Goal: Task Accomplishment & Management: Manage account settings

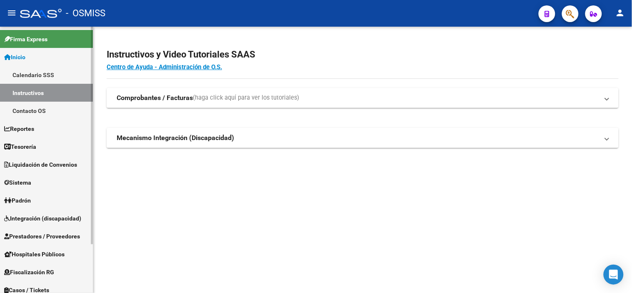
click at [49, 52] on link "Inicio" at bounding box center [46, 57] width 93 height 18
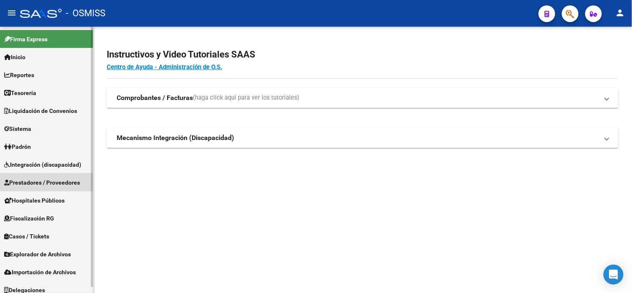
click at [32, 181] on span "Prestadores / Proveedores" at bounding box center [42, 182] width 76 height 9
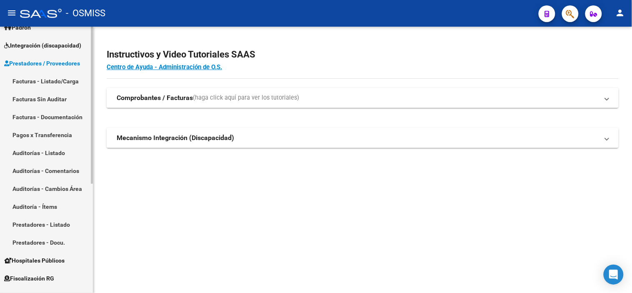
scroll to position [139, 0]
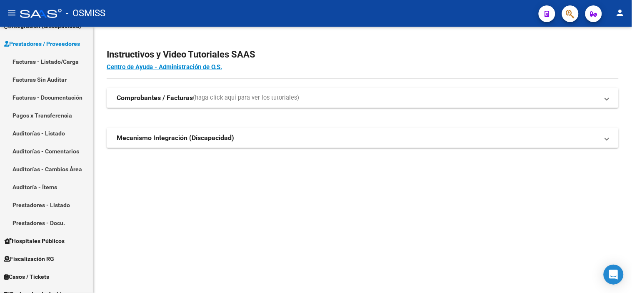
click at [580, 15] on mat-toolbar "menu - OSMISS person" at bounding box center [316, 13] width 632 height 27
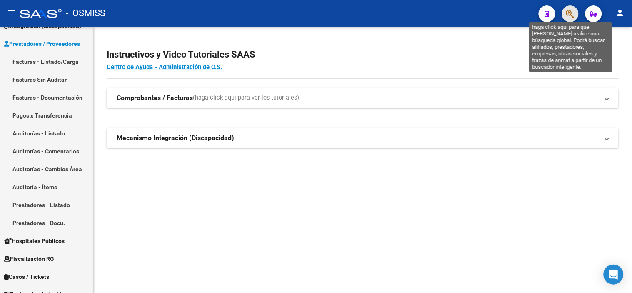
click at [573, 14] on icon "button" at bounding box center [570, 14] width 8 height 10
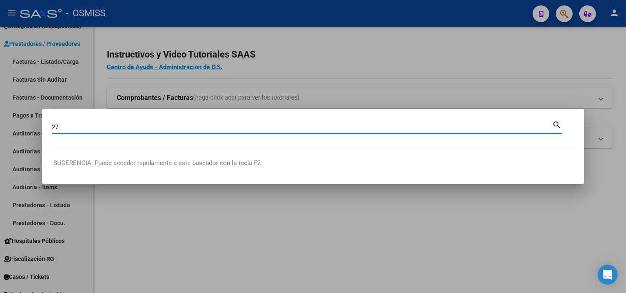
type input "2"
type input "42367550"
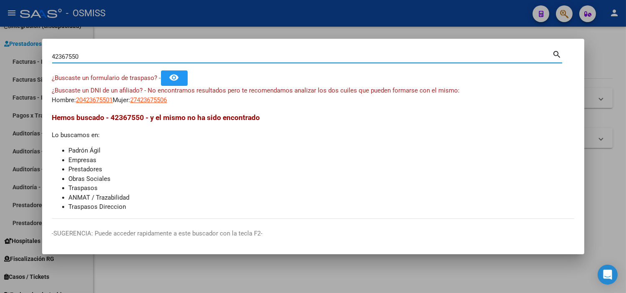
click at [68, 15] on div at bounding box center [313, 146] width 626 height 293
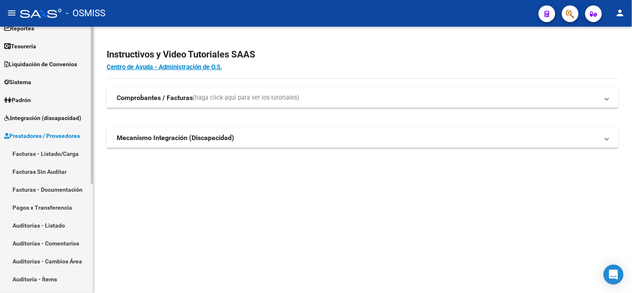
scroll to position [46, 0]
click at [65, 136] on span "Prestadores / Proveedores" at bounding box center [42, 136] width 76 height 9
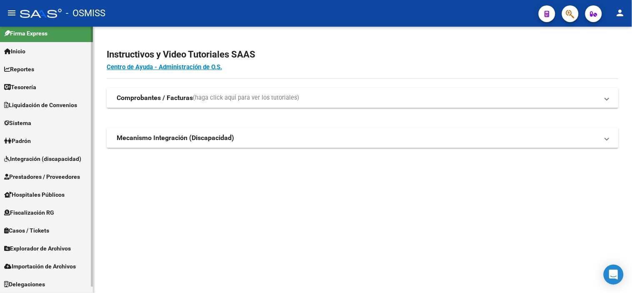
scroll to position [6, 0]
click at [44, 182] on link "Prestadores / Proveedores" at bounding box center [46, 177] width 93 height 18
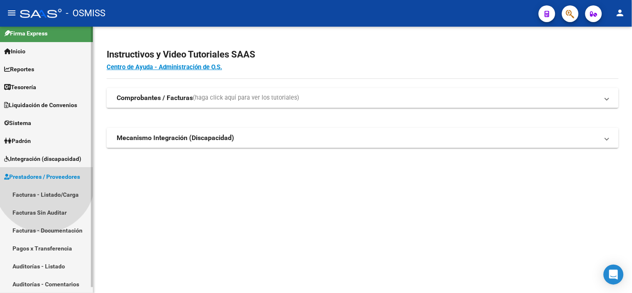
scroll to position [46, 0]
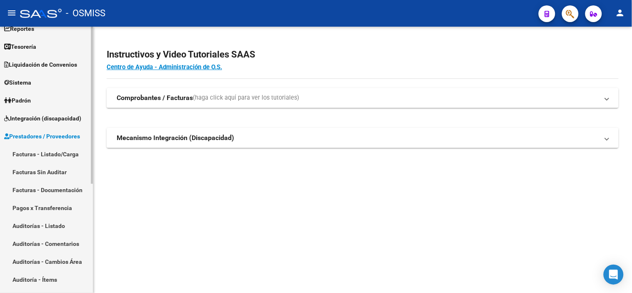
click at [47, 98] on link "Padrón" at bounding box center [46, 100] width 93 height 18
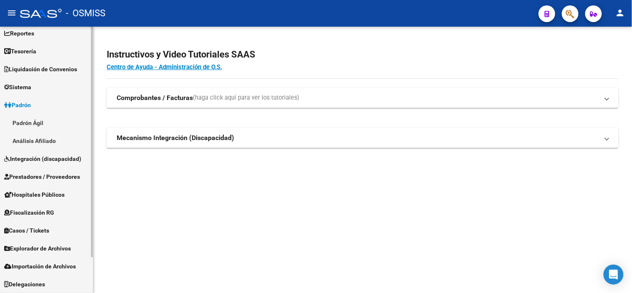
click at [47, 98] on link "Padrón" at bounding box center [46, 105] width 93 height 18
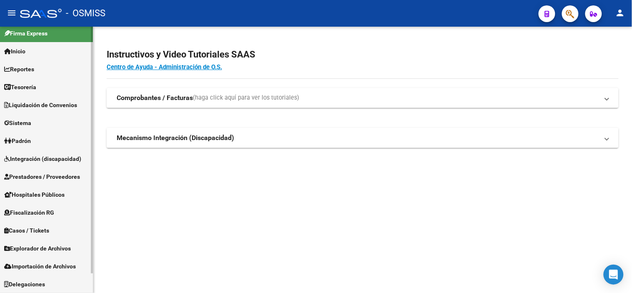
scroll to position [6, 0]
click at [53, 182] on link "Prestadores / Proveedores" at bounding box center [46, 177] width 93 height 18
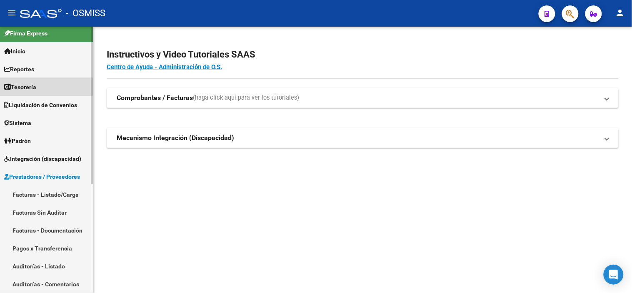
click at [36, 85] on span "Tesorería" at bounding box center [20, 87] width 32 height 9
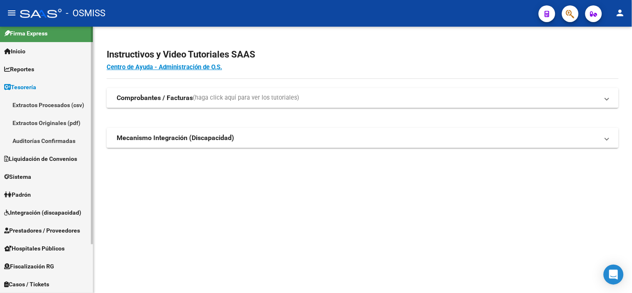
click at [42, 142] on link "Auditorías Confirmadas" at bounding box center [46, 141] width 93 height 18
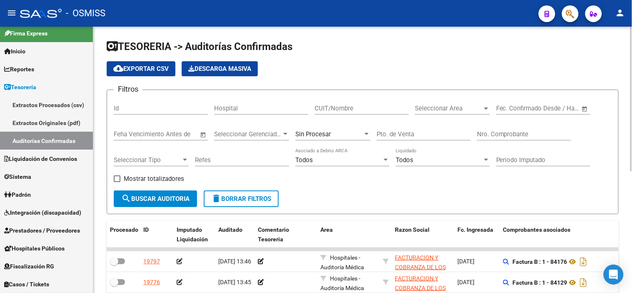
click at [492, 134] on input "Nro. Comprobante" at bounding box center [524, 134] width 94 height 8
paste input "00003324"
type input "00003324"
click at [331, 138] on div "Sin Procesar" at bounding box center [330, 134] width 68 height 8
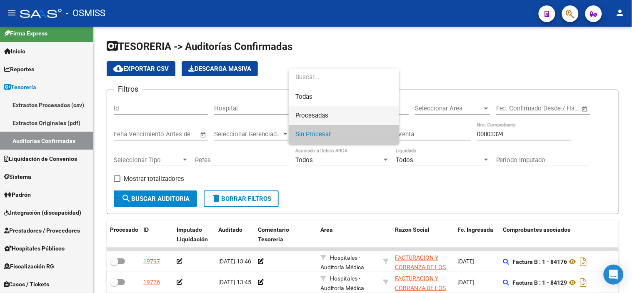
click at [318, 110] on span "Procesadas" at bounding box center [344, 115] width 97 height 19
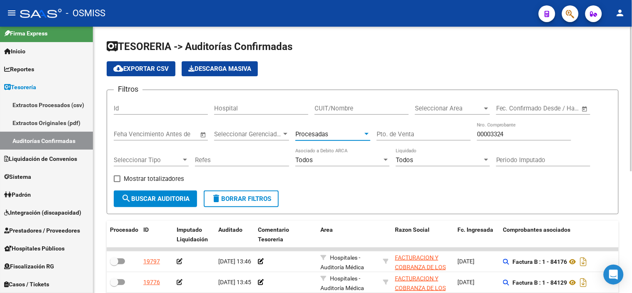
click at [165, 199] on span "search Buscar Auditoria" at bounding box center [155, 199] width 68 height 8
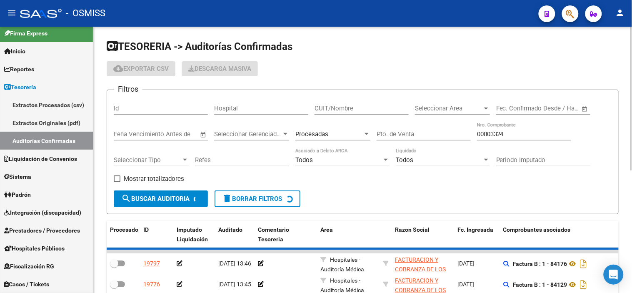
checkbox input "true"
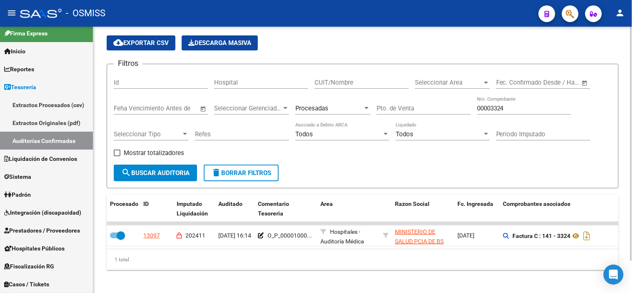
scroll to position [36, 0]
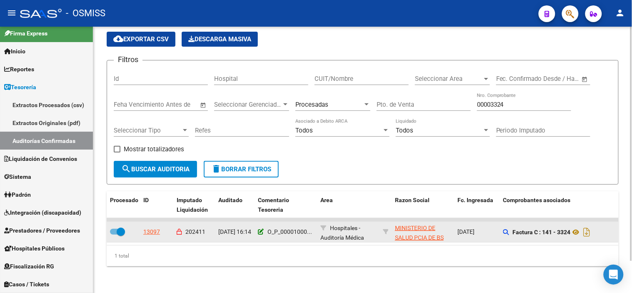
click at [261, 229] on icon at bounding box center [261, 232] width 6 height 6
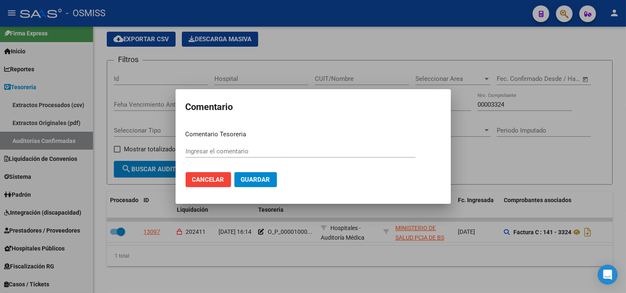
type input "O_P_0000100059939 [DATE]"
click at [277, 28] on div at bounding box center [313, 146] width 626 height 293
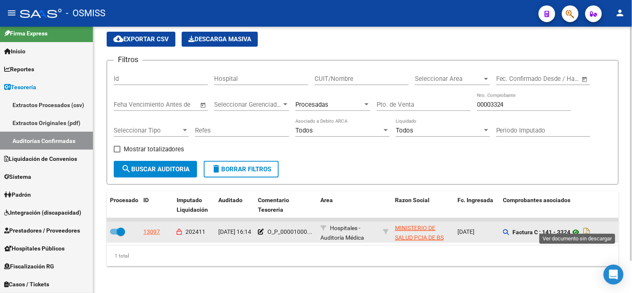
click at [575, 227] on icon at bounding box center [576, 232] width 11 height 10
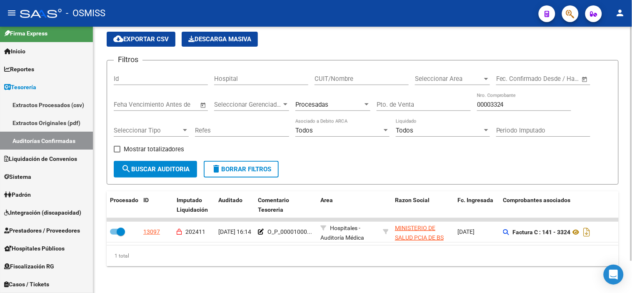
click at [409, 101] on input "Pto. de Venta" at bounding box center [424, 105] width 94 height 8
paste input "2101"
type input "2101"
click at [168, 165] on span "search Buscar Auditoria" at bounding box center [155, 169] width 68 height 8
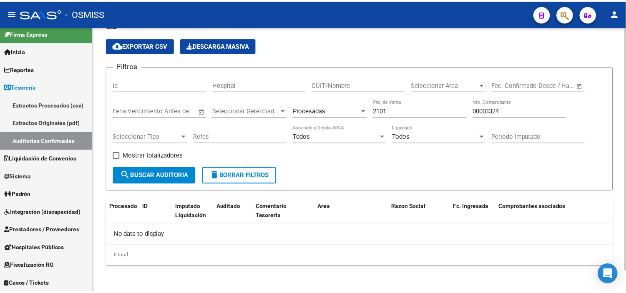
scroll to position [23, 0]
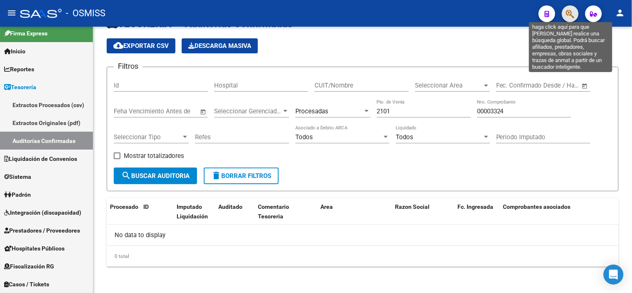
click at [570, 14] on icon "button" at bounding box center [570, 14] width 8 height 10
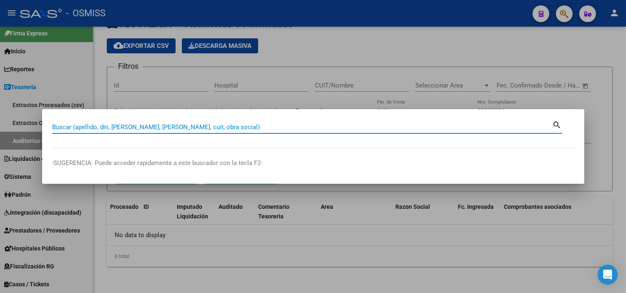
paste input "2101-00003324"
type input "2101-00003324"
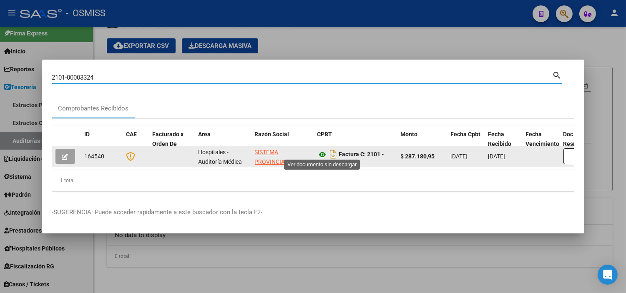
click at [320, 150] on icon at bounding box center [322, 155] width 11 height 10
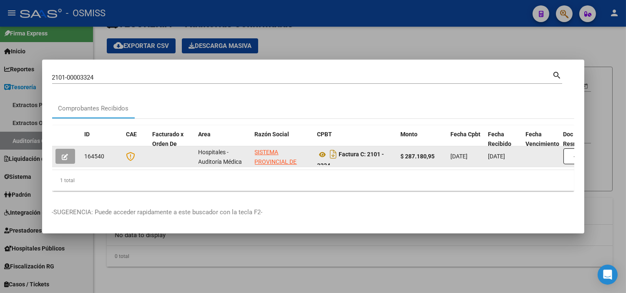
click at [65, 155] on icon "button" at bounding box center [65, 157] width 6 height 6
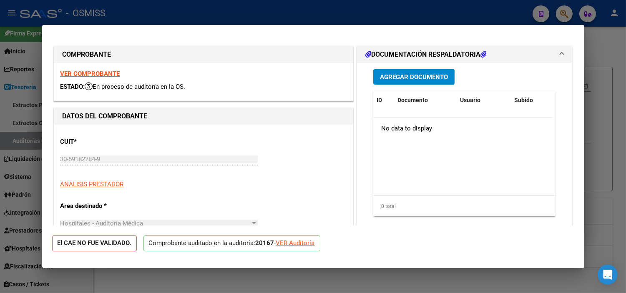
type input "[DATE]"
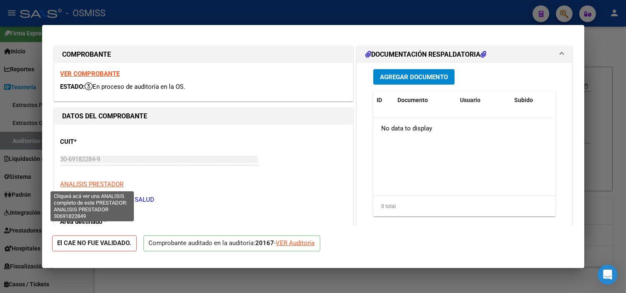
click at [110, 182] on span "ANALISIS PRESTADOR" at bounding box center [91, 184] width 63 height 8
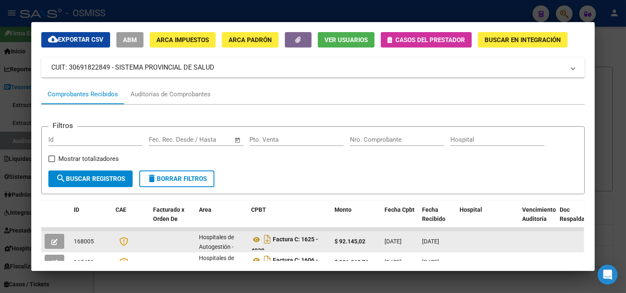
scroll to position [0, 0]
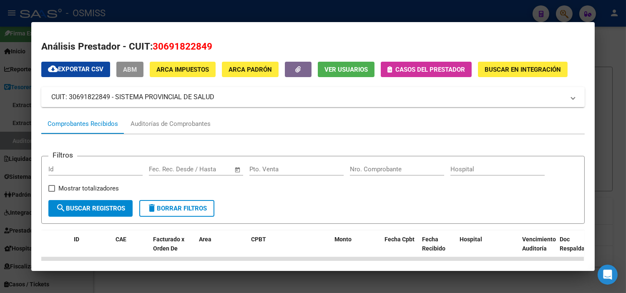
click at [135, 74] on button "ABM" at bounding box center [129, 69] width 27 height 15
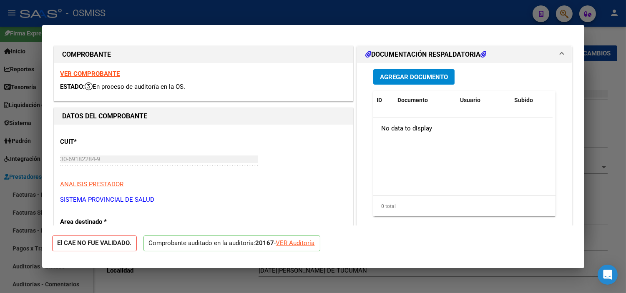
click at [34, 141] on div at bounding box center [313, 146] width 626 height 293
type input "$ 0,00"
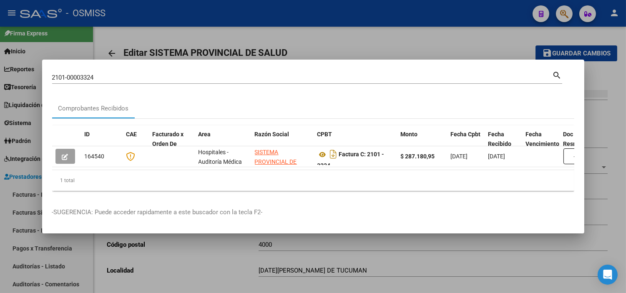
click at [0, 199] on div at bounding box center [313, 146] width 626 height 293
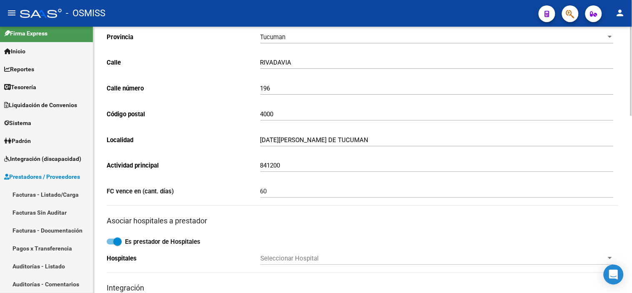
scroll to position [139, 0]
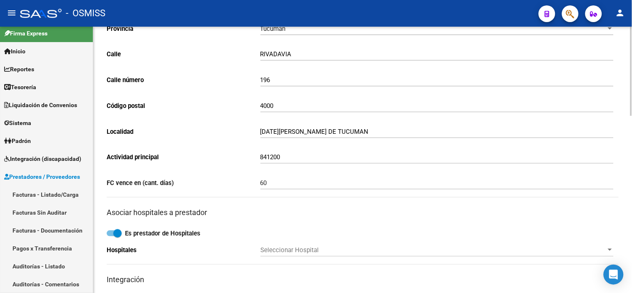
click at [299, 185] on input "60" at bounding box center [436, 183] width 353 height 8
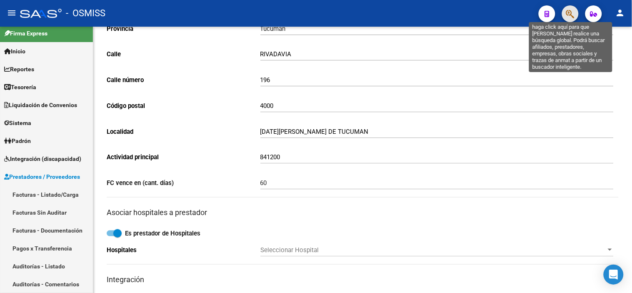
click at [575, 11] on icon "button" at bounding box center [570, 14] width 8 height 10
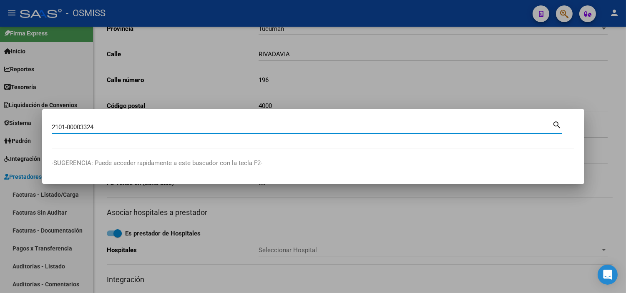
type input "2101-00003324"
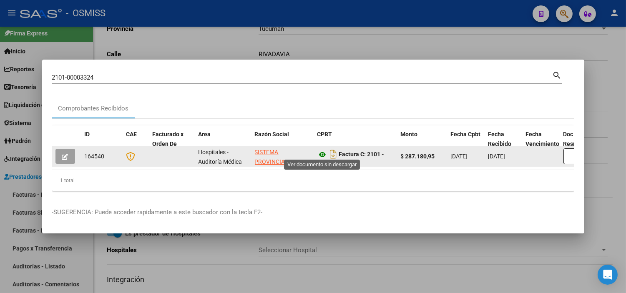
click at [323, 153] on icon at bounding box center [322, 155] width 11 height 10
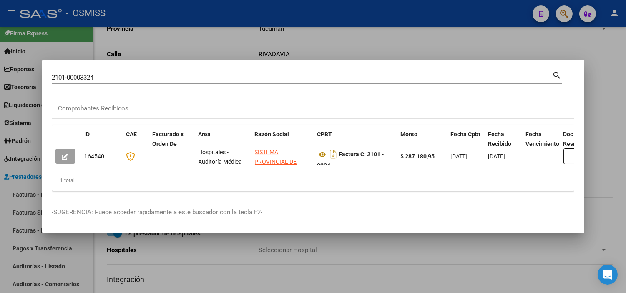
click at [277, 48] on div at bounding box center [313, 146] width 626 height 293
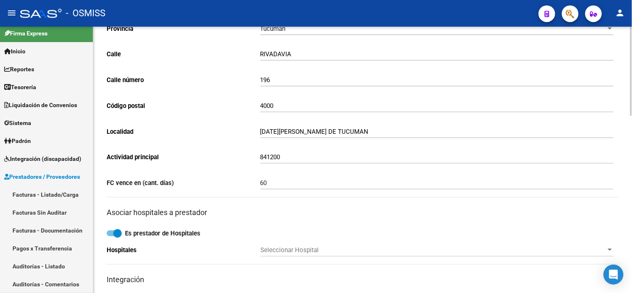
click at [284, 184] on input "60" at bounding box center [436, 183] width 353 height 8
drag, startPoint x: 284, startPoint y: 184, endPoint x: 178, endPoint y: 187, distance: 106.3
click at [178, 187] on app-form-text-field "FC vence en (cant. días) 6030 Ingresar cantidad de días" at bounding box center [360, 183] width 507 height 8
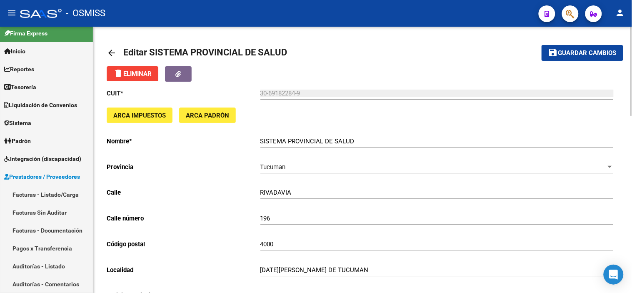
scroll to position [0, 0]
type input "30"
click at [574, 50] on span "Guardar cambios" at bounding box center [587, 54] width 58 height 8
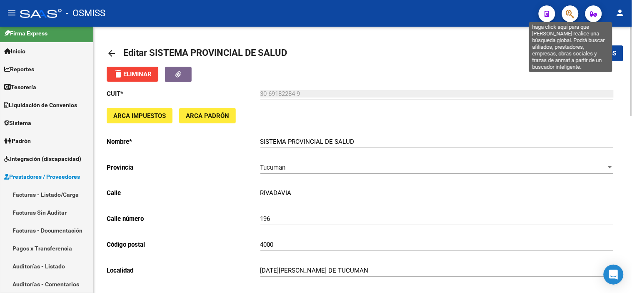
click at [574, 18] on icon "button" at bounding box center [570, 14] width 8 height 10
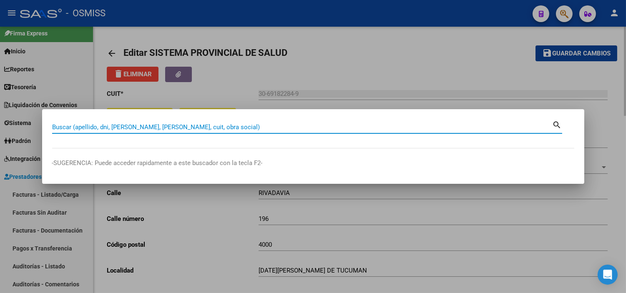
paste input "0004-00000943"
type input "0004-00000943"
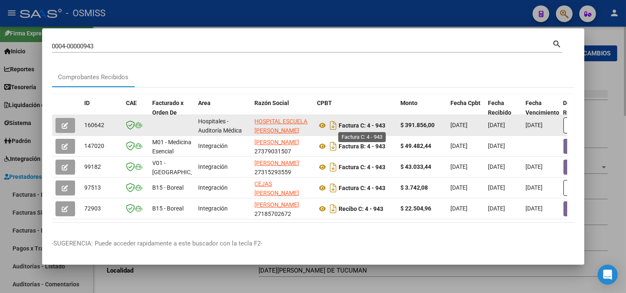
drag, startPoint x: 387, startPoint y: 126, endPoint x: 369, endPoint y: 128, distance: 17.5
click at [369, 128] on div "Factura C: 4 - 943" at bounding box center [355, 125] width 77 height 13
copy strong "4 - 943"
click at [69, 127] on button "button" at bounding box center [65, 125] width 20 height 15
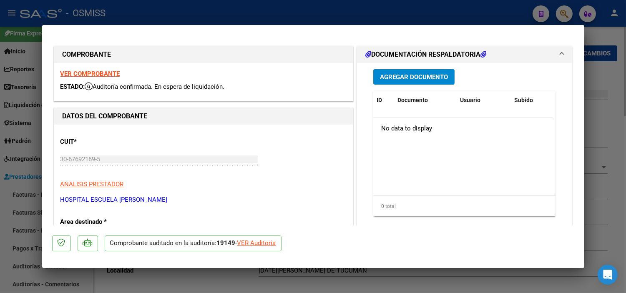
click at [244, 240] on div "VER Auditoría" at bounding box center [256, 243] width 39 height 10
type input "$ 0,00"
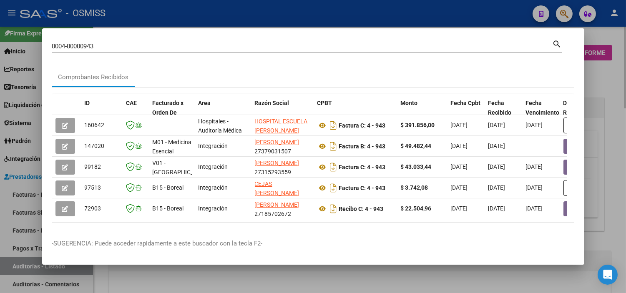
click at [0, 230] on div at bounding box center [313, 146] width 626 height 293
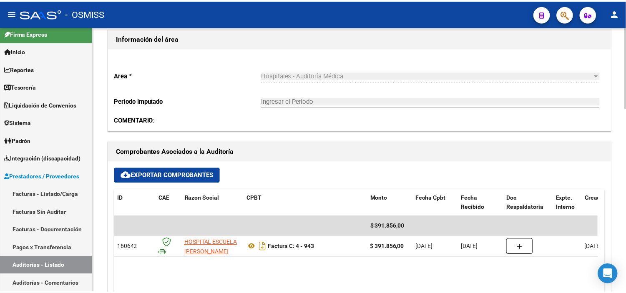
scroll to position [231, 0]
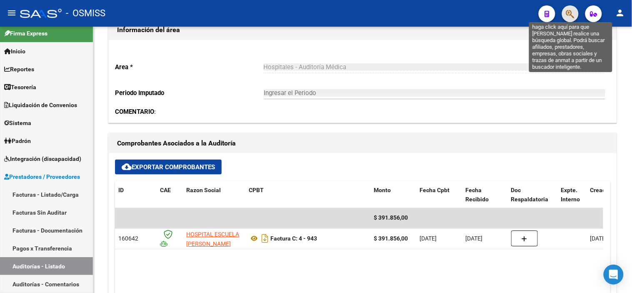
click at [568, 14] on icon "button" at bounding box center [570, 14] width 8 height 10
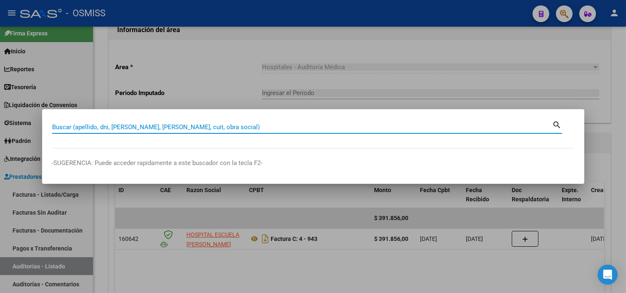
paste input "0004-00000943"
type input "0004-00000943"
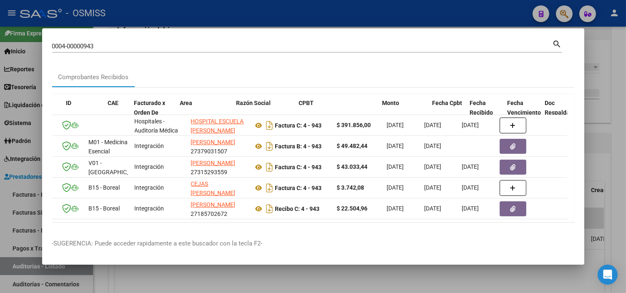
scroll to position [0, 0]
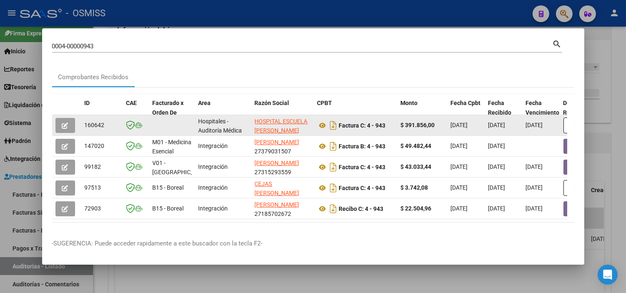
click at [65, 130] on button "button" at bounding box center [65, 125] width 20 height 15
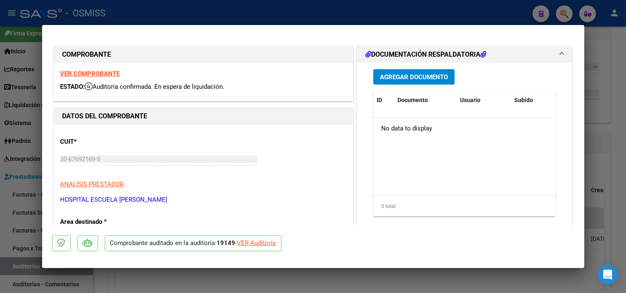
click at [106, 80] on div "VER COMPROBANTE ESTADO: Auditoría confirmada. En espera de liquidación." at bounding box center [203, 82] width 298 height 38
click at [110, 69] on div "VER COMPROBANTE ESTADO: Auditoría confirmada. En espera de liquidación." at bounding box center [203, 82] width 298 height 38
click at [115, 74] on strong "VER COMPROBANTE" at bounding box center [90, 74] width 60 height 8
click at [0, 175] on div at bounding box center [313, 146] width 626 height 293
type input "$ 0,00"
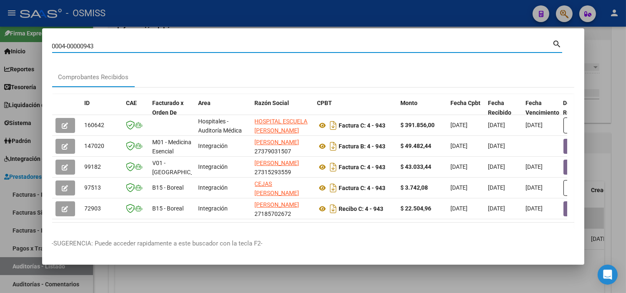
click at [176, 46] on input "0004-00000943" at bounding box center [302, 47] width 500 height 8
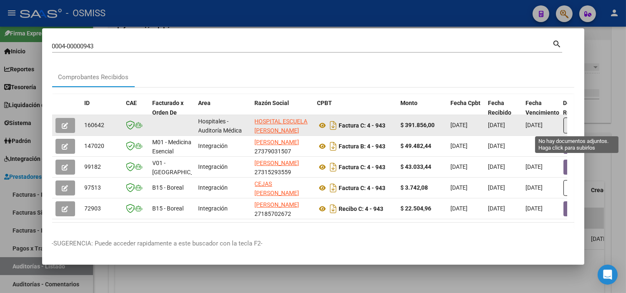
click at [565, 125] on button "button" at bounding box center [576, 126] width 27 height 16
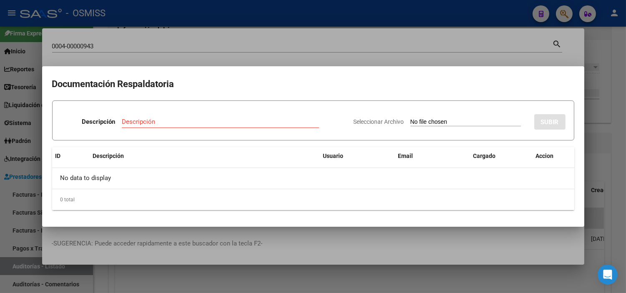
click at [185, 38] on div at bounding box center [313, 146] width 626 height 293
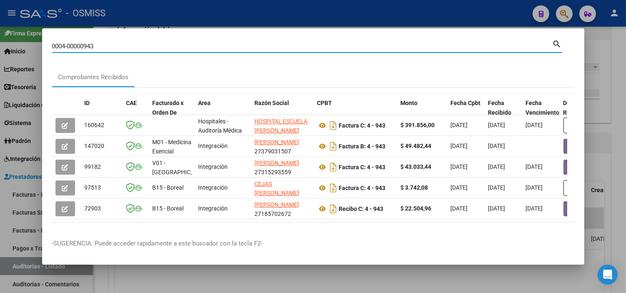
click at [167, 45] on input "0004-00000943" at bounding box center [302, 47] width 500 height 8
click at [160, 47] on input "0004-00000943" at bounding box center [302, 47] width 500 height 8
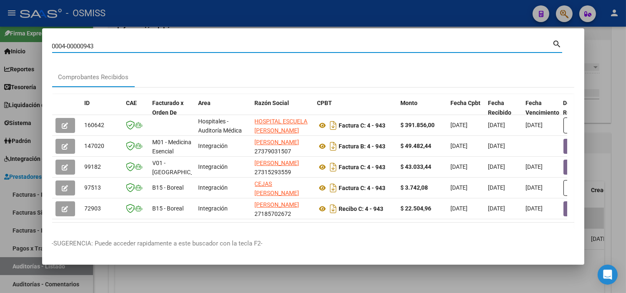
paste input "6-00001365"
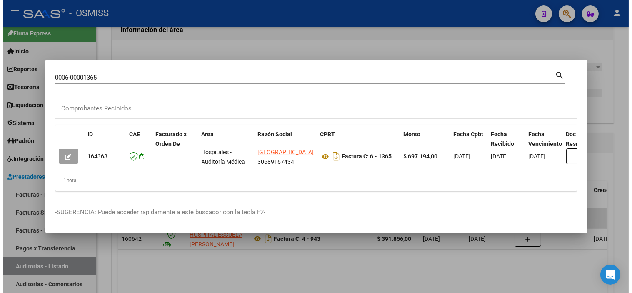
scroll to position [0, 23]
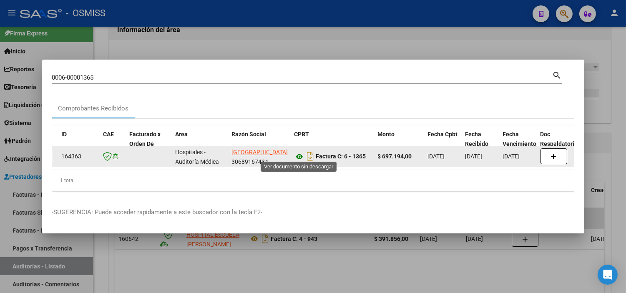
click at [297, 156] on icon at bounding box center [299, 157] width 11 height 10
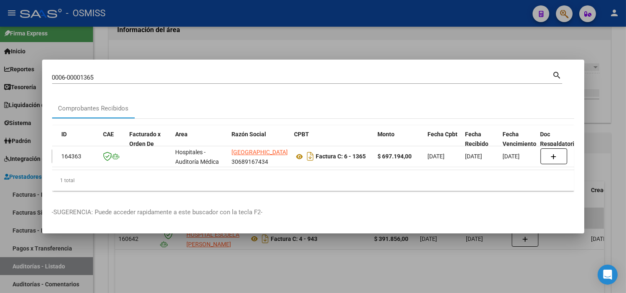
click at [201, 74] on input "0006-00001365" at bounding box center [302, 78] width 500 height 8
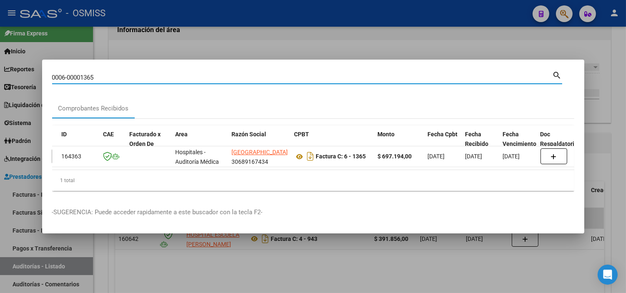
click at [201, 74] on input "0006-00001365" at bounding box center [302, 78] width 500 height 8
paste input "4-00000943"
type input "0004-00000943"
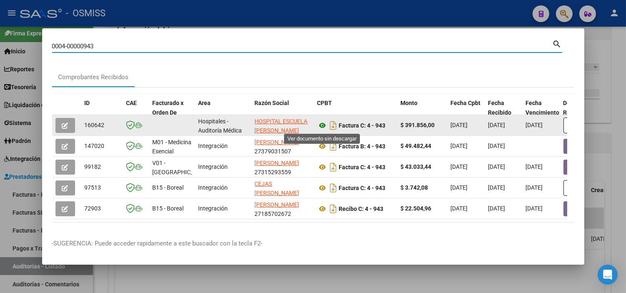
click at [324, 128] on icon at bounding box center [322, 125] width 11 height 10
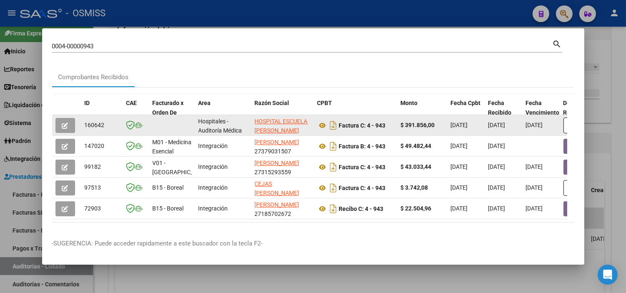
click at [63, 127] on icon "button" at bounding box center [65, 126] width 6 height 6
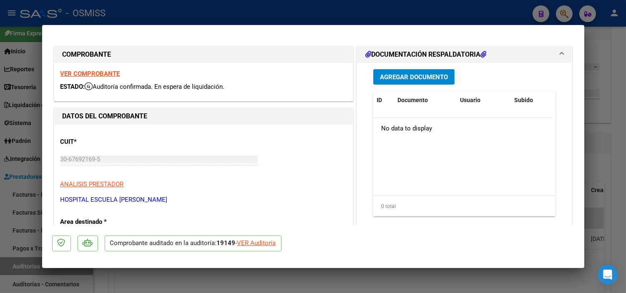
click at [270, 242] on div "VER Auditoría" at bounding box center [256, 243] width 39 height 10
type input "$ 0,00"
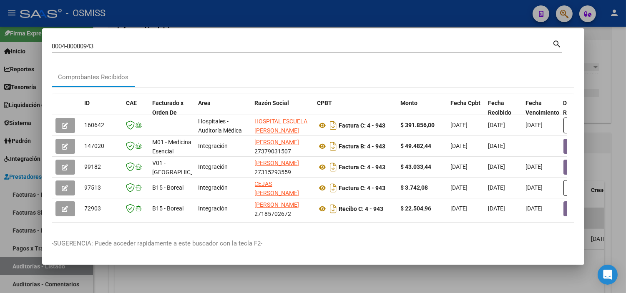
click at [0, 219] on div at bounding box center [313, 146] width 626 height 293
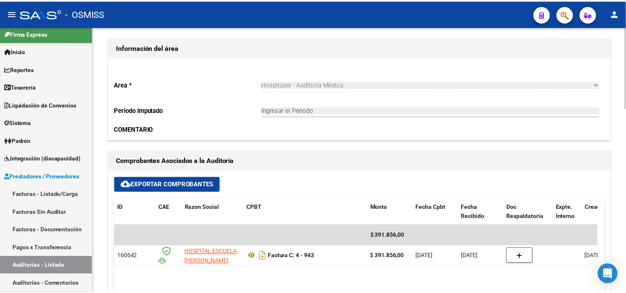
scroll to position [231, 0]
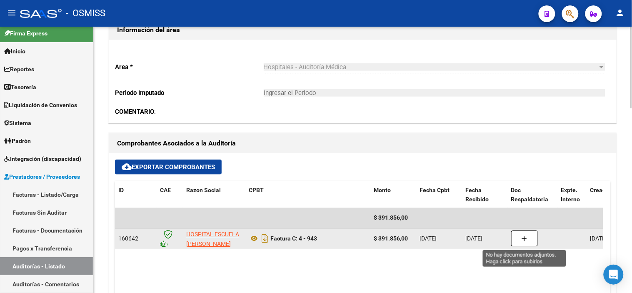
click at [530, 243] on button "button" at bounding box center [524, 239] width 27 height 16
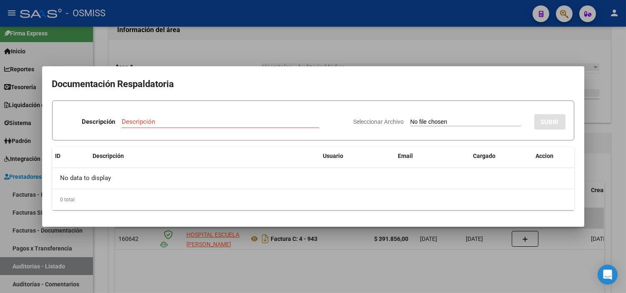
click at [410, 120] on input "Seleccionar Archivo" at bounding box center [465, 122] width 110 height 8
type input "C:\fakepath\NC 127 HOSPITAL ESCUELA [PERSON_NAME] FC943.pdf"
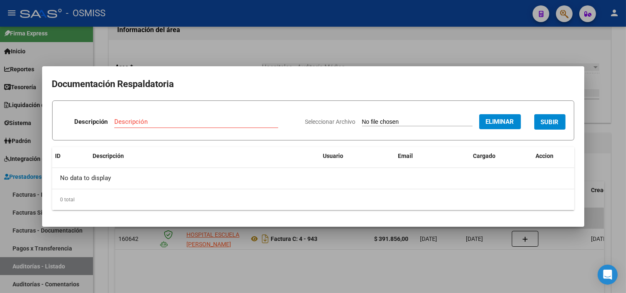
click at [129, 119] on input "Descripción" at bounding box center [196, 122] width 164 height 8
type input "nota de credito"
click at [541, 119] on span "SUBIR" at bounding box center [550, 122] width 18 height 8
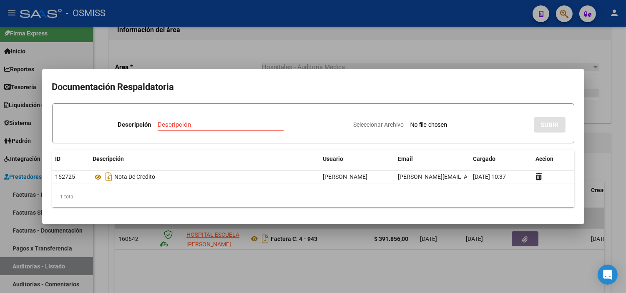
click at [184, 27] on div at bounding box center [313, 146] width 626 height 293
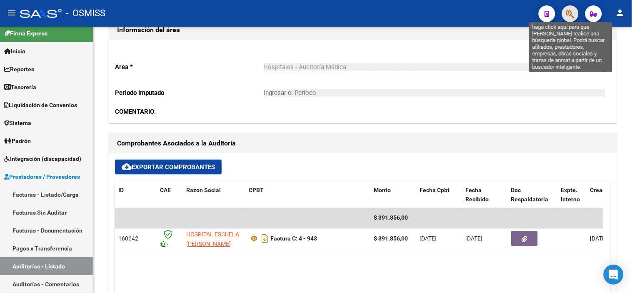
click at [574, 14] on icon "button" at bounding box center [570, 14] width 8 height 10
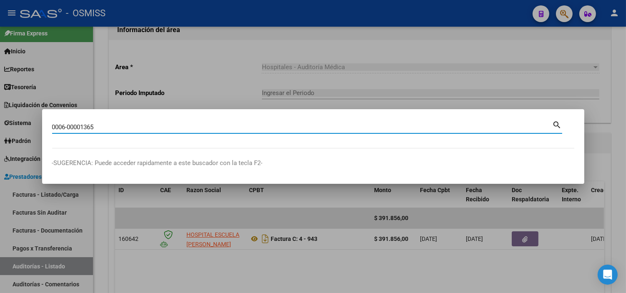
type input "0006-00001365"
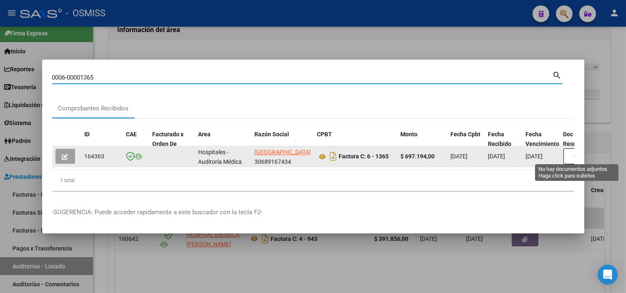
click at [566, 151] on button "button" at bounding box center [576, 156] width 27 height 16
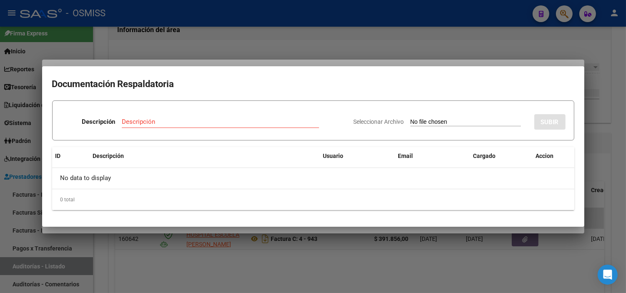
click at [410, 122] on input "Seleccionar Archivo" at bounding box center [465, 122] width 110 height 8
type input "C:\fakepath\NC 141 HOSPITAL DEL CENTENARIO FC 1365.pdf"
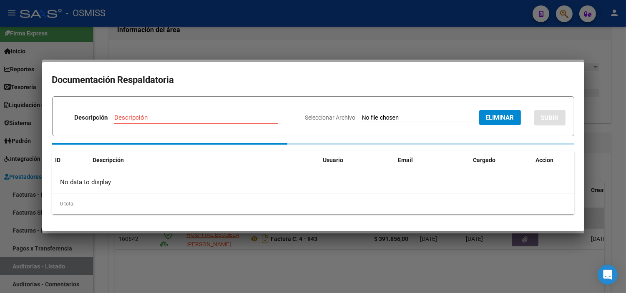
click at [118, 121] on input "Descripción" at bounding box center [196, 118] width 164 height 8
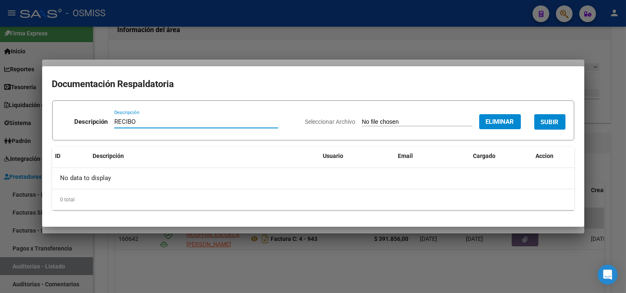
type input "RECIBO"
click at [541, 119] on span "SUBIR" at bounding box center [550, 122] width 18 height 8
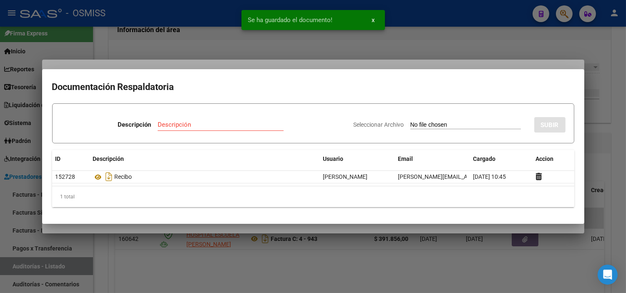
click at [101, 26] on div at bounding box center [313, 146] width 626 height 293
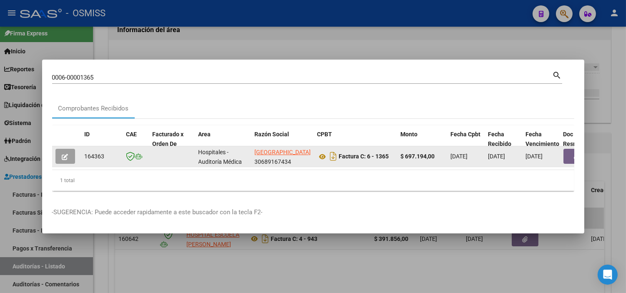
click at [571, 153] on button "button" at bounding box center [576, 156] width 27 height 15
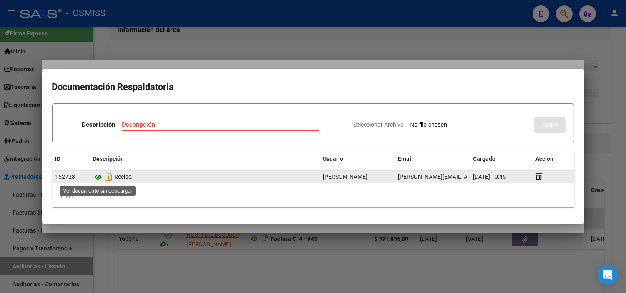
click at [101, 178] on icon at bounding box center [98, 177] width 11 height 10
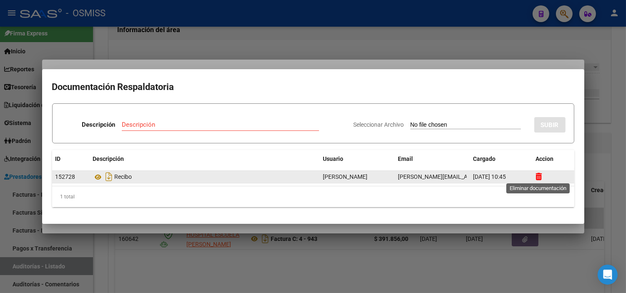
click at [539, 178] on icon at bounding box center [539, 177] width 6 height 8
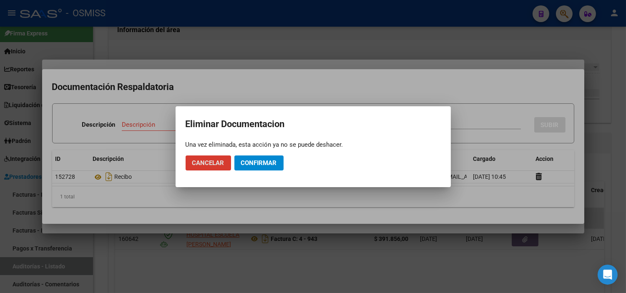
click at [270, 161] on span "Confirmar" at bounding box center [259, 163] width 36 height 8
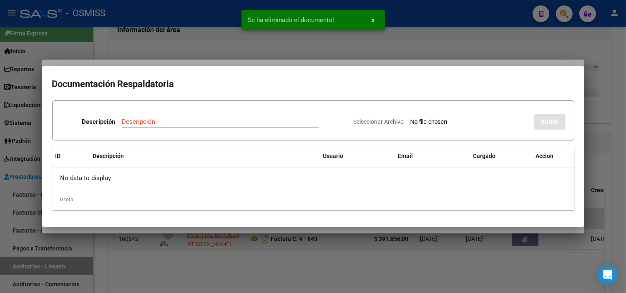
click at [444, 123] on input "Seleccionar Archivo" at bounding box center [465, 122] width 110 height 8
type input "C:\fakepath\NC 141 HOSPITAL DEL CENTENARIO FC 1365.pdf"
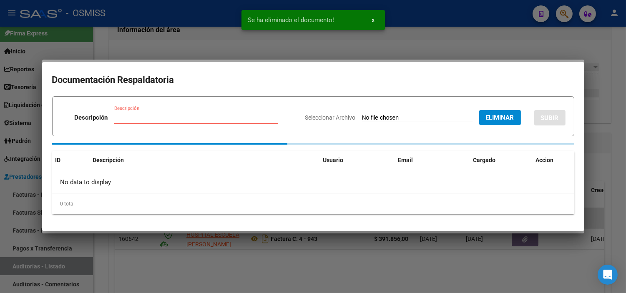
click at [159, 120] on input "Descripción" at bounding box center [196, 118] width 164 height 8
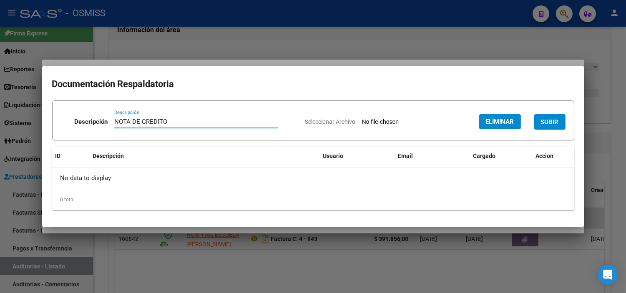
type input "NOTA DE CREDITO"
click at [551, 126] on span "SUBIR" at bounding box center [550, 122] width 18 height 8
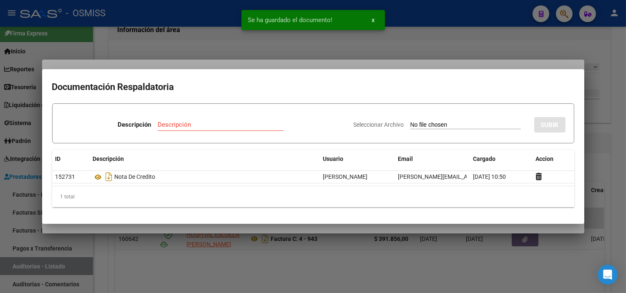
click at [132, 43] on div at bounding box center [313, 146] width 626 height 293
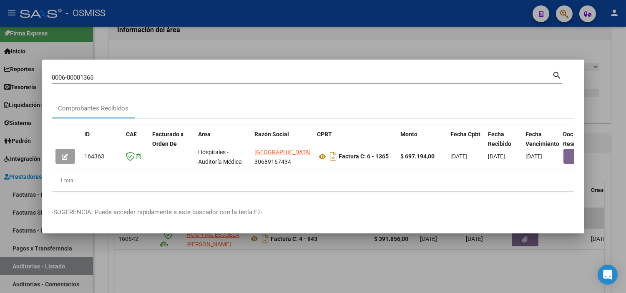
drag, startPoint x: 181, startPoint y: 81, endPoint x: 173, endPoint y: 68, distance: 15.4
click at [176, 77] on div "0006-00001365 Buscar (apellido, dni, cuil, [PERSON_NAME], cuit, obra social) se…" at bounding box center [307, 81] width 510 height 22
click at [173, 71] on div "0006-00001365 Buscar (apellido, dni, cuil, [PERSON_NAME], cuit, obra social)" at bounding box center [302, 77] width 500 height 13
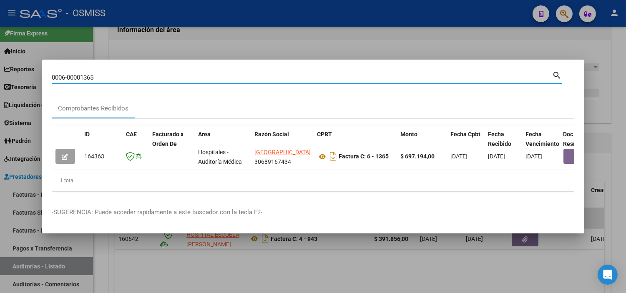
click at [175, 74] on input "0006-00001365" at bounding box center [302, 78] width 500 height 8
paste input "º 0004-00000943"
type input "0004-00000943"
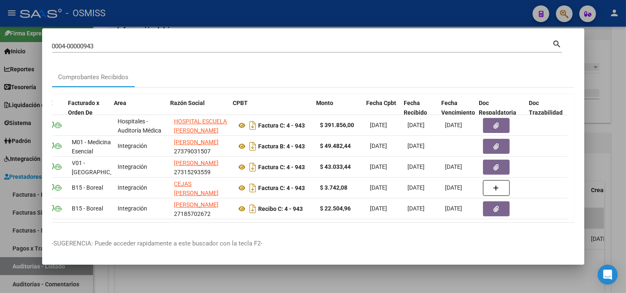
scroll to position [0, 84]
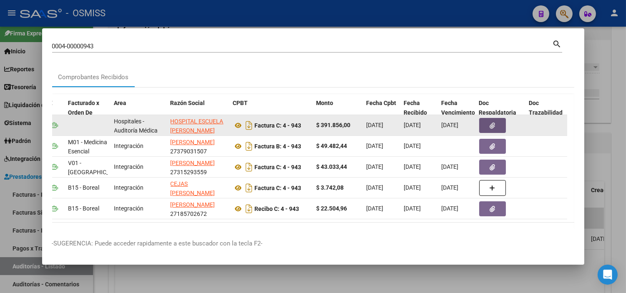
click at [498, 121] on button "button" at bounding box center [492, 125] width 27 height 15
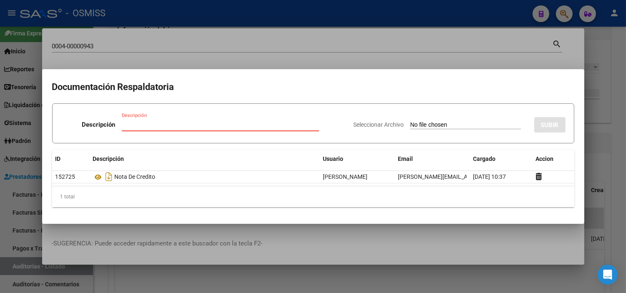
click at [0, 224] on div at bounding box center [313, 146] width 626 height 293
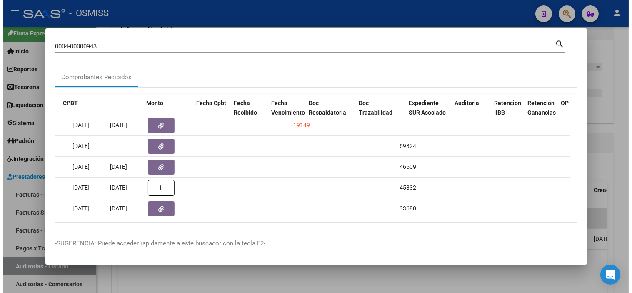
scroll to position [0, 257]
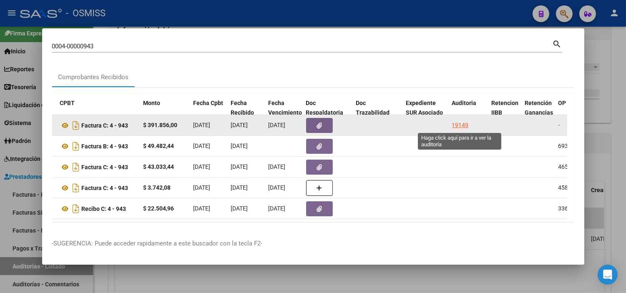
click at [455, 122] on div "19149" at bounding box center [460, 125] width 17 height 10
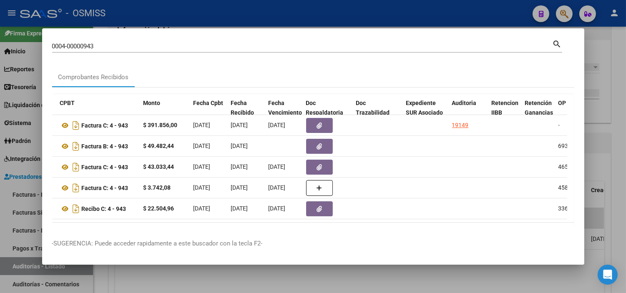
click at [619, 127] on div at bounding box center [313, 146] width 626 height 293
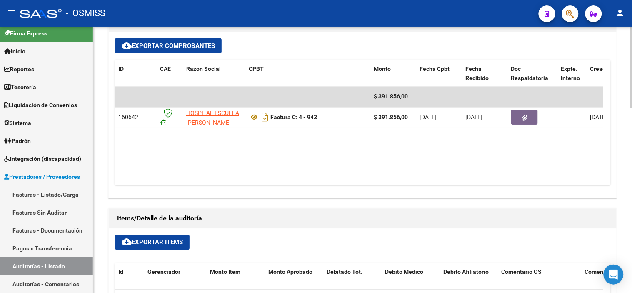
scroll to position [370, 0]
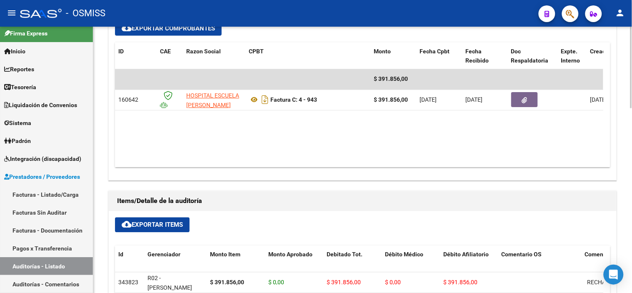
drag, startPoint x: 318, startPoint y: 168, endPoint x: 368, endPoint y: 160, distance: 49.8
click at [368, 160] on div "cloud_download Exportar Comprobantes ID CAE Razon Social CPBT Monto Fecha Cpbt …" at bounding box center [363, 98] width 508 height 166
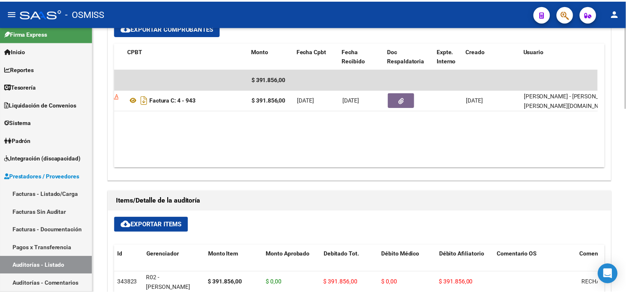
scroll to position [0, 119]
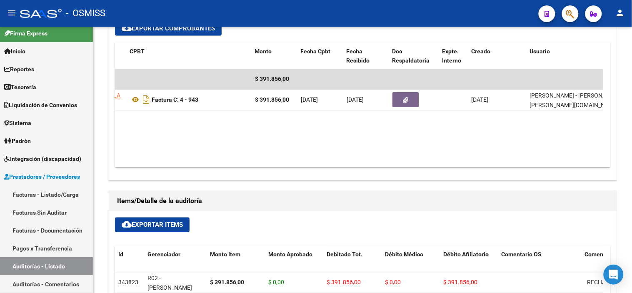
click at [565, 3] on mat-toolbar "menu - OSMISS person" at bounding box center [316, 13] width 632 height 27
click at [565, 8] on button "button" at bounding box center [570, 13] width 17 height 17
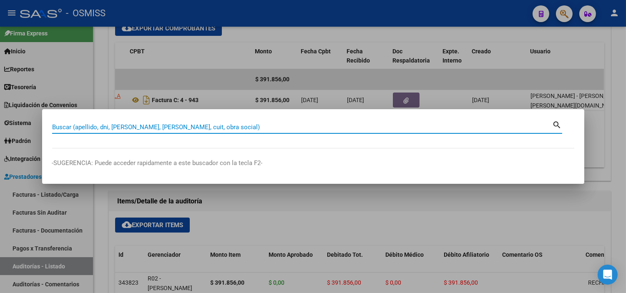
paste input "2-5848"
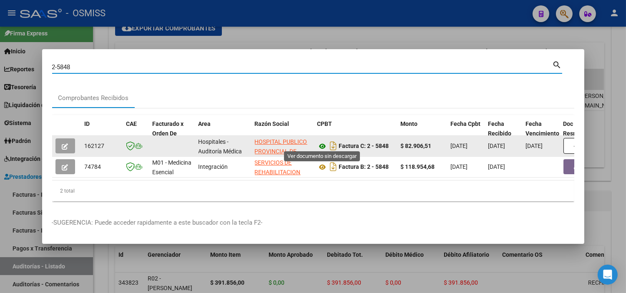
click at [318, 143] on icon at bounding box center [322, 146] width 11 height 10
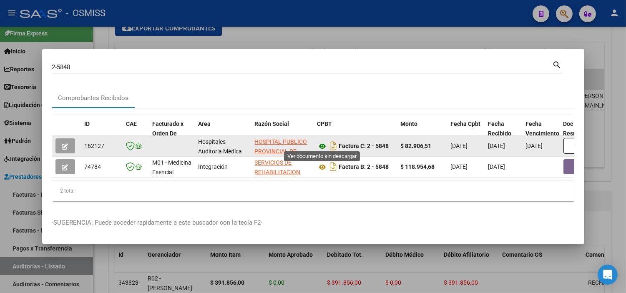
click at [325, 142] on icon at bounding box center [322, 146] width 11 height 10
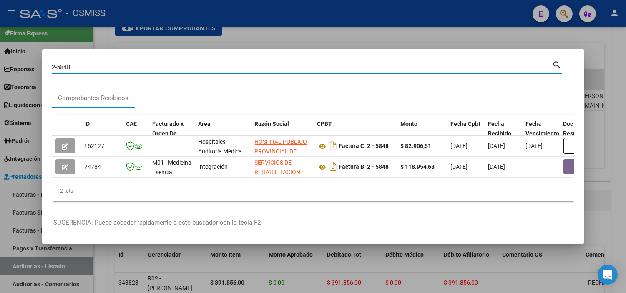
click at [150, 63] on input "2-5848" at bounding box center [302, 67] width 500 height 8
paste input "0004-00000026"
type input "0004-00000026"
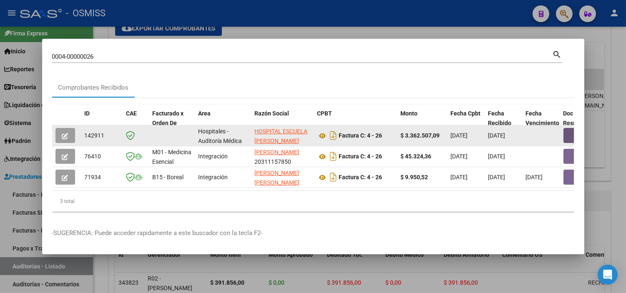
click at [566, 132] on button "button" at bounding box center [576, 135] width 27 height 15
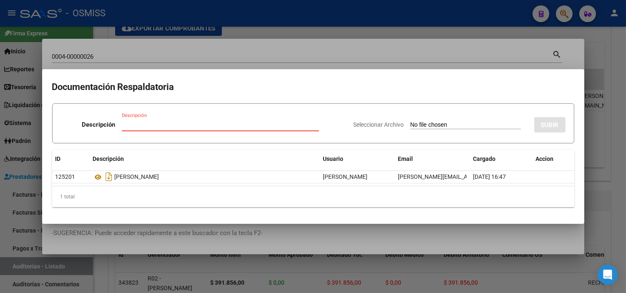
click at [415, 125] on input "Seleccionar Archivo" at bounding box center [465, 125] width 110 height 8
type input "C:\fakepath\NC 117 ESCUELA [PERSON_NAME] FC 26.pdf"
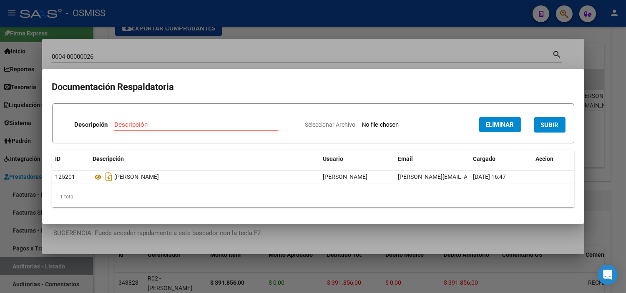
click at [177, 123] on input "Descripción" at bounding box center [196, 125] width 164 height 8
type input "R"
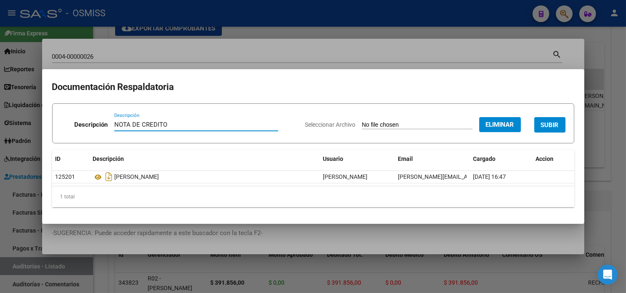
type input "NOTA DE CREDITO"
click at [538, 120] on button "SUBIR" at bounding box center [549, 124] width 31 height 15
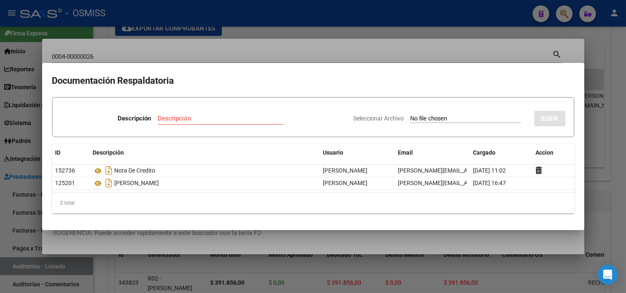
click at [357, 38] on div at bounding box center [313, 146] width 626 height 293
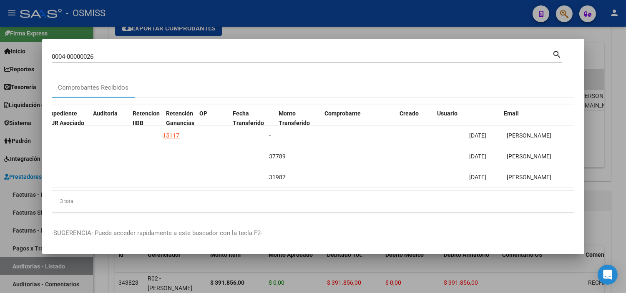
scroll to position [0, 541]
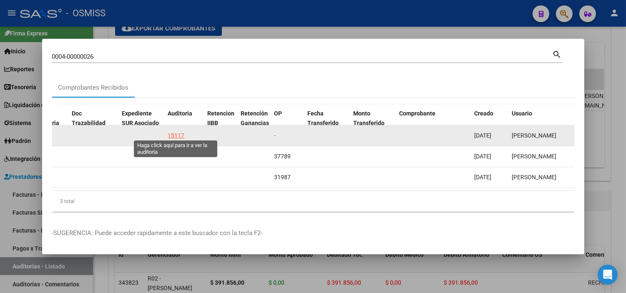
click at [176, 131] on div "15117" at bounding box center [176, 136] width 17 height 10
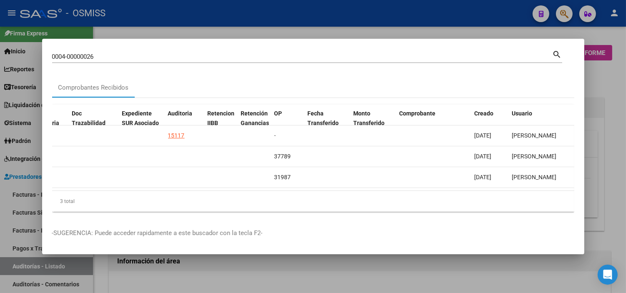
click at [0, 151] on div at bounding box center [313, 146] width 626 height 293
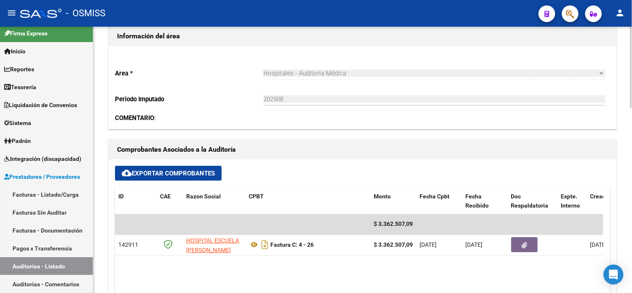
scroll to position [278, 0]
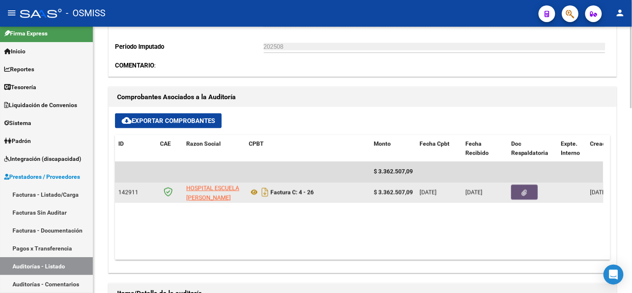
click at [514, 193] on button "button" at bounding box center [524, 192] width 27 height 15
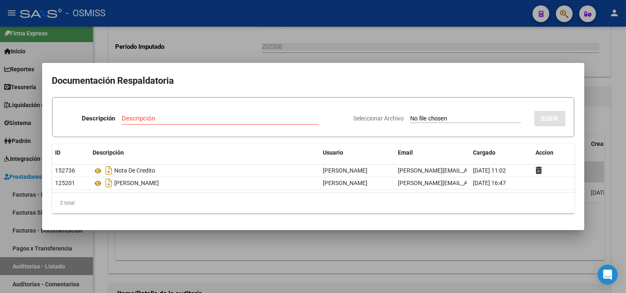
click at [282, 278] on div at bounding box center [313, 146] width 626 height 293
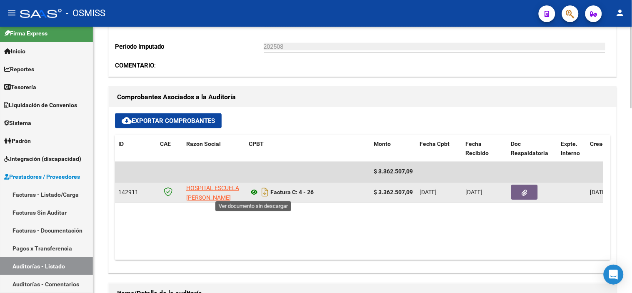
click at [255, 193] on icon at bounding box center [254, 193] width 11 height 10
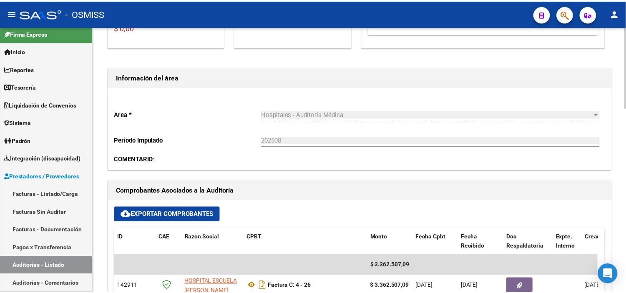
scroll to position [0, 0]
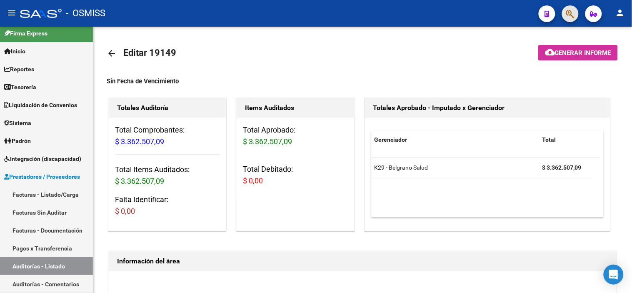
click at [568, 20] on span "button" at bounding box center [570, 13] width 8 height 17
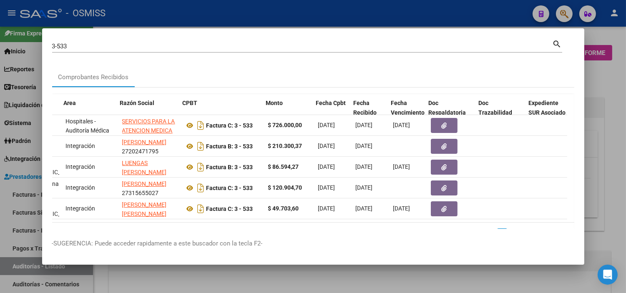
scroll to position [0, 135]
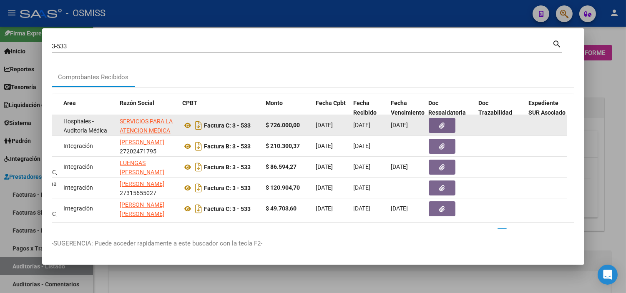
click at [441, 124] on icon "button" at bounding box center [441, 126] width 5 height 6
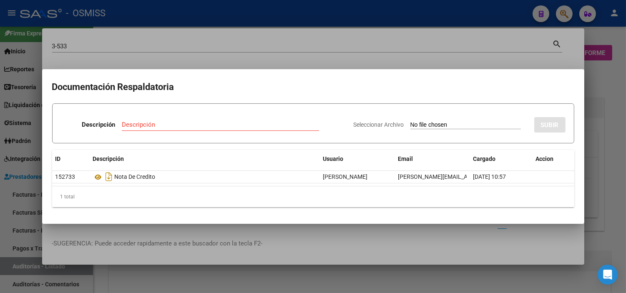
click at [439, 127] on input "Seleccionar Archivo" at bounding box center [465, 125] width 110 height 8
click at [410, 124] on input "Seleccionar Archivo" at bounding box center [465, 125] width 110 height 8
click at [232, 52] on div at bounding box center [313, 146] width 626 height 293
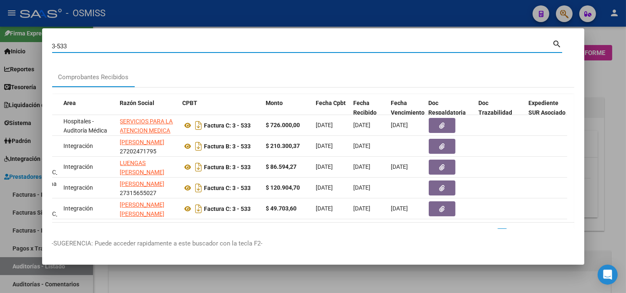
click at [208, 47] on input "3-533" at bounding box center [302, 47] width 500 height 8
type input "3"
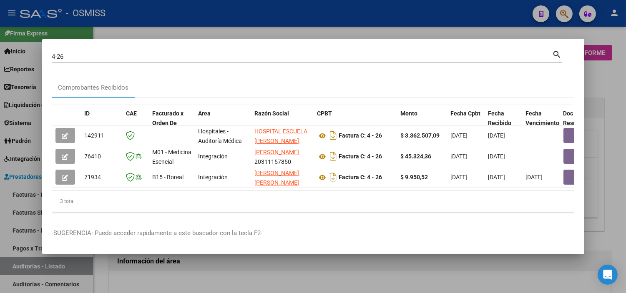
click at [574, 134] on mat-dialog-content "4-26 Buscar (apellido, dni, cuil, nro traspaso, cuit, obra social) search Compr…" at bounding box center [313, 134] width 542 height 170
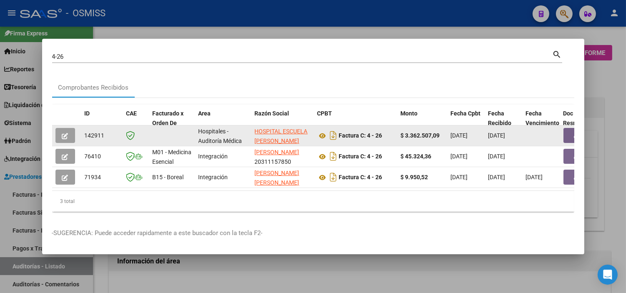
click at [571, 134] on button "button" at bounding box center [576, 135] width 27 height 15
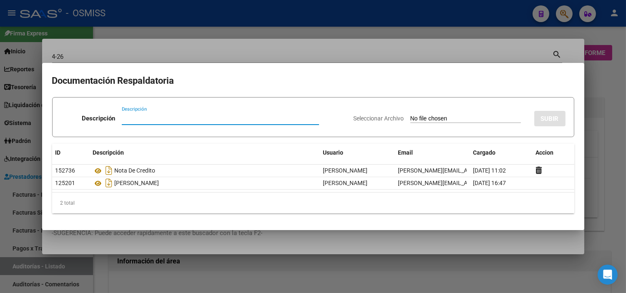
click at [382, 39] on div at bounding box center [313, 146] width 626 height 293
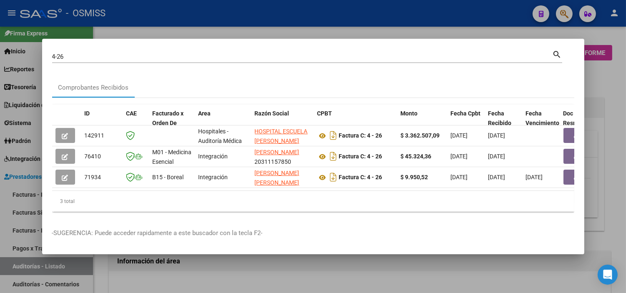
click at [111, 53] on input "4-26" at bounding box center [302, 57] width 500 height 8
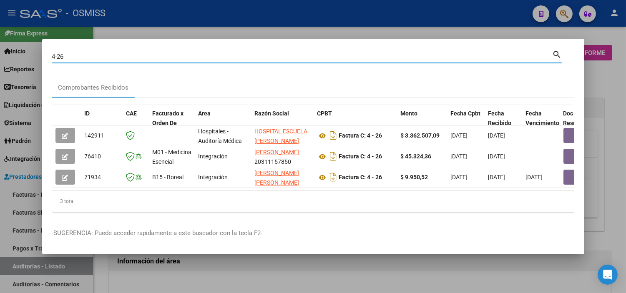
click at [111, 53] on input "4-26" at bounding box center [302, 57] width 500 height 8
paste input "C0109-00010119"
type input "0109-00010119"
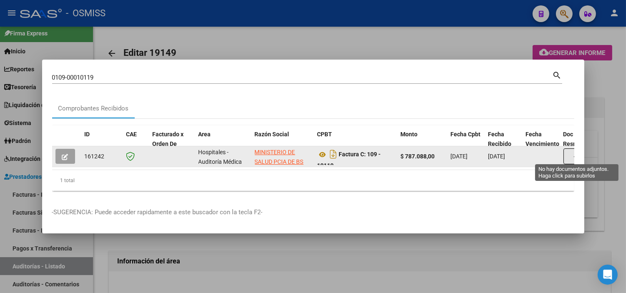
click at [569, 151] on button "button" at bounding box center [576, 156] width 27 height 16
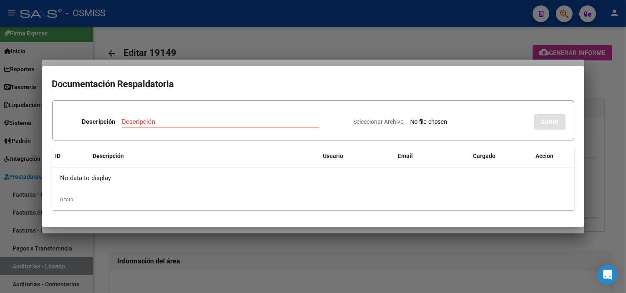
click at [453, 123] on input "Seleccionar Archivo" at bounding box center [465, 122] width 110 height 8
type input "C:\fakepath\FC VARIAS HOSPITAL [PERSON_NAME] Y PLANES RC3727.pdf"
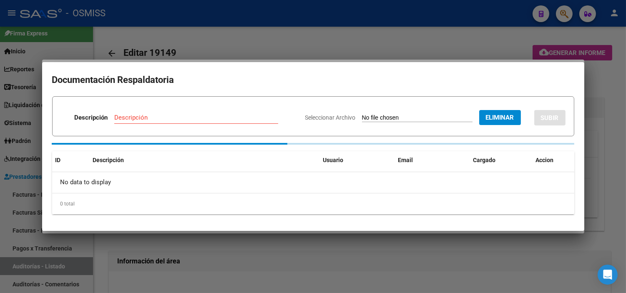
click at [124, 118] on input "Descripción" at bounding box center [196, 118] width 164 height 8
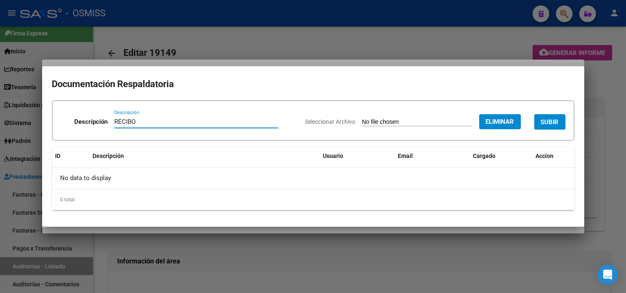
type input "RECIBO"
click at [549, 123] on span "SUBIR" at bounding box center [550, 122] width 18 height 8
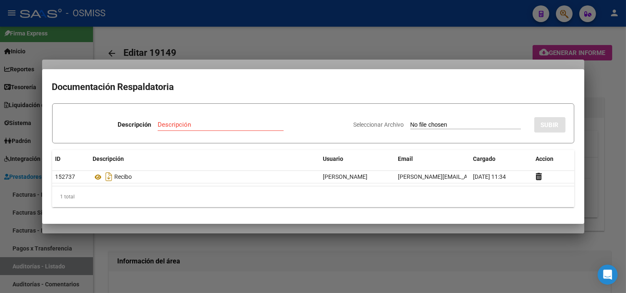
click at [218, 26] on div at bounding box center [313, 146] width 626 height 293
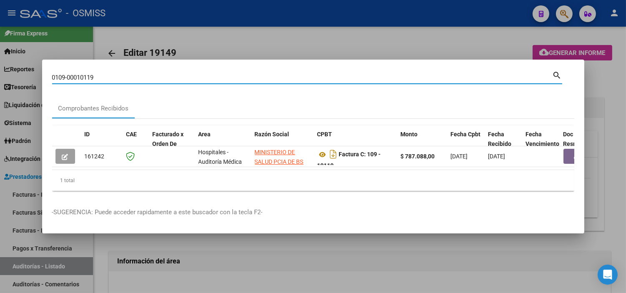
click at [128, 75] on input "0109-00010119" at bounding box center [302, 78] width 500 height 8
type input "0109-00010120"
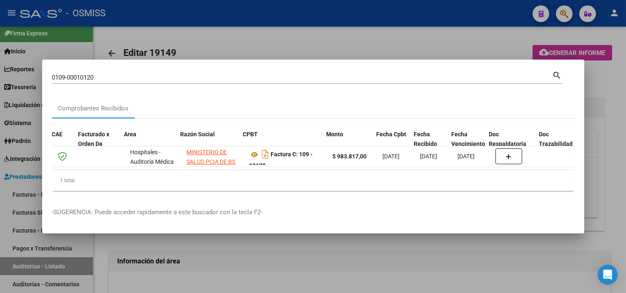
scroll to position [0, 74]
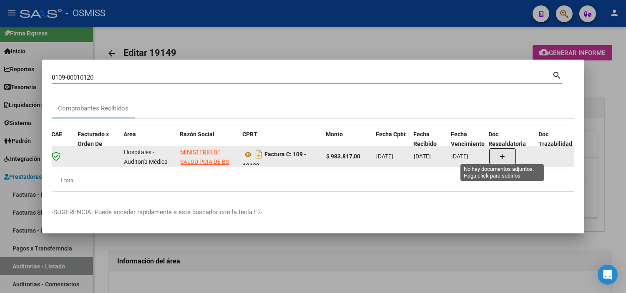
click at [496, 148] on button "button" at bounding box center [502, 156] width 27 height 16
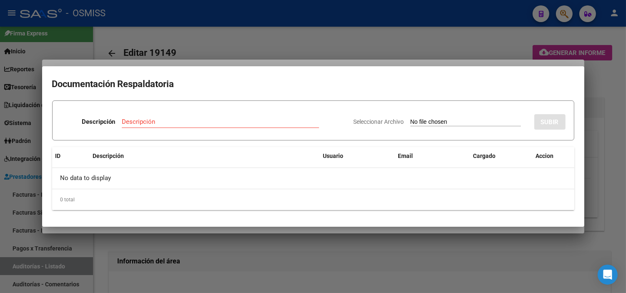
click at [429, 123] on input "Seleccionar Archivo" at bounding box center [465, 122] width 110 height 8
type input "C:\fakepath\FC VARIAS HOSPITAL [PERSON_NAME] Y PLANES RC3727.pdf"
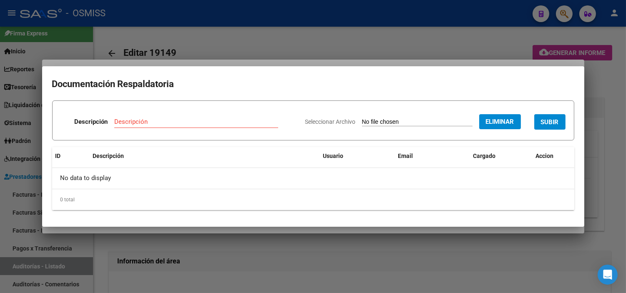
click at [134, 120] on input "Descripción" at bounding box center [196, 122] width 164 height 8
type input "RECIBO"
click at [552, 130] on button "SUBIR" at bounding box center [549, 121] width 31 height 15
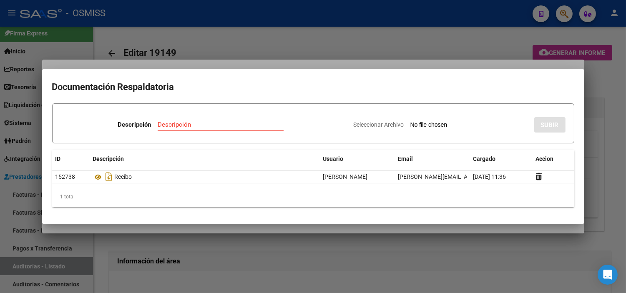
click at [180, 36] on div at bounding box center [313, 146] width 626 height 293
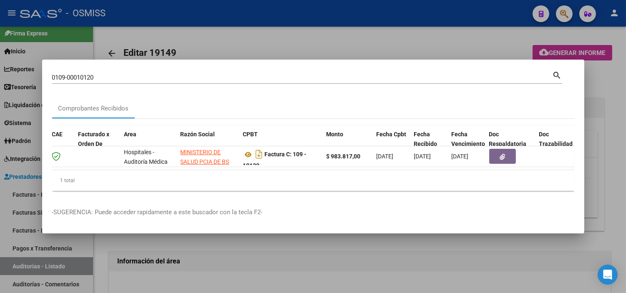
click at [166, 82] on div "0109-00010120 Buscar (apellido, dni, cuil, nro traspaso, cuit, obra social) sea…" at bounding box center [307, 81] width 510 height 22
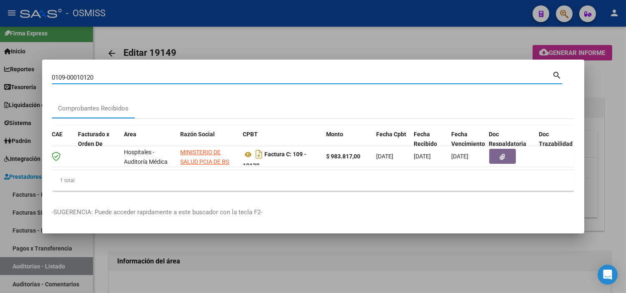
click at [162, 77] on input "0109-00010120" at bounding box center [302, 78] width 500 height 8
paste input "C0109-00010121"
click at [57, 74] on input "C0109-00010121" at bounding box center [302, 78] width 500 height 8
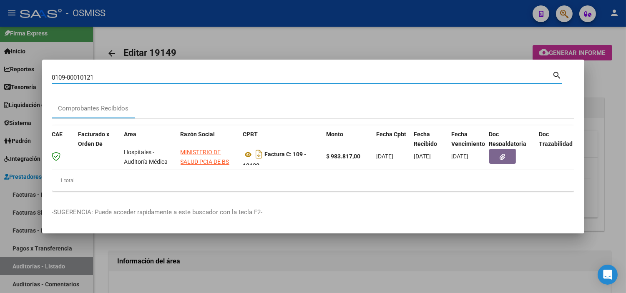
type input "0109-00010121"
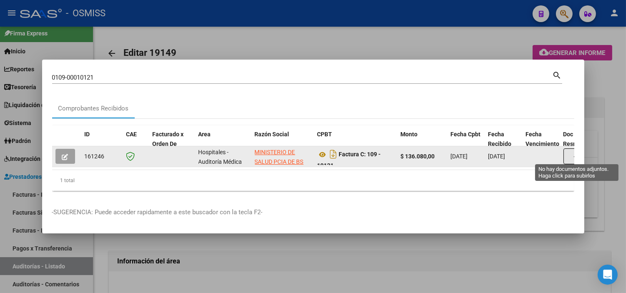
click at [566, 153] on button "button" at bounding box center [576, 156] width 27 height 16
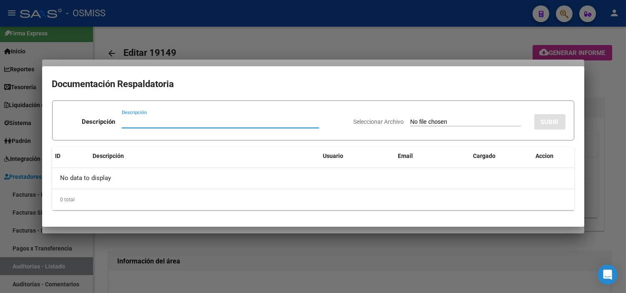
click at [488, 123] on input "Seleccionar Archivo" at bounding box center [465, 122] width 110 height 8
type input "C:\fakepath\FC VARIAS HOSPITAL [PERSON_NAME] Y PLANES RC3727.pdf"
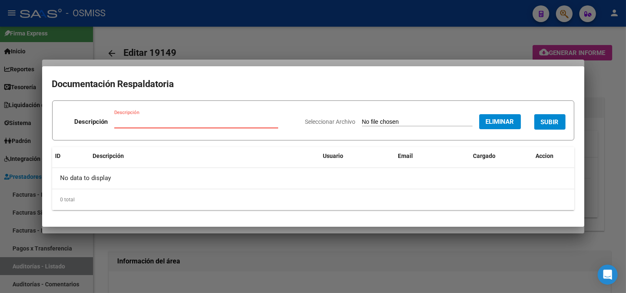
click at [127, 118] on input "Descripción" at bounding box center [196, 122] width 164 height 8
type input "RECIBO"
click at [548, 125] on span "SUBIR" at bounding box center [550, 122] width 18 height 8
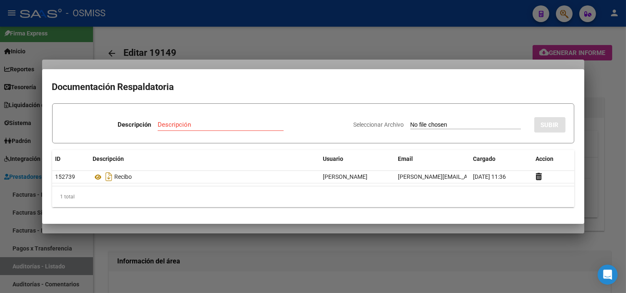
click at [215, 43] on div at bounding box center [313, 146] width 626 height 293
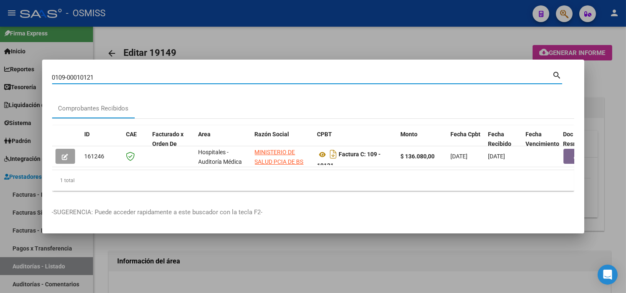
click at [185, 77] on input "0109-00010121" at bounding box center [302, 78] width 500 height 8
type input "0109-00010122"
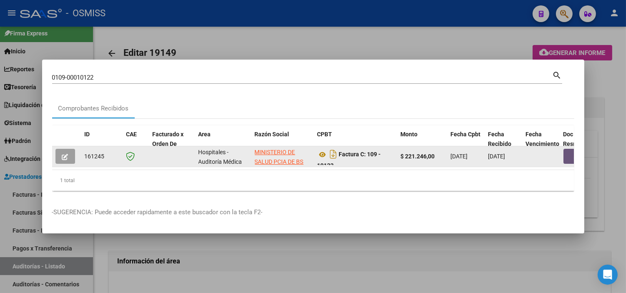
click at [569, 155] on button "button" at bounding box center [576, 156] width 27 height 15
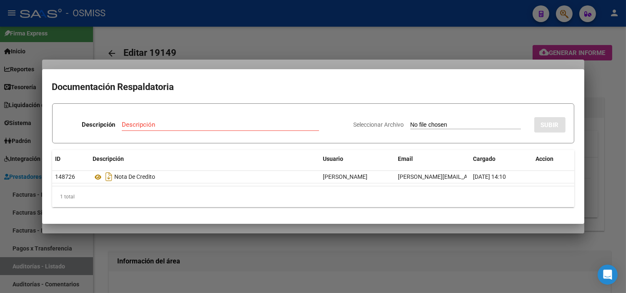
click at [442, 123] on input "Seleccionar Archivo" at bounding box center [465, 125] width 110 height 8
type input "C:\fakepath\FC VARIAS HOSPITAL [PERSON_NAME] Y PLANES RC3727.pdf"
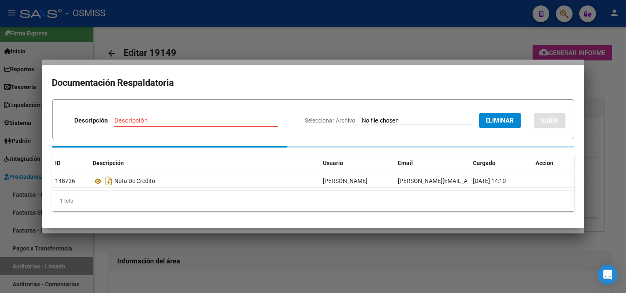
click at [192, 119] on div "Descripción" at bounding box center [196, 120] width 164 height 13
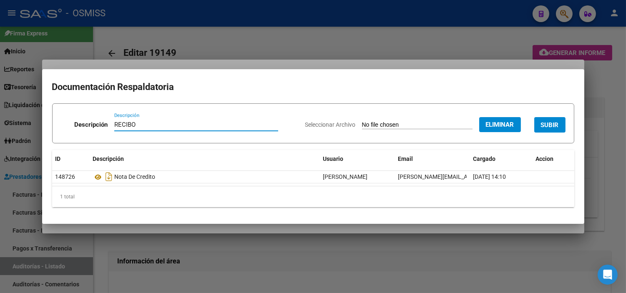
type input "RECIBO"
click at [549, 128] on span "SUBIR" at bounding box center [550, 125] width 18 height 8
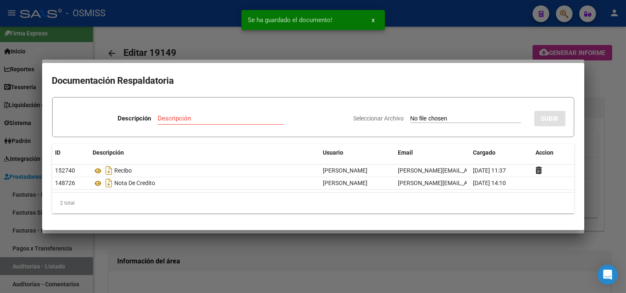
click at [199, 5] on div at bounding box center [313, 146] width 626 height 293
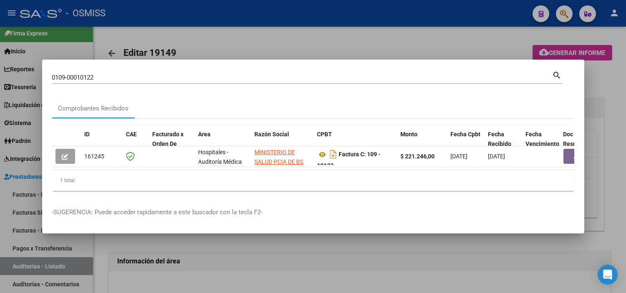
click at [279, 78] on input "0109-00010122" at bounding box center [302, 78] width 500 height 8
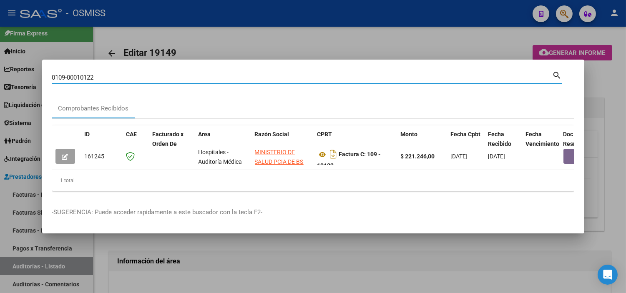
click at [279, 78] on input "0109-00010122" at bounding box center [302, 78] width 500 height 8
paste input "C0184-00002374"
type input "0184-00002374"
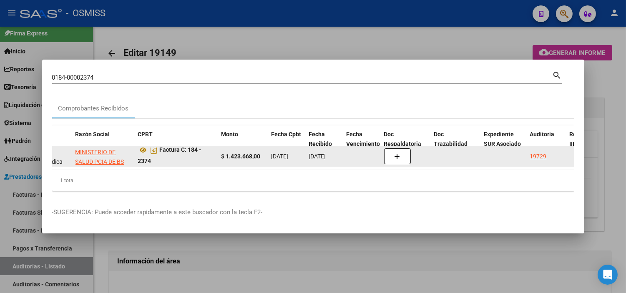
scroll to position [5, 0]
click at [393, 154] on button "button" at bounding box center [397, 156] width 27 height 16
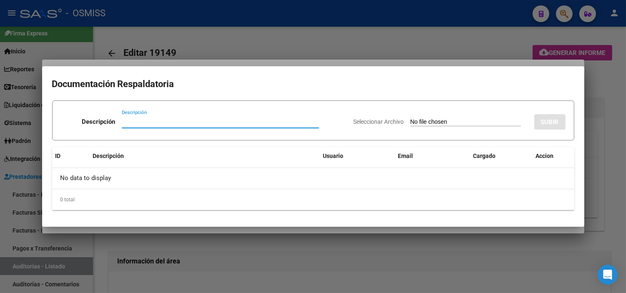
click at [415, 124] on input "Seleccionar Archivo" at bounding box center [465, 122] width 110 height 8
type input "C:\fakepath\FC 2374 HOSPITAL [PERSON_NAME] RC1378.pdf"
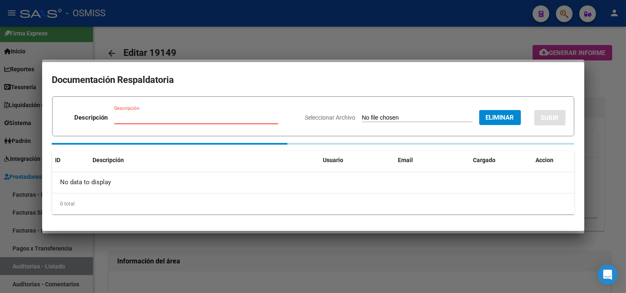
click at [139, 118] on input "Descripción" at bounding box center [196, 118] width 164 height 8
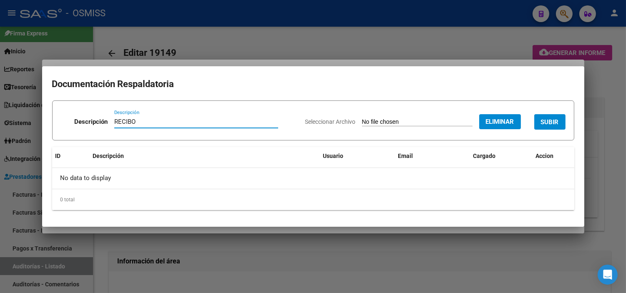
type input "RECIBO"
click at [539, 119] on button "SUBIR" at bounding box center [549, 121] width 31 height 15
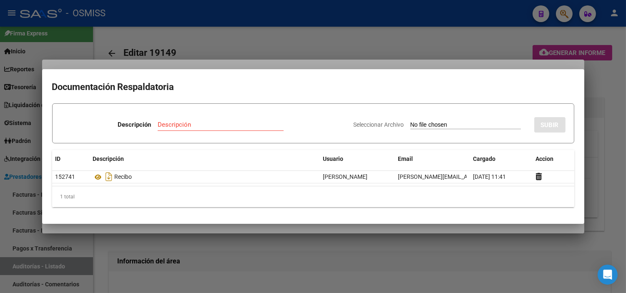
click at [211, 48] on div at bounding box center [313, 146] width 626 height 293
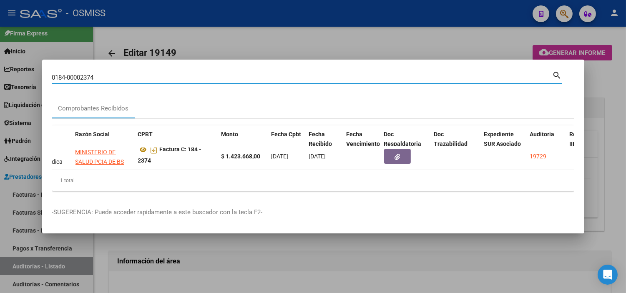
click at [198, 76] on input "0184-00002374" at bounding box center [302, 78] width 500 height 8
paste input "13-00005851"
type input "0113-00005851"
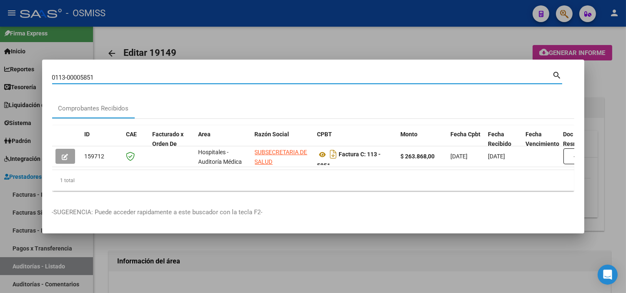
drag, startPoint x: 105, startPoint y: 72, endPoint x: 82, endPoint y: 75, distance: 23.5
click at [82, 75] on input "0113-00005851" at bounding box center [302, 78] width 500 height 8
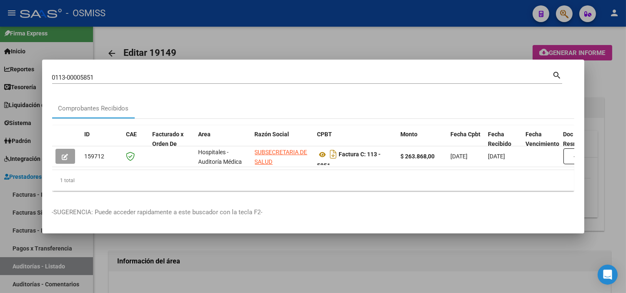
click at [411, 211] on p "-SUGERENCIA: Puede acceder rapidamente a este buscador con la tecla F2-" at bounding box center [313, 213] width 522 height 10
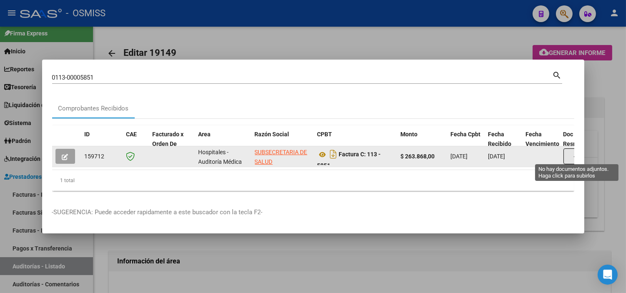
click at [568, 151] on button "button" at bounding box center [576, 156] width 27 height 16
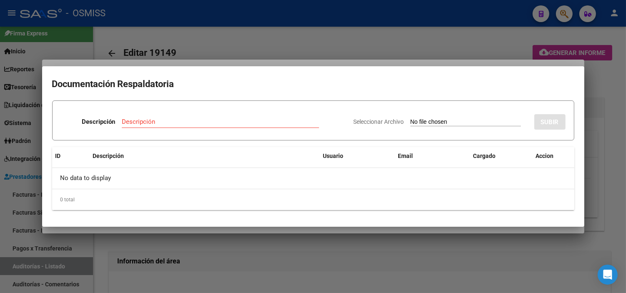
click at [408, 117] on div "Seleccionar Archivo SUBIR" at bounding box center [459, 120] width 212 height 25
click at [411, 123] on input "Seleccionar Archivo" at bounding box center [465, 122] width 110 height 8
click at [410, 118] on input "Seleccionar Archivo" at bounding box center [465, 122] width 110 height 8
type input "C:\fakepath\NC 479 SUBSECRETARIA DE SALUD 5851.pdf"
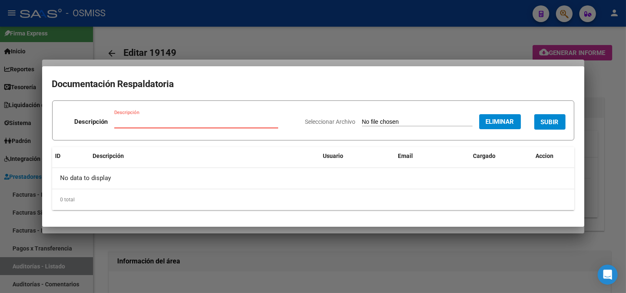
click at [179, 121] on input "Descripción" at bounding box center [196, 122] width 164 height 8
type input "NOTA DE CREDITO"
click at [546, 126] on button "SUBIR" at bounding box center [549, 121] width 31 height 15
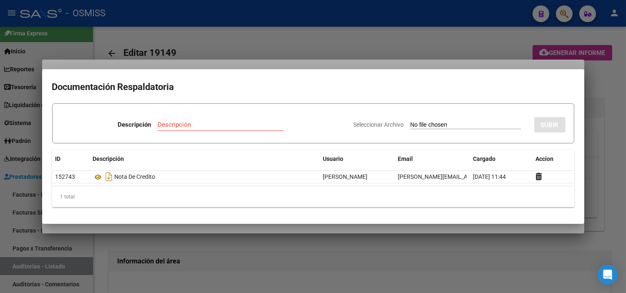
click at [172, 42] on div at bounding box center [313, 146] width 626 height 293
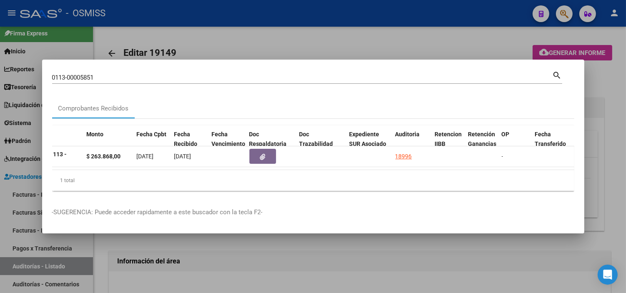
scroll to position [0, 337]
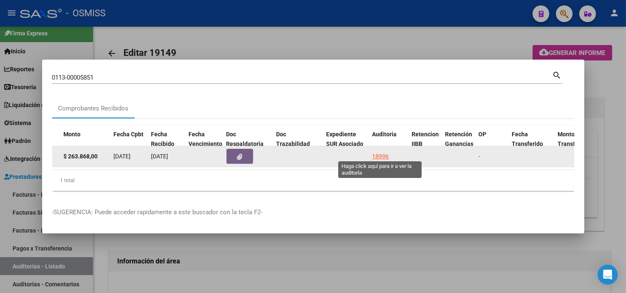
click at [376, 153] on div "18996" at bounding box center [380, 157] width 17 height 10
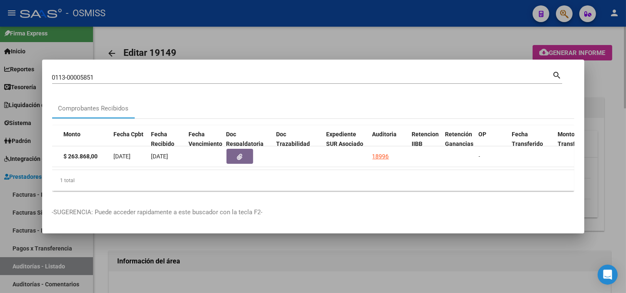
drag, startPoint x: 352, startPoint y: 253, endPoint x: 351, endPoint y: 249, distance: 4.4
click at [351, 253] on div at bounding box center [313, 146] width 626 height 293
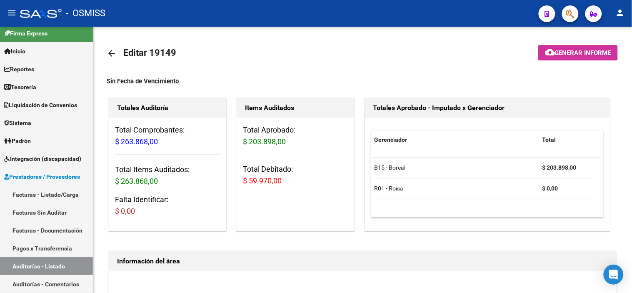
click at [567, 8] on span "button" at bounding box center [570, 13] width 8 height 17
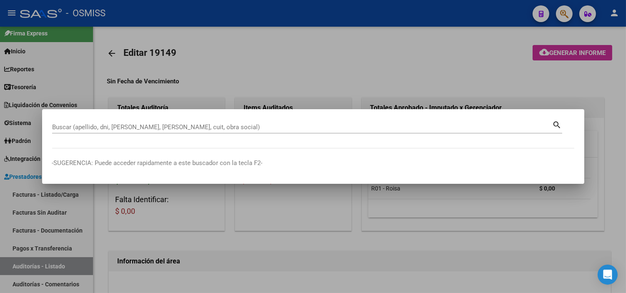
paste input "0113-00005743"
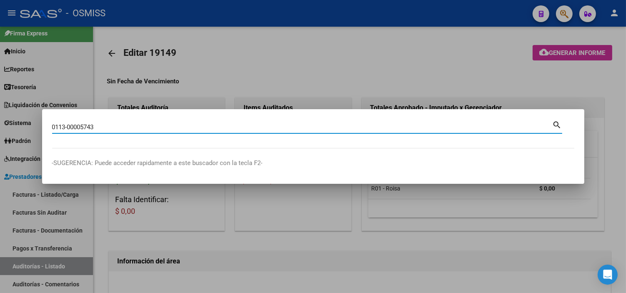
type input "0113-00005743"
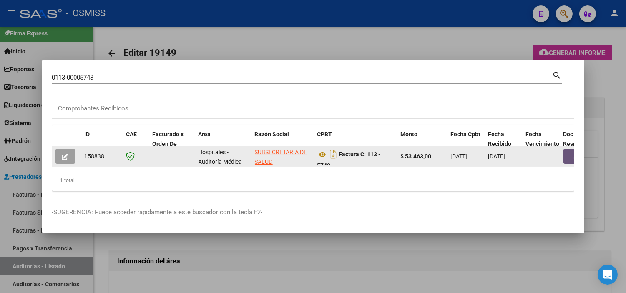
click at [565, 151] on button "button" at bounding box center [576, 156] width 27 height 15
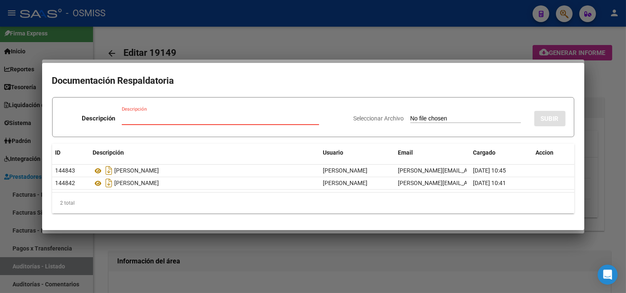
click at [155, 46] on div at bounding box center [313, 146] width 626 height 293
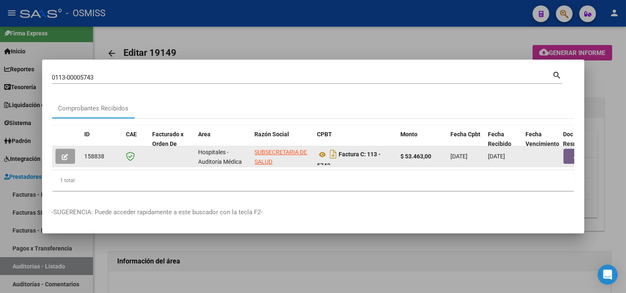
click at [566, 152] on button "button" at bounding box center [576, 156] width 27 height 15
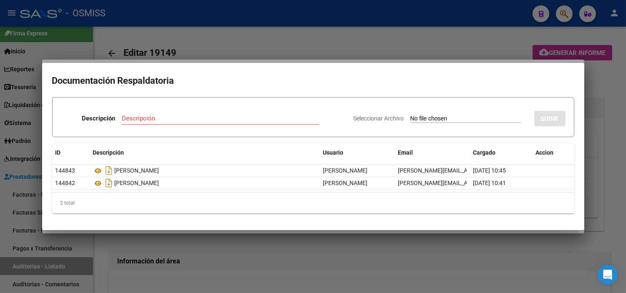
click at [463, 120] on input "Seleccionar Archivo" at bounding box center [465, 119] width 110 height 8
type input "C:\fakepath\NC478 SUBSECRETARIA DE SALUD FC5743.pdf"
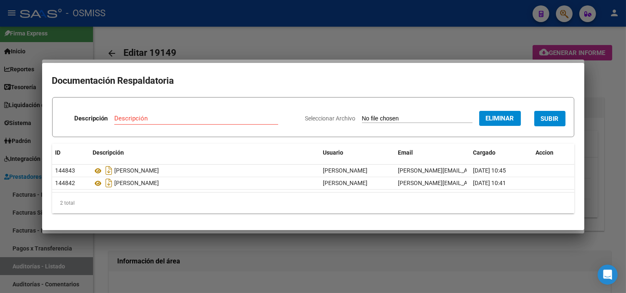
click at [146, 117] on input "Descripción" at bounding box center [196, 119] width 164 height 8
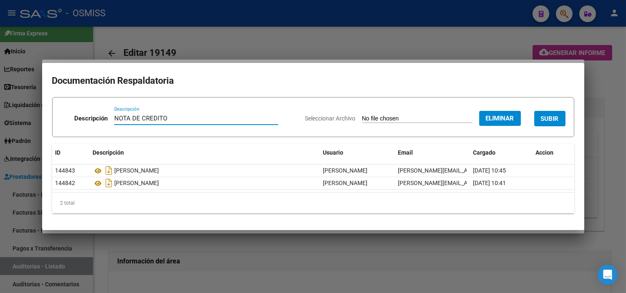
type input "NOTA DE CREDITO"
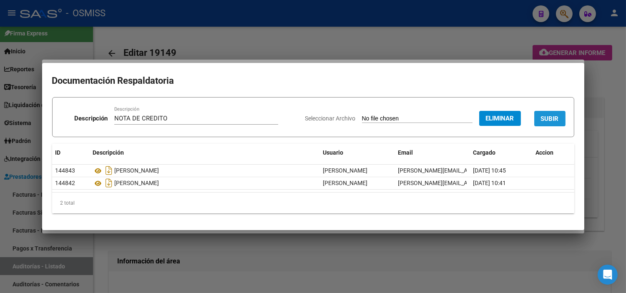
click at [555, 115] on span "SUBIR" at bounding box center [550, 119] width 18 height 8
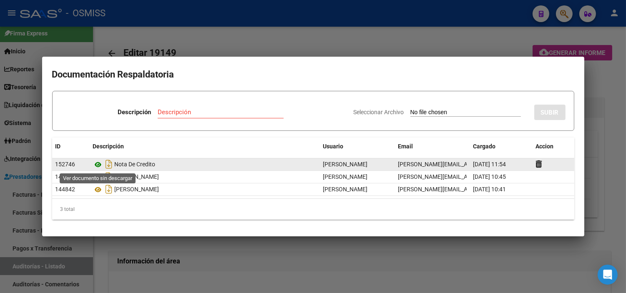
click at [95, 165] on icon at bounding box center [98, 165] width 11 height 10
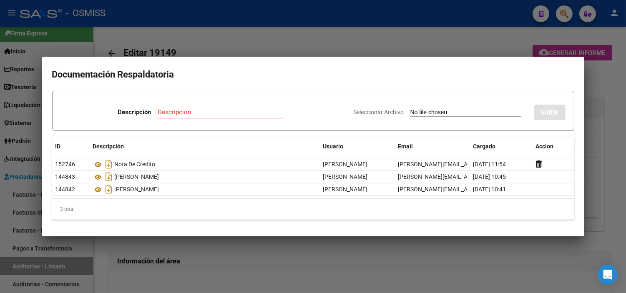
click at [46, 264] on div at bounding box center [313, 146] width 626 height 293
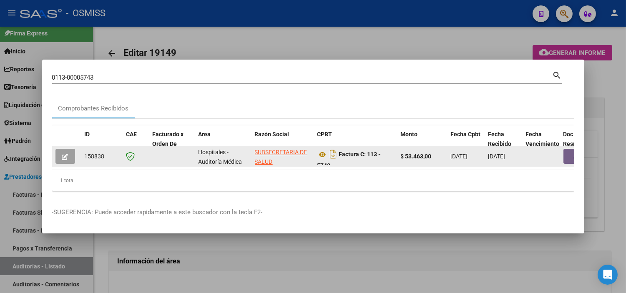
click at [65, 160] on datatable-body-cell at bounding box center [66, 156] width 29 height 20
click at [64, 156] on icon "button" at bounding box center [65, 157] width 6 height 6
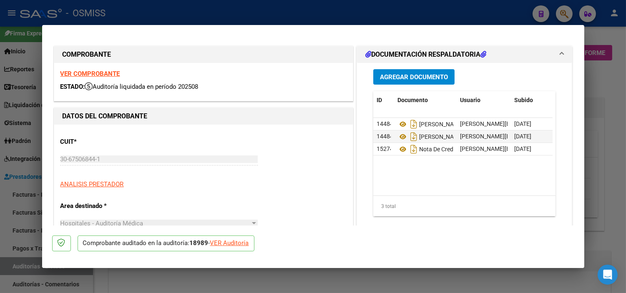
type input "[DATE]"
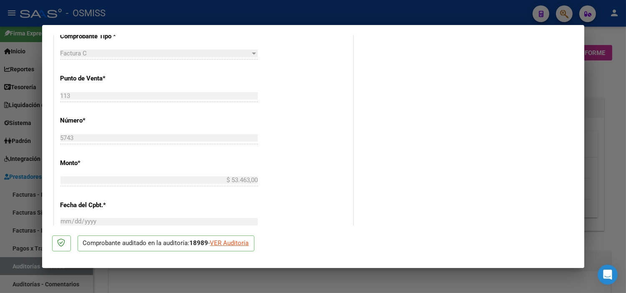
scroll to position [231, 0]
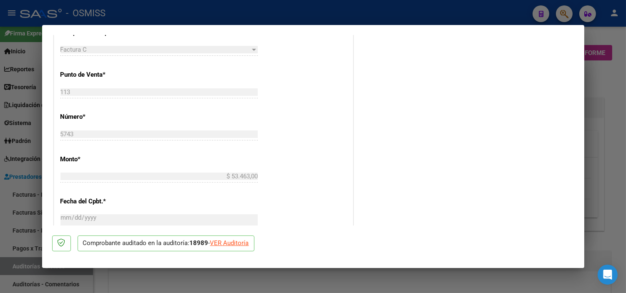
click at [2, 186] on div at bounding box center [313, 146] width 626 height 293
type input "$ 0,00"
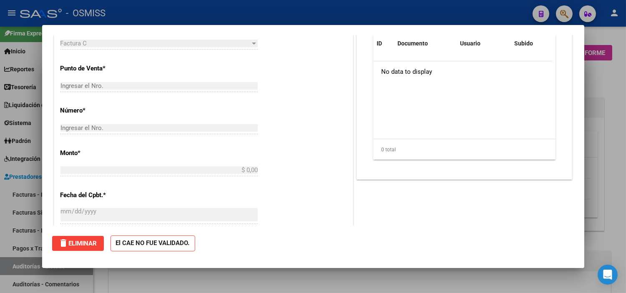
scroll to position [0, 0]
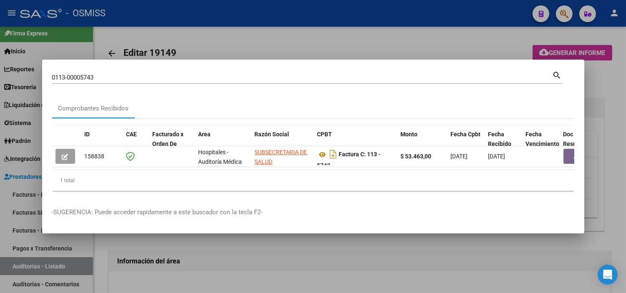
click at [130, 74] on input "0113-00005743" at bounding box center [302, 78] width 500 height 8
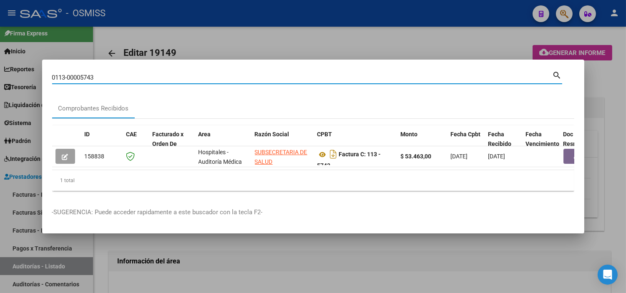
click at [130, 74] on input "0113-00005743" at bounding box center [302, 78] width 500 height 8
paste input "2"
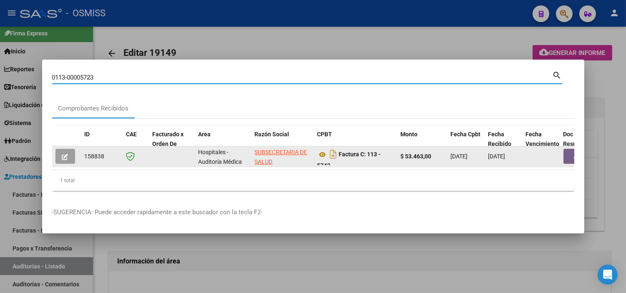
type input "0113-00005723"
click at [566, 156] on button "button" at bounding box center [576, 156] width 27 height 16
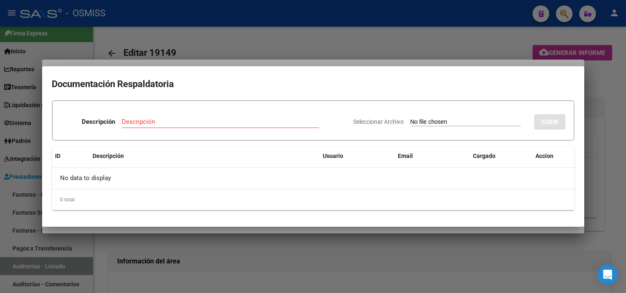
click at [416, 120] on input "Seleccionar Archivo" at bounding box center [465, 122] width 110 height 8
type input "C:\fakepath\NC478 SUBSECRETARIA DE SALUD FC5743.pdf"
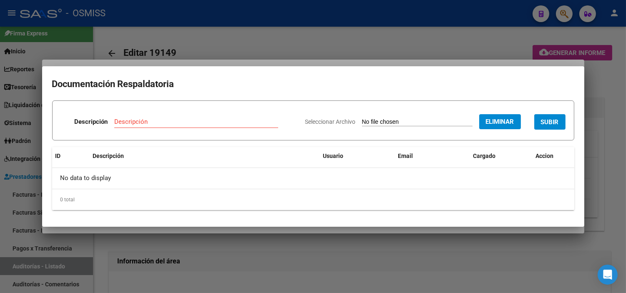
click at [506, 128] on button "Eliminar" at bounding box center [500, 121] width 42 height 15
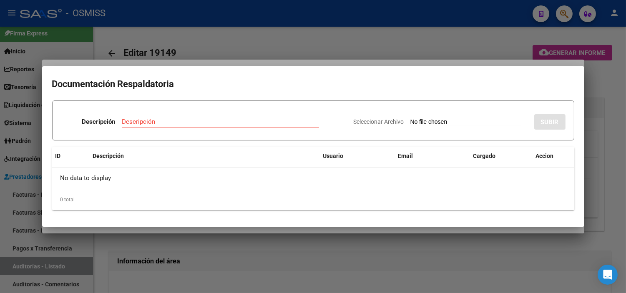
click at [410, 120] on input "Seleccionar Archivo" at bounding box center [465, 122] width 110 height 8
type input "C:\fakepath\NC 477 SUBSECRETARIA DE SALUD FC5723.pdf"
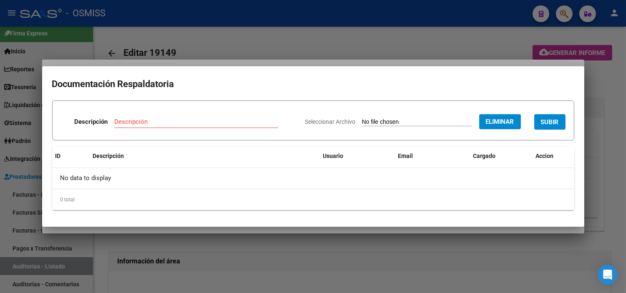
click at [183, 125] on input "Descripción" at bounding box center [196, 122] width 164 height 8
type input "NOTA DE CREDITO"
click at [543, 124] on span "SUBIR" at bounding box center [550, 122] width 18 height 8
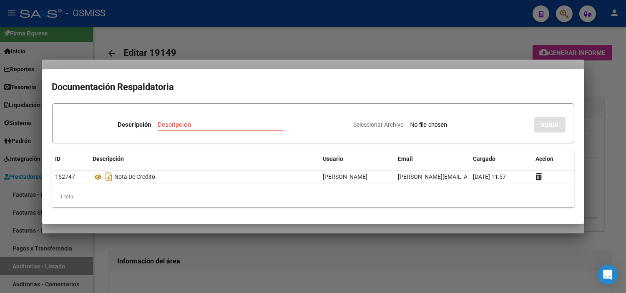
click at [0, 225] on div at bounding box center [313, 146] width 626 height 293
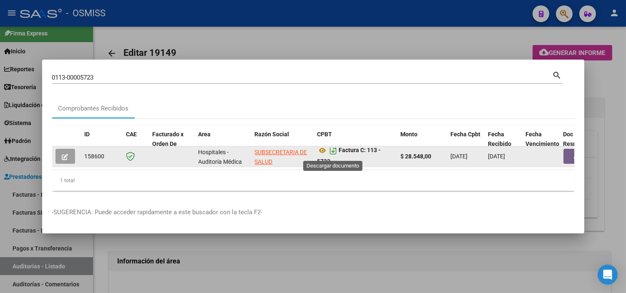
scroll to position [5, 0]
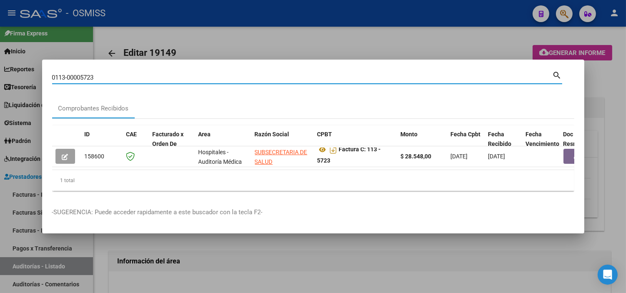
click at [188, 75] on input "0113-00005723" at bounding box center [302, 78] width 500 height 8
paste input "6358"
type input "0113-00006358"
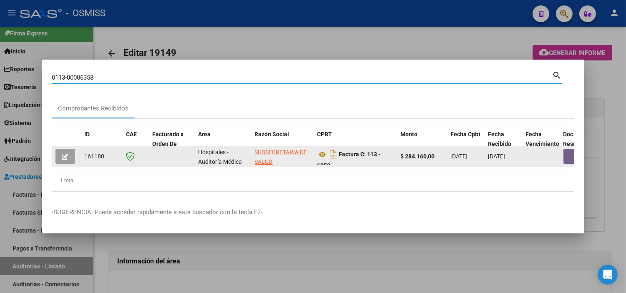
click at [568, 152] on button "button" at bounding box center [576, 156] width 27 height 15
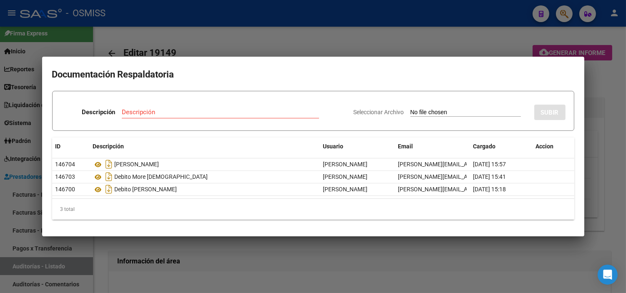
click at [423, 115] on input "Seleccionar Archivo" at bounding box center [465, 113] width 110 height 8
type input "C:\fakepath\NC 477 SUBSECRETARIA DE SALUD FC5723.pdf"
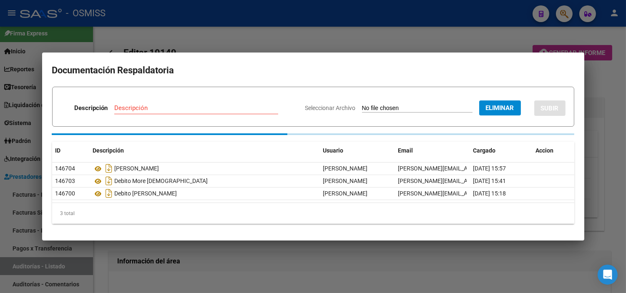
click at [190, 105] on div "Descripción Descripción" at bounding box center [180, 109] width 238 height 25
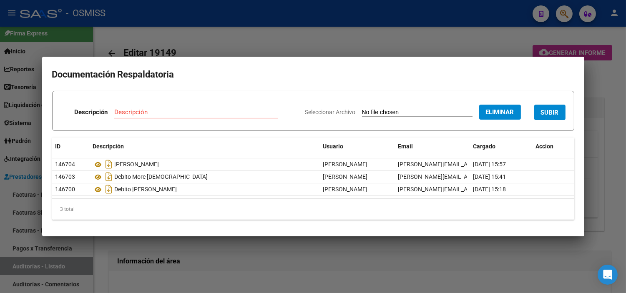
click at [183, 115] on input "Descripción" at bounding box center [196, 112] width 164 height 8
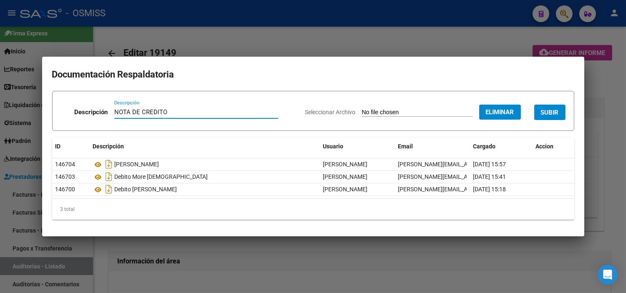
type input "NOTA DE CREDITO"
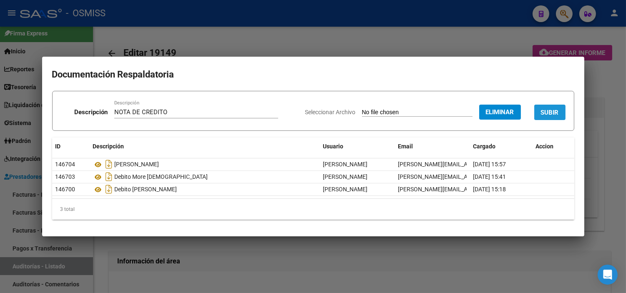
click at [537, 115] on button "SUBIR" at bounding box center [549, 112] width 31 height 15
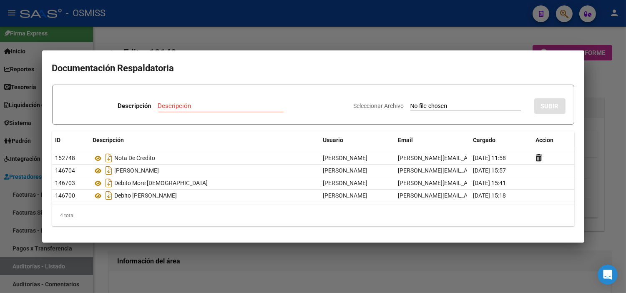
click at [235, 23] on div at bounding box center [313, 146] width 626 height 293
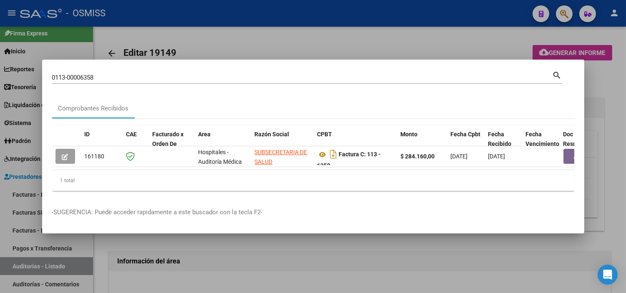
click at [171, 80] on div "0113-00006358 Buscar (apellido, dni, [PERSON_NAME], nro traspaso, cuit, obra so…" at bounding box center [302, 77] width 500 height 13
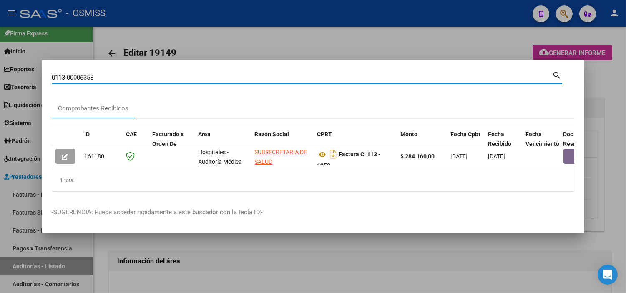
click at [169, 76] on input "0113-00006358" at bounding box center [302, 78] width 500 height 8
paste input "16"
type input "0113-00006316"
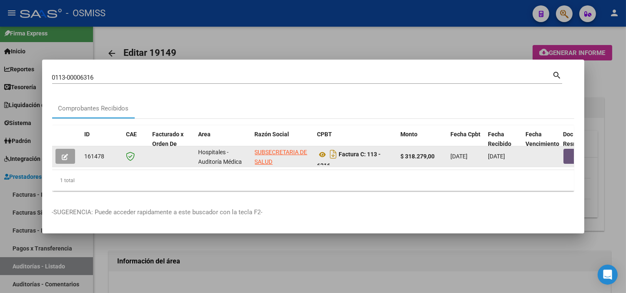
click at [567, 156] on button "button" at bounding box center [576, 156] width 27 height 15
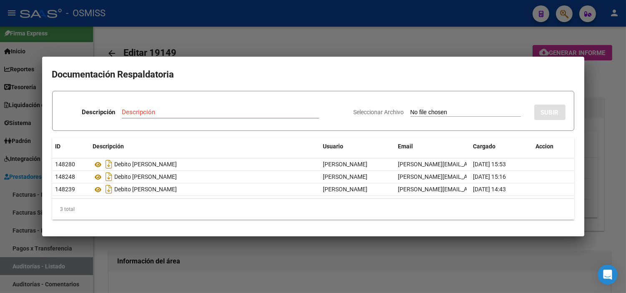
click at [410, 113] on input "Seleccionar Archivo" at bounding box center [465, 113] width 110 height 8
type input "C:\fakepath\NC475 SUBSECRETARIA DE SALUD FC6316.pdf"
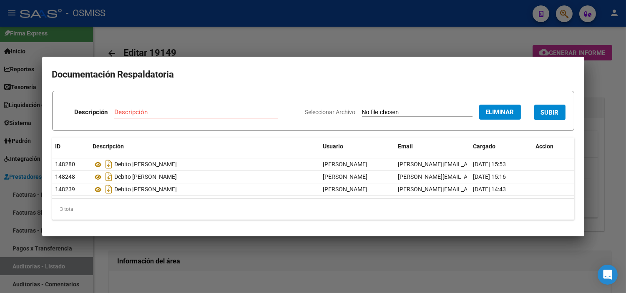
click at [213, 110] on input "Descripción" at bounding box center [196, 112] width 164 height 8
type input "RECIBO"
click at [559, 110] on button "SUBIR" at bounding box center [549, 112] width 31 height 15
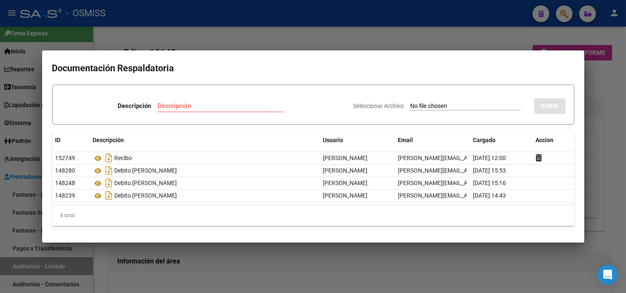
click at [195, 29] on div at bounding box center [313, 146] width 626 height 293
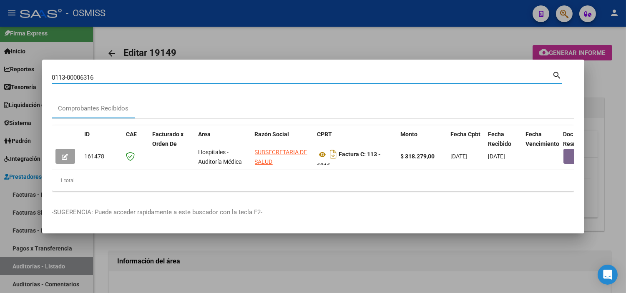
click at [174, 76] on input "0113-00006316" at bounding box center [302, 78] width 500 height 8
paste input "277"
type input "0113-00006277"
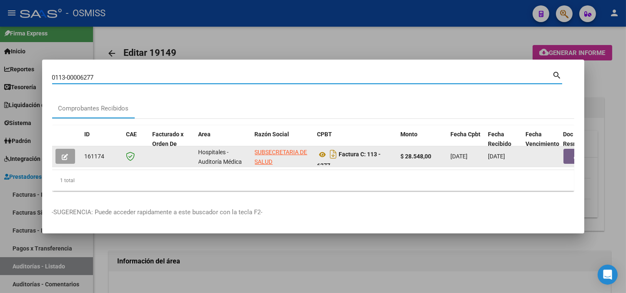
click at [566, 157] on button "button" at bounding box center [576, 156] width 27 height 15
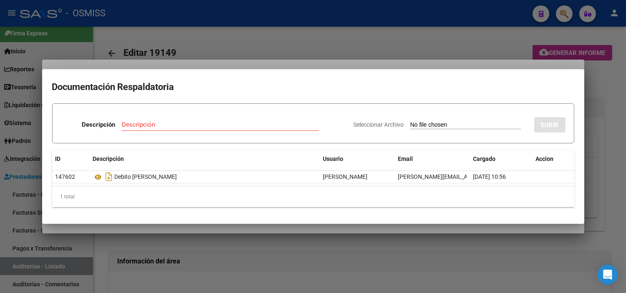
click at [426, 127] on input "Seleccionar Archivo" at bounding box center [465, 125] width 110 height 8
type input "C:\fakepath\NC474 SUBSECRETARIA DE SALUD FC6277.pdf"
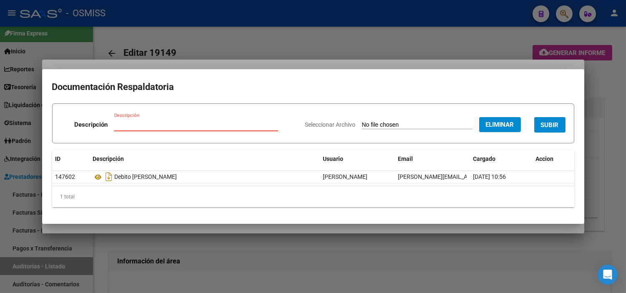
click at [173, 122] on input "Descripción" at bounding box center [196, 125] width 164 height 8
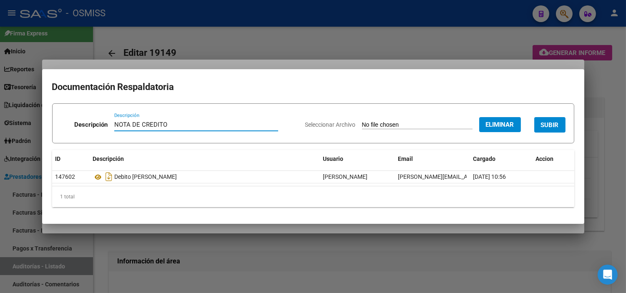
type input "NOTA DE CREDITO"
click at [542, 128] on span "SUBIR" at bounding box center [550, 125] width 18 height 8
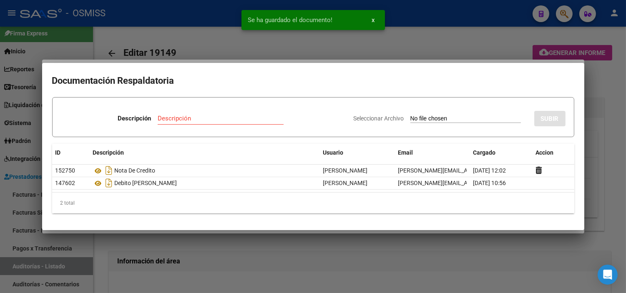
click at [157, 36] on div at bounding box center [313, 146] width 626 height 293
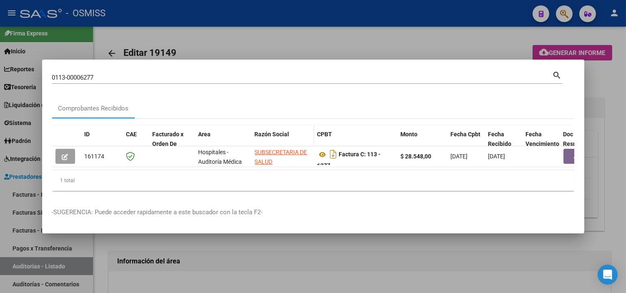
click at [288, 131] on span "Razón Social" at bounding box center [272, 134] width 35 height 7
click at [144, 74] on input "0113-00006277" at bounding box center [302, 78] width 500 height 8
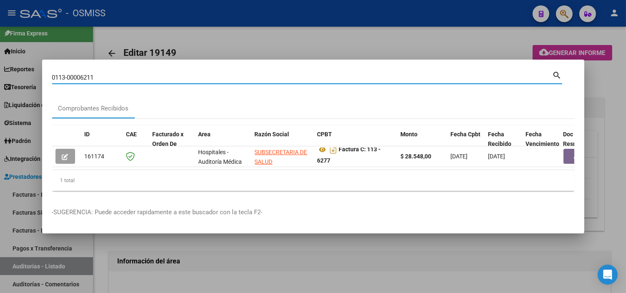
type input "0113-00006211"
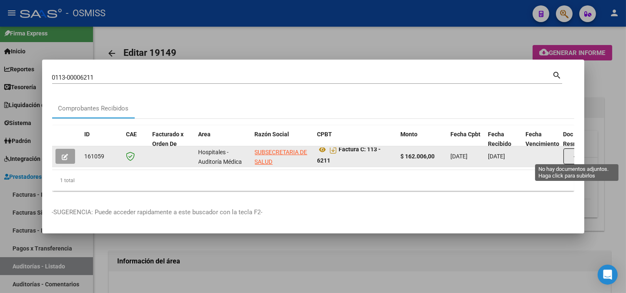
click at [564, 153] on button "button" at bounding box center [576, 156] width 27 height 16
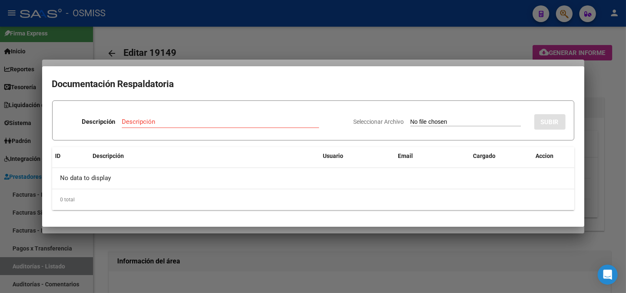
click at [419, 121] on input "Seleccionar Archivo" at bounding box center [465, 122] width 110 height 8
type input "C:\fakepath\NC474 SUBSECRETARIA DE SALUD FC6211.pdf"
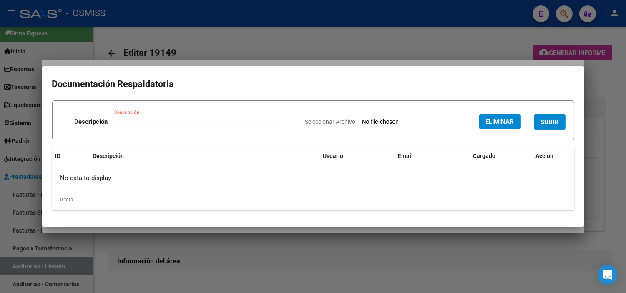
click at [160, 124] on input "Descripción" at bounding box center [196, 122] width 164 height 8
type input "NOTA DE CREDITO"
click at [553, 122] on span "SUBIR" at bounding box center [550, 122] width 18 height 8
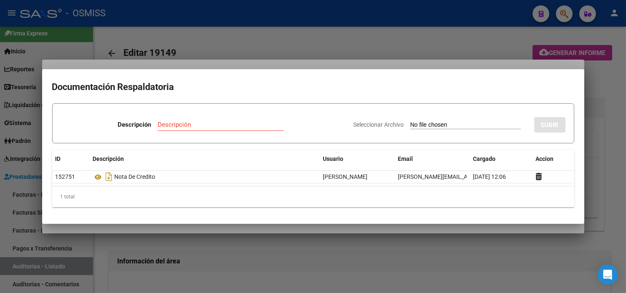
click at [240, 42] on div at bounding box center [313, 146] width 626 height 293
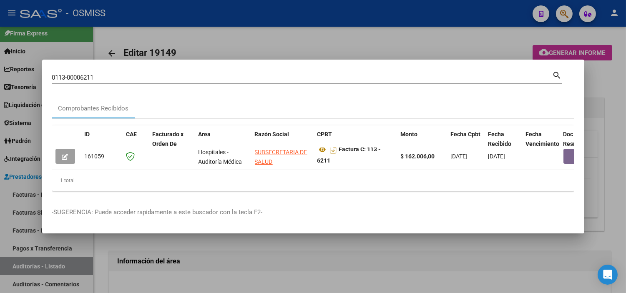
click at [227, 75] on input "0113-00006211" at bounding box center [302, 78] width 500 height 8
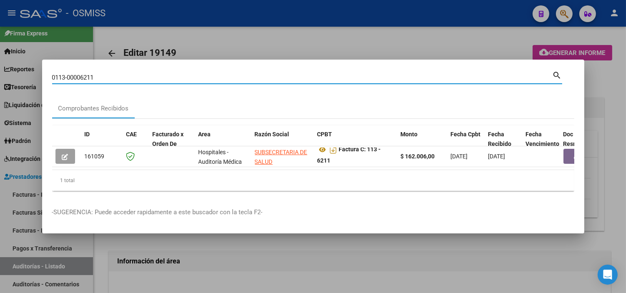
click at [227, 75] on input "0113-00006211" at bounding box center [302, 78] width 500 height 8
paste input "158"
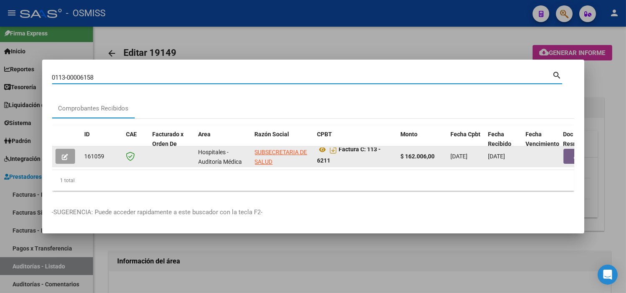
type input "0113-00006158"
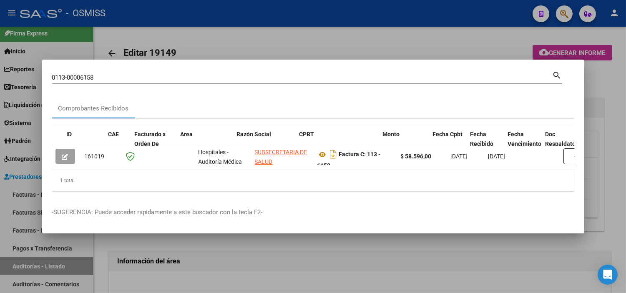
scroll to position [0, 20]
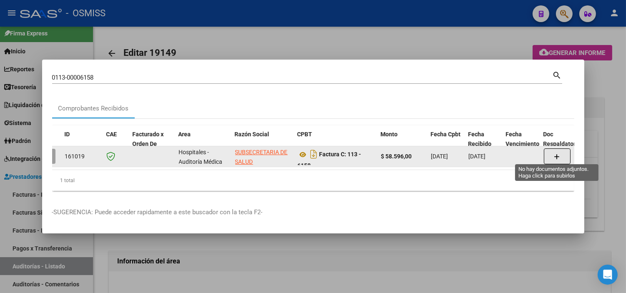
click at [548, 151] on button "button" at bounding box center [556, 156] width 27 height 16
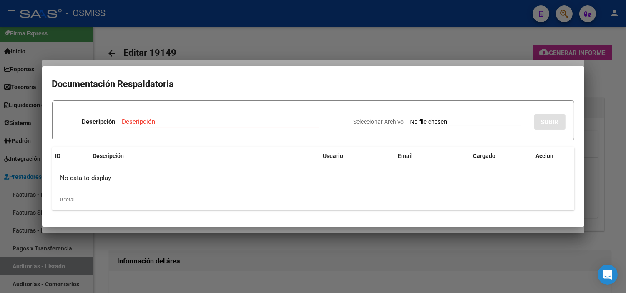
click at [441, 123] on input "Seleccionar Archivo" at bounding box center [465, 122] width 110 height 8
type input "C:\fakepath\FC 6158 SECRETARIA DE SALUD 472.pdf"
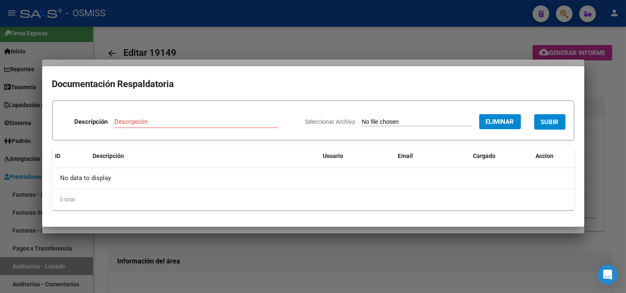
click at [164, 124] on input "Descripción" at bounding box center [196, 122] width 164 height 8
type input "NOTA DE CREDITO"
click at [552, 121] on span "SUBIR" at bounding box center [550, 122] width 18 height 8
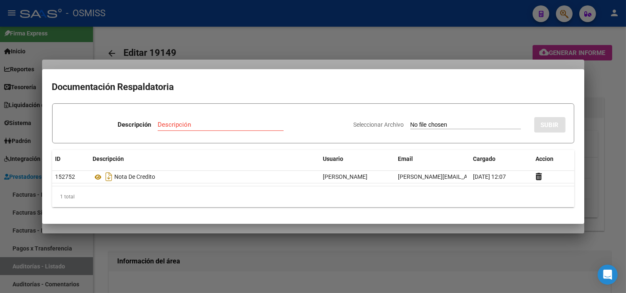
click at [221, 39] on div at bounding box center [313, 146] width 626 height 293
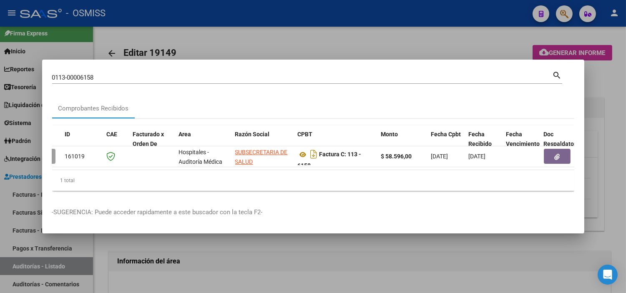
drag, startPoint x: 203, startPoint y: 68, endPoint x: 203, endPoint y: 72, distance: 4.2
click at [203, 71] on div "0113-00006158 Buscar (apellido, dni, cuil, nro traspaso, cuit, obra social)" at bounding box center [302, 77] width 500 height 13
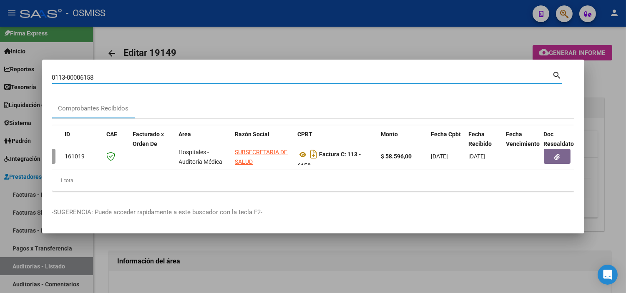
click at [203, 74] on input "0113-00006158" at bounding box center [302, 78] width 500 height 8
paste input "041"
type input "0113-00006041"
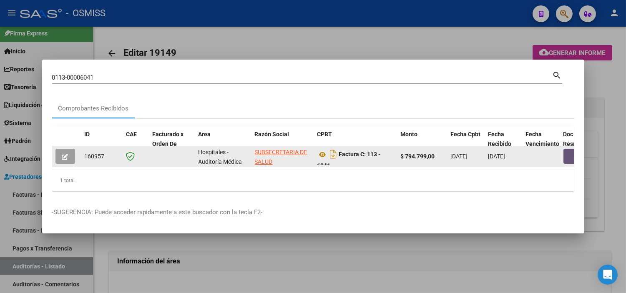
click at [569, 153] on button "button" at bounding box center [576, 156] width 27 height 15
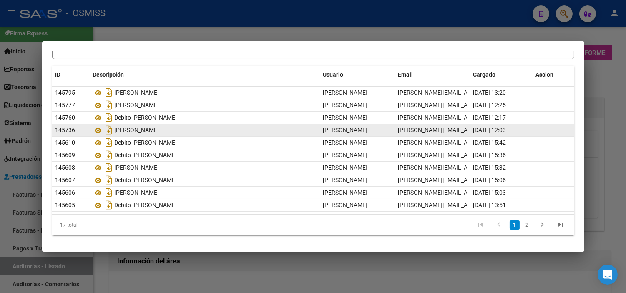
scroll to position [0, 0]
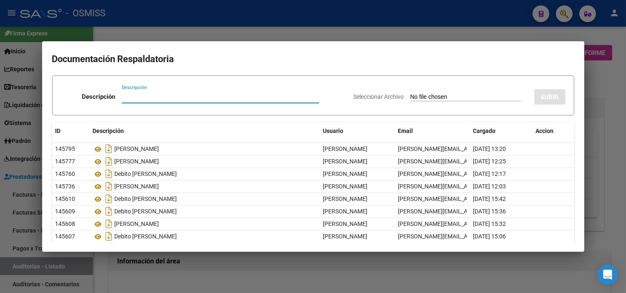
click at [476, 97] on input "Seleccionar Archivo" at bounding box center [465, 97] width 110 height 8
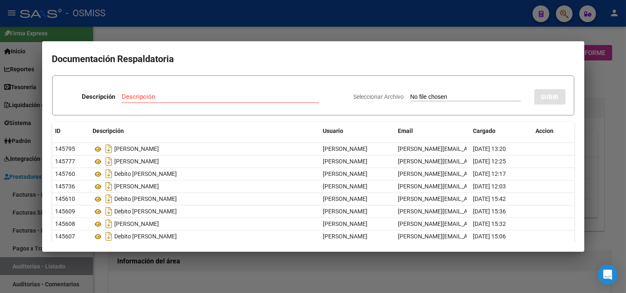
click at [414, 96] on input "Seleccionar Archivo" at bounding box center [465, 97] width 110 height 8
type input "C:\fakepath\NC471 SUBSECRETARIA DE SALUD FC 60471.pdf"
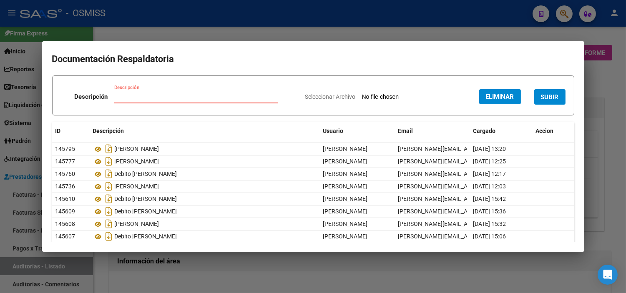
click at [163, 96] on input "Descripción" at bounding box center [196, 97] width 164 height 8
type input "NOTA DE CREDITO"
click at [547, 101] on button "SUBIR" at bounding box center [549, 96] width 31 height 15
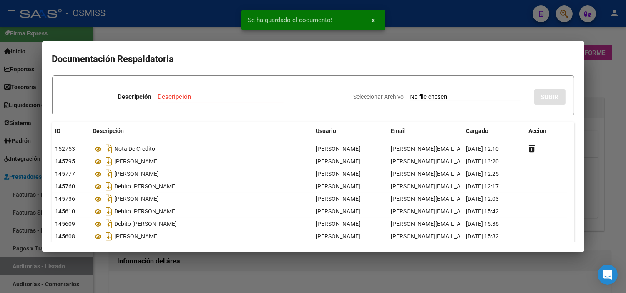
click at [198, 20] on div at bounding box center [313, 146] width 626 height 293
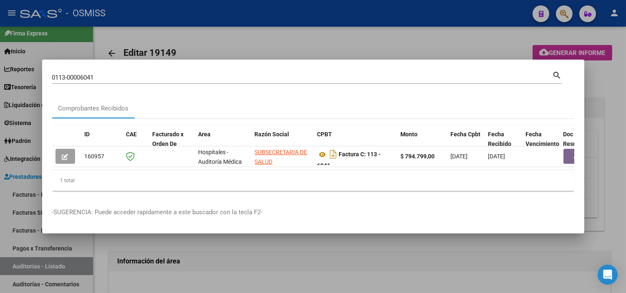
click at [253, 75] on input "0113-00006041" at bounding box center [302, 78] width 500 height 8
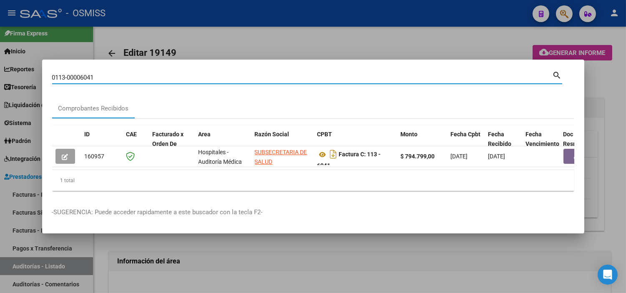
click at [253, 75] on input "0113-00006041" at bounding box center [302, 78] width 500 height 8
paste input "22"
type input "0113-00006022"
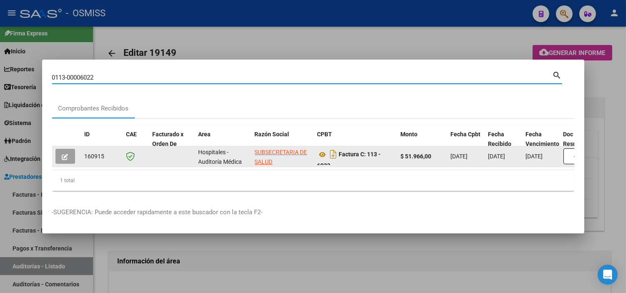
click at [65, 155] on icon "button" at bounding box center [65, 157] width 6 height 6
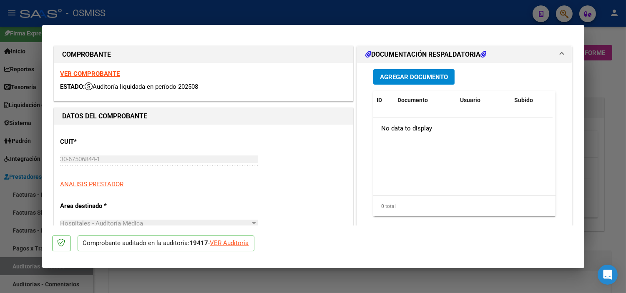
type input "[DATE]"
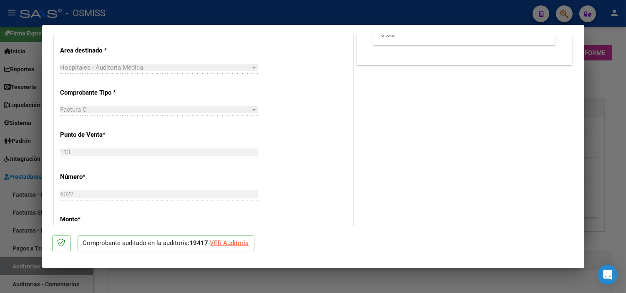
scroll to position [185, 0]
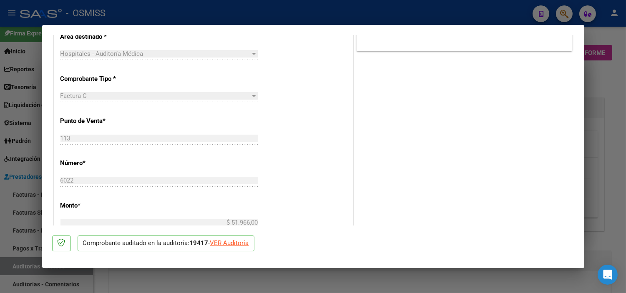
click at [0, 227] on div at bounding box center [313, 146] width 626 height 293
type input "$ 0,00"
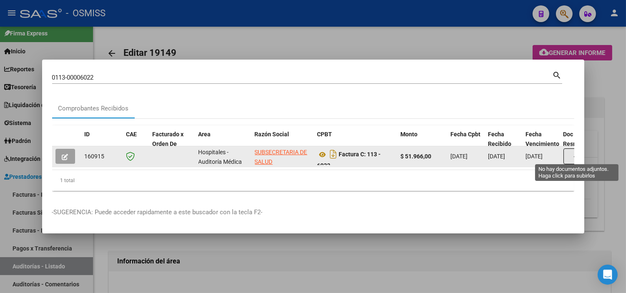
click at [565, 152] on button "button" at bounding box center [576, 156] width 27 height 16
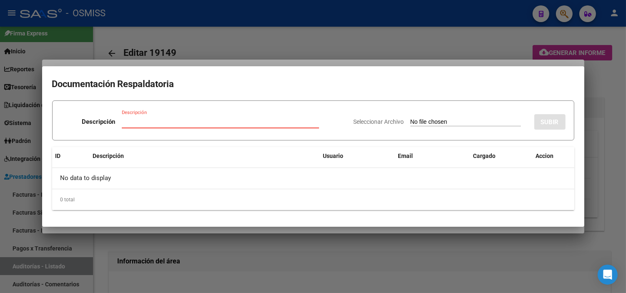
click at [410, 121] on input "Seleccionar Archivo" at bounding box center [465, 122] width 110 height 8
type input "C:\fakepath\NC6022 SUBSECRETARIA DE SALUD NC470.pdf"
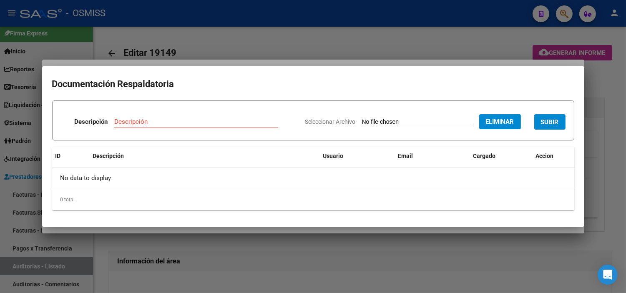
click at [176, 123] on input "Descripción" at bounding box center [196, 122] width 164 height 8
type input "NOTA DE CREDITO"
click at [551, 128] on button "SUBIR" at bounding box center [549, 121] width 31 height 15
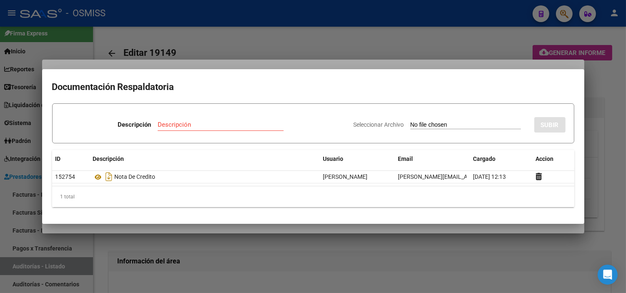
click at [178, 43] on div at bounding box center [313, 146] width 626 height 293
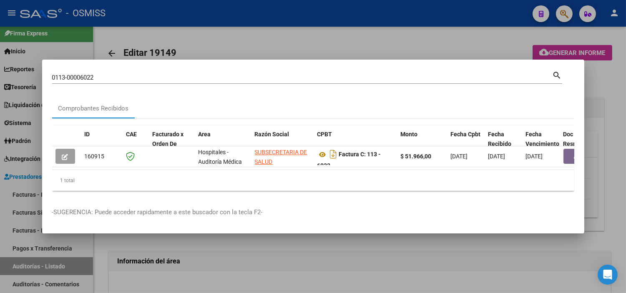
click at [151, 74] on input "0113-00006022" at bounding box center [302, 78] width 500 height 8
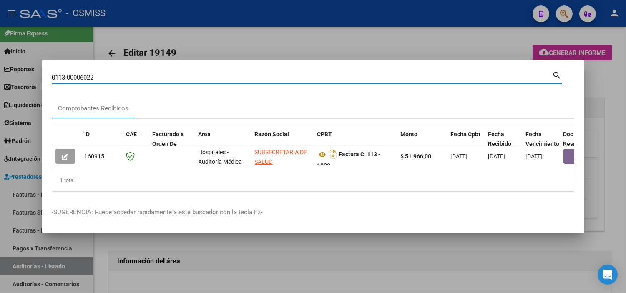
click at [151, 74] on input "0113-00006022" at bounding box center [302, 78] width 500 height 8
paste input "5337"
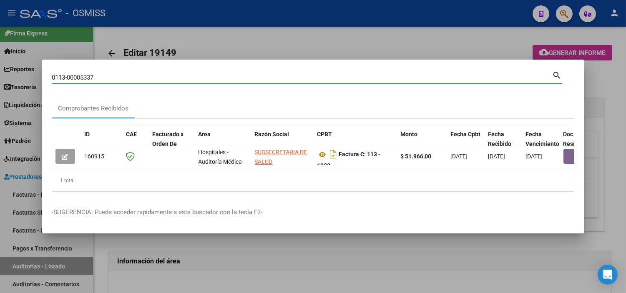
type input "0113-00005337"
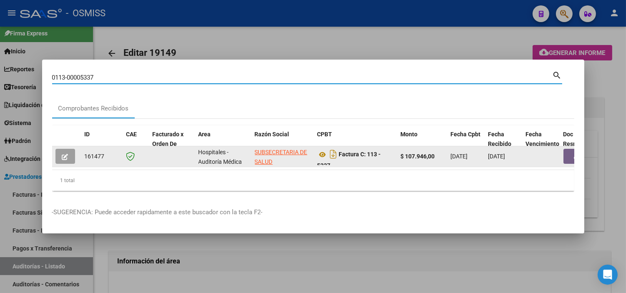
click at [571, 155] on button "button" at bounding box center [576, 156] width 27 height 15
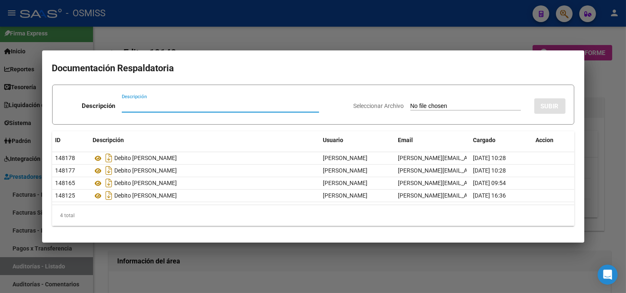
click at [448, 108] on input "Seleccionar Archivo" at bounding box center [465, 107] width 110 height 8
type input "C:\fakepath\NC6022 SUBSECRETARIA DE SALUD NC470.pdf"
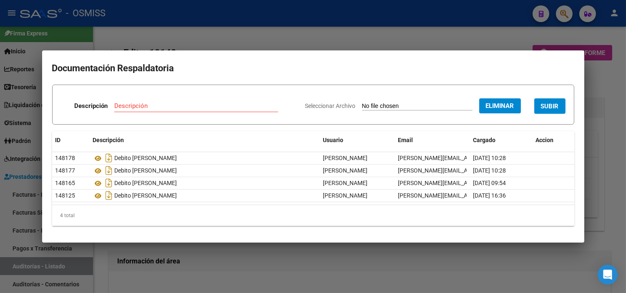
click at [507, 109] on span "Eliminar" at bounding box center [500, 106] width 28 height 8
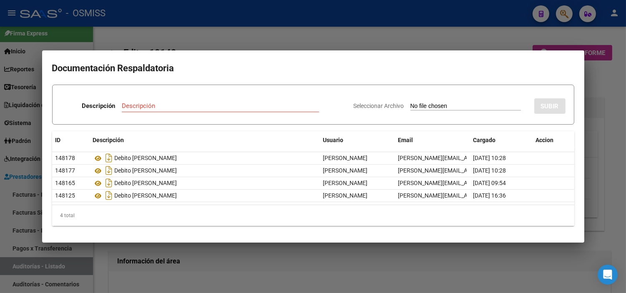
click at [251, 34] on div at bounding box center [313, 146] width 626 height 293
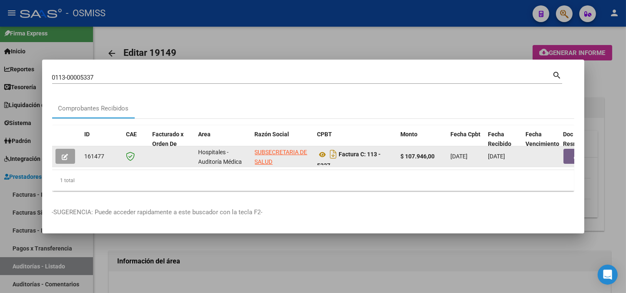
click at [567, 153] on button "button" at bounding box center [576, 156] width 27 height 15
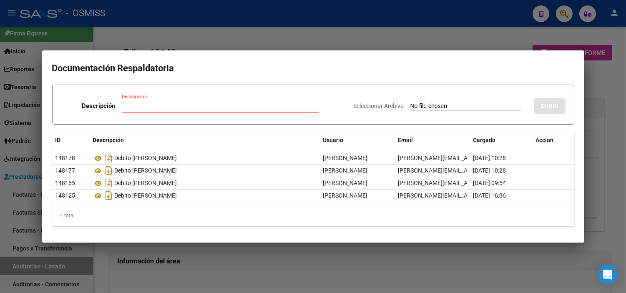
click at [441, 107] on input "Seleccionar Archivo" at bounding box center [465, 107] width 110 height 8
type input "C:\fakepath\NC 469 SUBSECRETARIA DE SALUD FC5337.pdf"
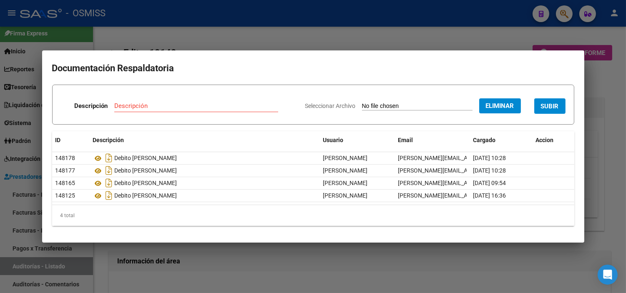
click at [140, 105] on input "Descripción" at bounding box center [196, 106] width 164 height 8
type input "NOTA DE CREDITO"
click at [546, 110] on span "SUBIR" at bounding box center [550, 107] width 18 height 8
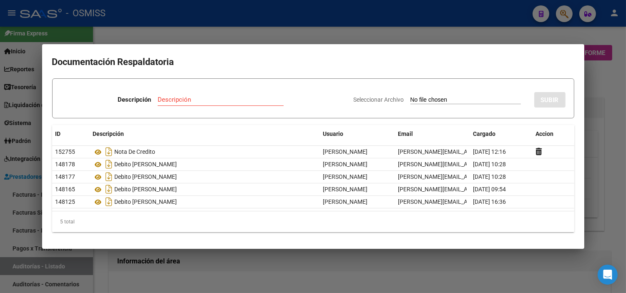
click at [229, 28] on div at bounding box center [313, 146] width 626 height 293
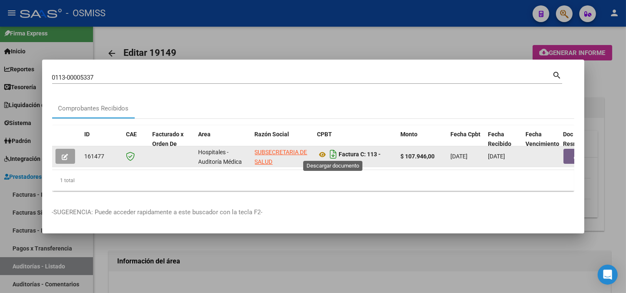
scroll to position [5, 0]
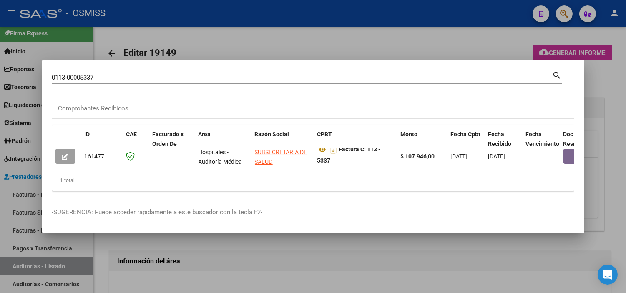
click at [180, 75] on input "0113-00005337" at bounding box center [302, 78] width 500 height 8
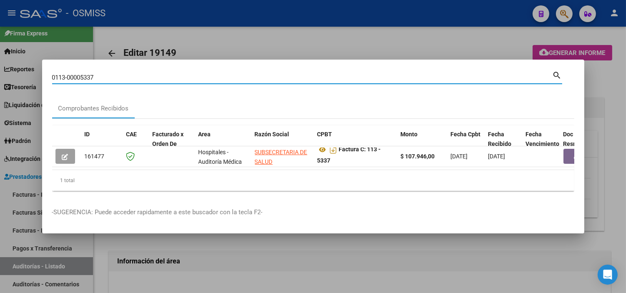
click at [180, 75] on input "0113-00005337" at bounding box center [302, 78] width 500 height 8
paste input "903"
type input "0113-00005903"
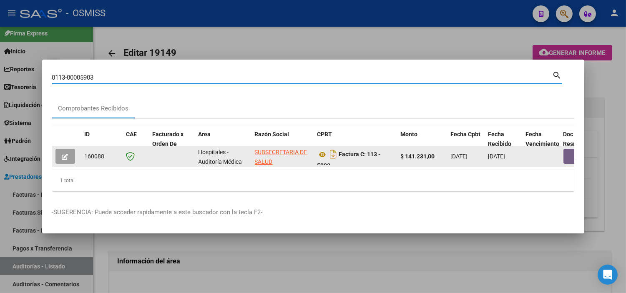
click at [569, 149] on button "button" at bounding box center [576, 156] width 27 height 15
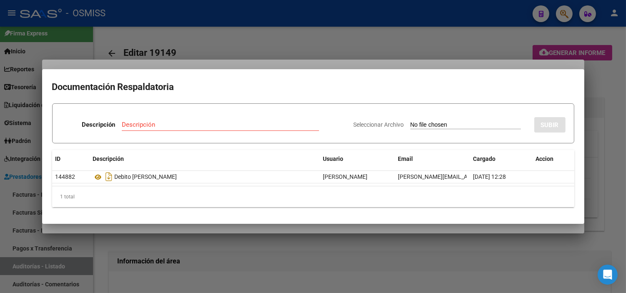
click at [410, 122] on input "Seleccionar Archivo" at bounding box center [465, 125] width 110 height 8
click at [425, 123] on input "Seleccionar Archivo" at bounding box center [465, 125] width 110 height 8
type input "C:\fakepath\NC 455 SUBSECRETARIA DE SALUD FC5903.pdf"
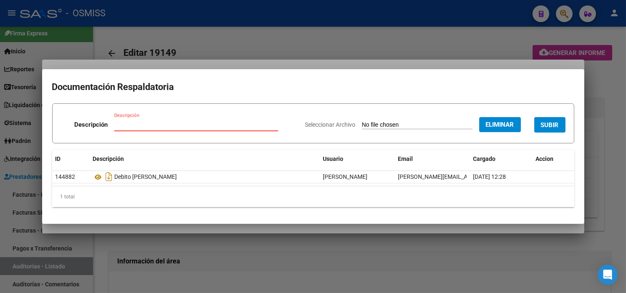
click at [144, 123] on input "Descripción" at bounding box center [196, 125] width 164 height 8
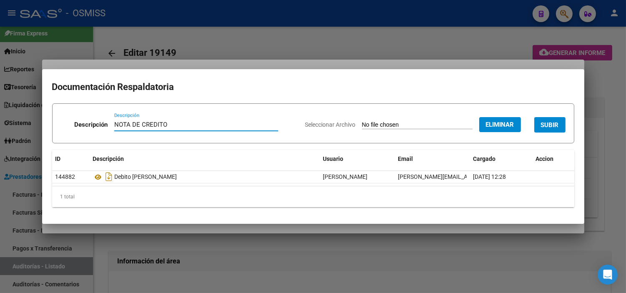
type input "NOTA DE CREDITO"
click at [556, 125] on span "SUBIR" at bounding box center [550, 125] width 18 height 8
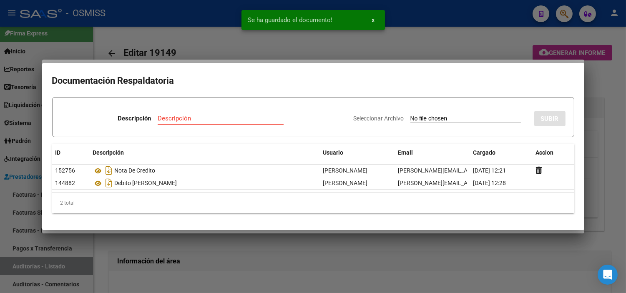
click at [163, 38] on div at bounding box center [313, 146] width 626 height 293
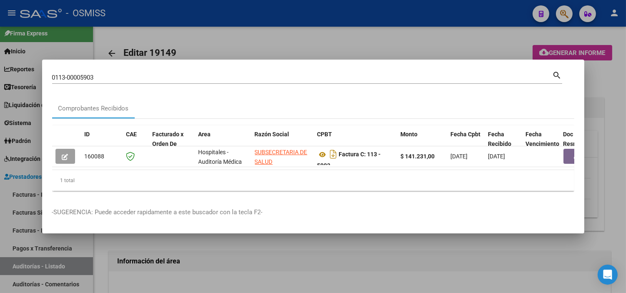
click at [102, 75] on input "0113-00005903" at bounding box center [302, 78] width 500 height 8
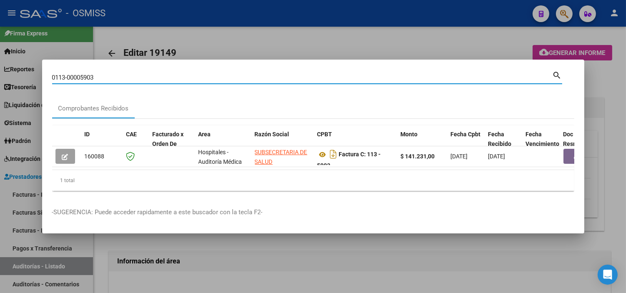
click at [102, 75] on input "0113-00005903" at bounding box center [302, 78] width 500 height 8
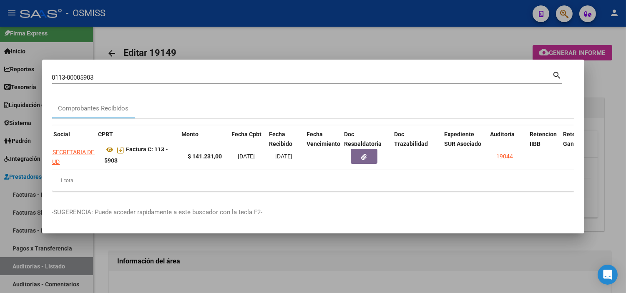
scroll to position [0, 259]
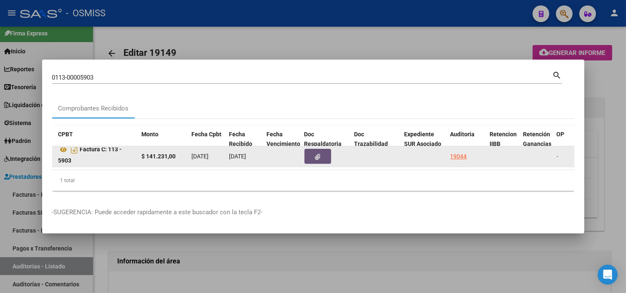
click at [318, 154] on icon "button" at bounding box center [317, 157] width 5 height 6
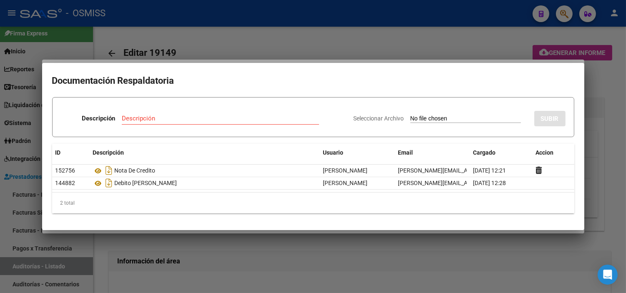
click at [185, 11] on div at bounding box center [313, 146] width 626 height 293
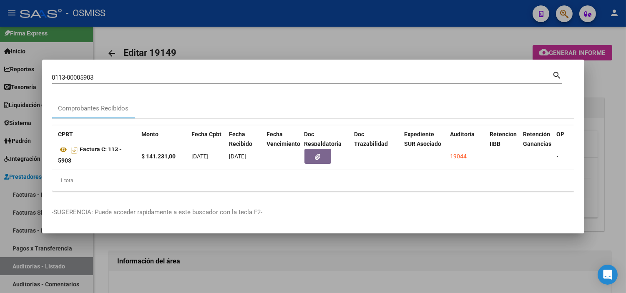
click at [224, 74] on input "0113-00005903" at bounding box center [302, 78] width 500 height 8
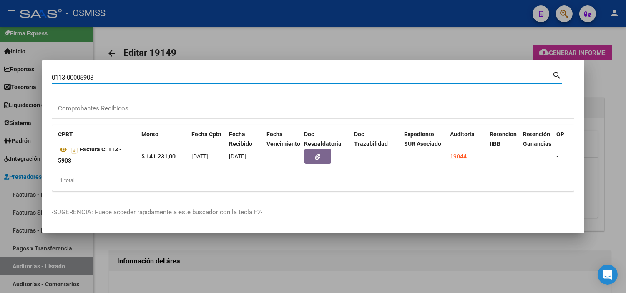
click at [224, 74] on input "0113-00005903" at bounding box center [302, 78] width 500 height 8
paste input "715"
type input "0113-00005715"
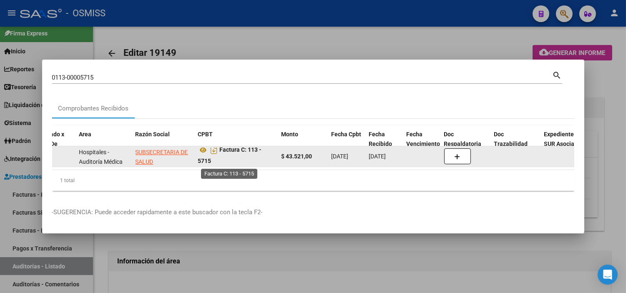
scroll to position [5, 0]
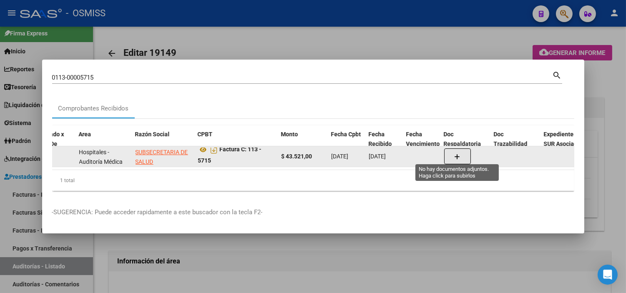
click at [452, 156] on button "button" at bounding box center [457, 156] width 27 height 16
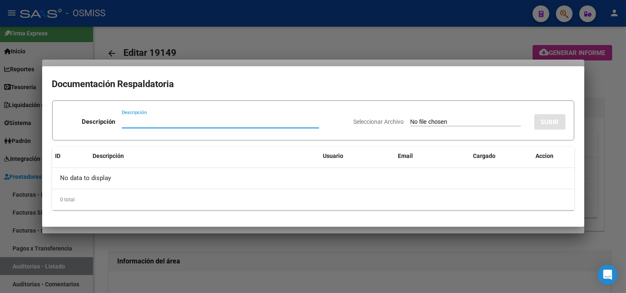
click at [440, 119] on input "Seleccionar Archivo" at bounding box center [465, 122] width 110 height 8
type input "C:\fakepath\NC447 SUBSECRETARIA DE SALUD FC5715.pdf"
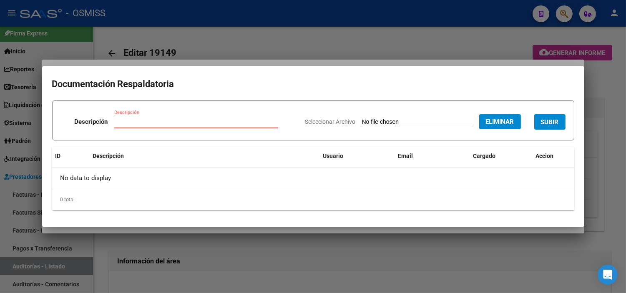
click at [175, 122] on input "Descripción" at bounding box center [196, 122] width 164 height 8
type input "R"
type input "NOTA DE CREDITO"
click at [540, 120] on button "SUBIR" at bounding box center [549, 121] width 31 height 15
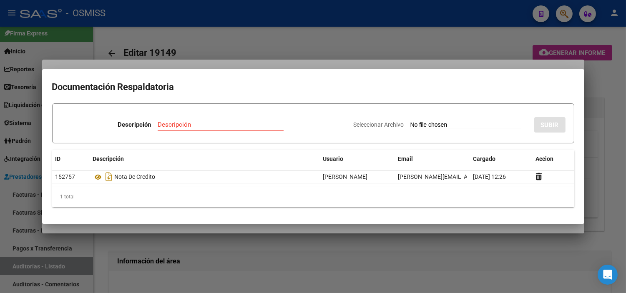
click at [227, 23] on div at bounding box center [313, 146] width 626 height 293
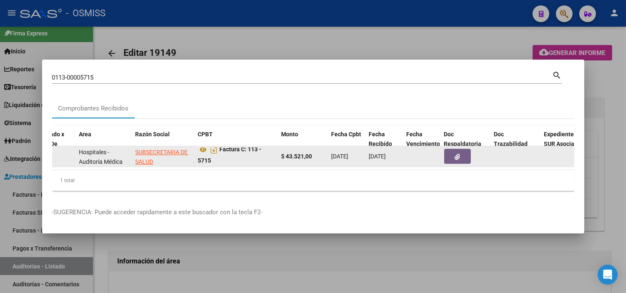
click at [459, 156] on icon "button" at bounding box center [456, 157] width 5 height 6
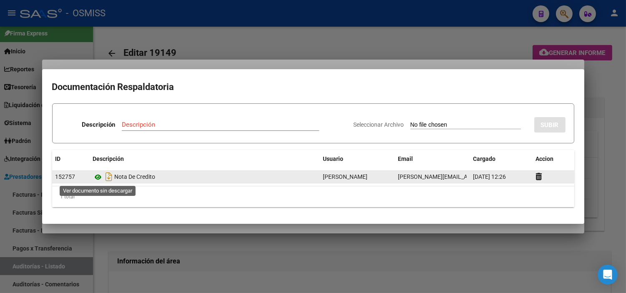
click at [98, 178] on icon at bounding box center [98, 177] width 11 height 10
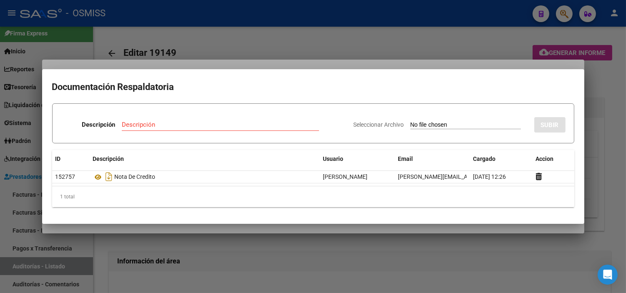
click at [217, 17] on div at bounding box center [313, 146] width 626 height 293
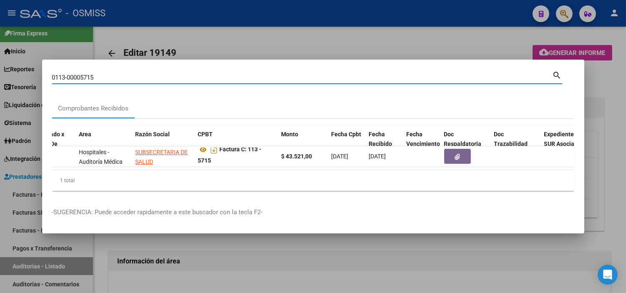
click at [233, 75] on input "0113-00005715" at bounding box center [302, 78] width 500 height 8
paste input "660"
type input "0113-00005660"
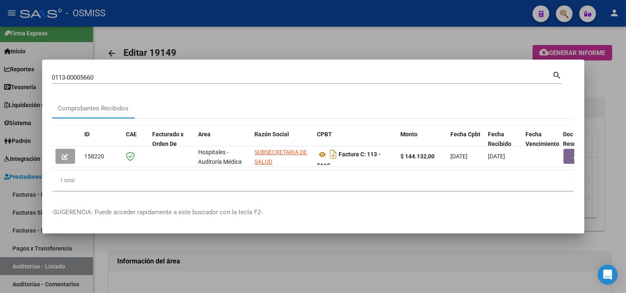
click at [186, 85] on div "0113-00005660 Buscar (apellido, dni, [PERSON_NAME], nro traspaso, cuit, obra so…" at bounding box center [307, 81] width 510 height 22
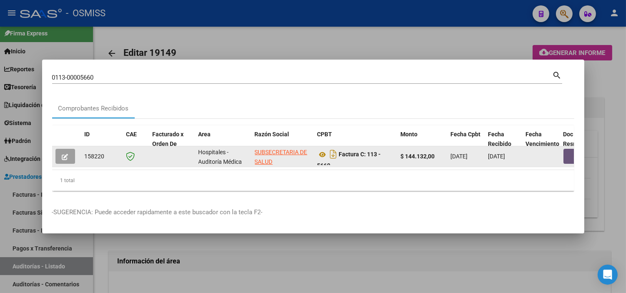
click at [565, 149] on button "button" at bounding box center [576, 156] width 27 height 15
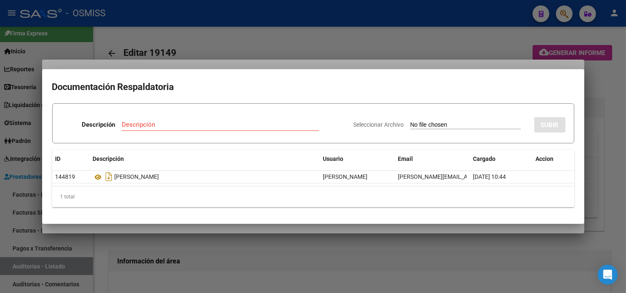
click at [413, 127] on input "Seleccionar Archivo" at bounding box center [465, 125] width 110 height 8
type input "C:\fakepath\NC444 SUBSECRETARIA DE SALUD FC5660.pdf"
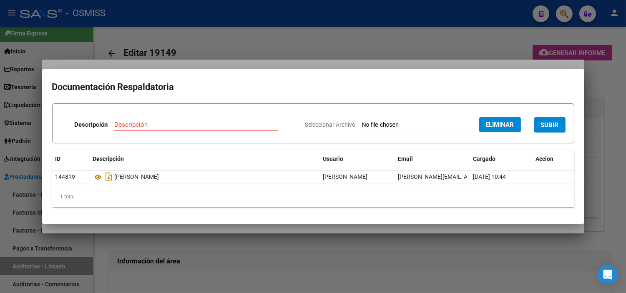
click at [211, 125] on input "Descripción" at bounding box center [196, 125] width 164 height 8
click at [231, 124] on input "Descripción" at bounding box center [196, 125] width 164 height 8
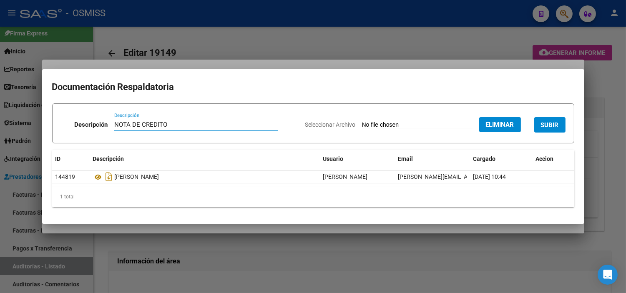
type input "NOTA DE CREDITO"
click at [547, 124] on span "SUBIR" at bounding box center [550, 125] width 18 height 8
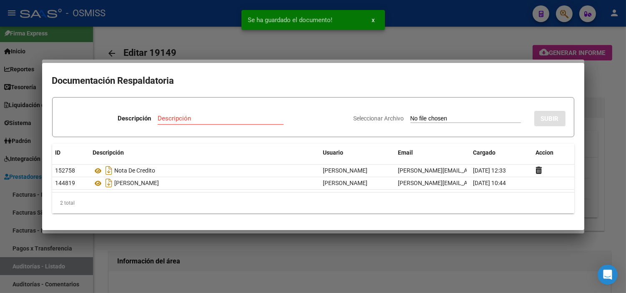
click at [152, 46] on div at bounding box center [313, 146] width 626 height 293
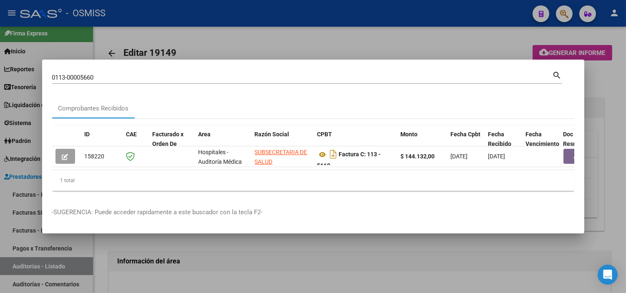
click at [177, 77] on input "0113-00005660" at bounding box center [302, 78] width 500 height 8
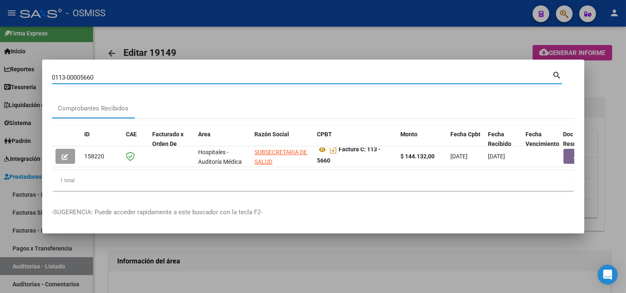
click at [265, 74] on input "0113-00005660" at bounding box center [302, 78] width 500 height 8
paste input "545"
drag, startPoint x: 101, startPoint y: 74, endPoint x: 81, endPoint y: 71, distance: 19.7
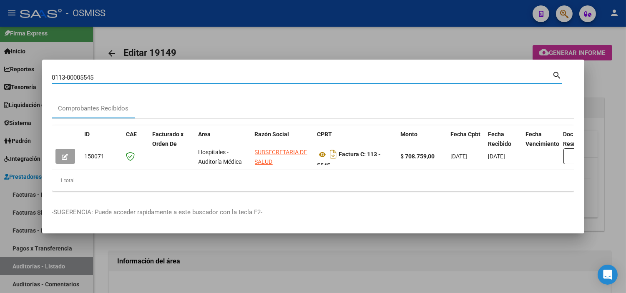
click at [81, 74] on input "0113-00005545" at bounding box center [302, 78] width 500 height 8
click at [203, 182] on div "1 total" at bounding box center [313, 180] width 522 height 21
click at [235, 74] on input "0113-00005545" at bounding box center [302, 78] width 500 height 8
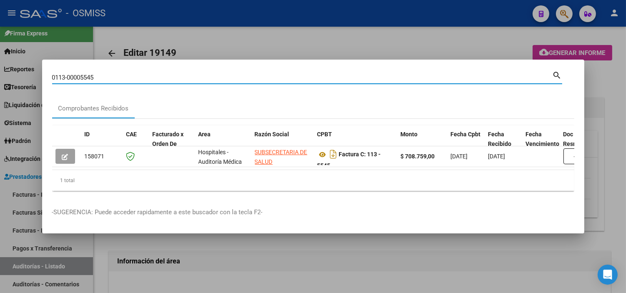
paste input "492"
type input "0113-00005492"
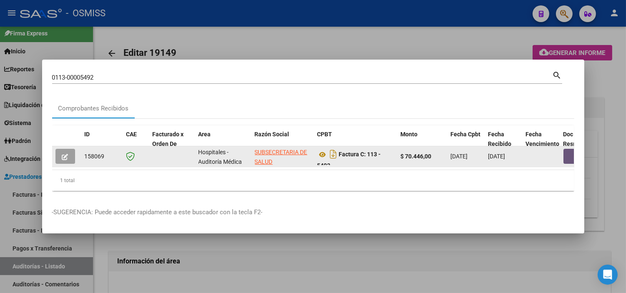
click at [563, 154] on button "button" at bounding box center [576, 156] width 27 height 15
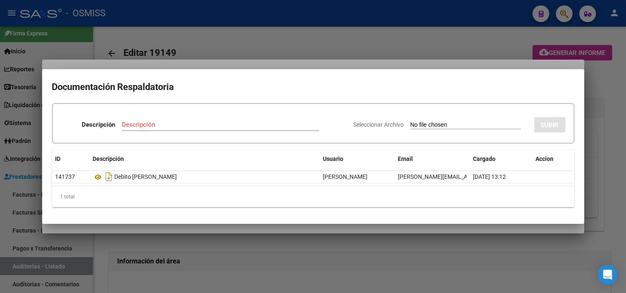
click at [414, 123] on input "Seleccionar Archivo" at bounding box center [465, 125] width 110 height 8
type input "C:\fakepath\NC442 SUBSECRETARIA DE SALUD FC5492.pdf"
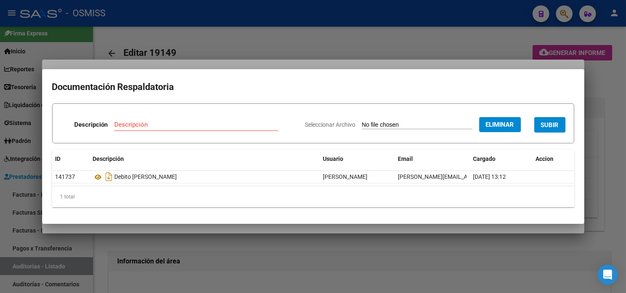
click at [196, 118] on div "Descripción" at bounding box center [196, 124] width 164 height 13
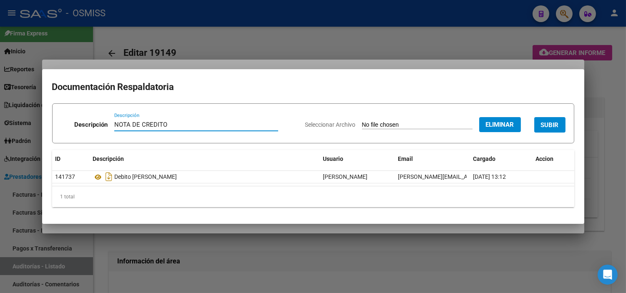
type input "NOTA DE CREDITO"
click at [545, 126] on span "SUBIR" at bounding box center [550, 125] width 18 height 8
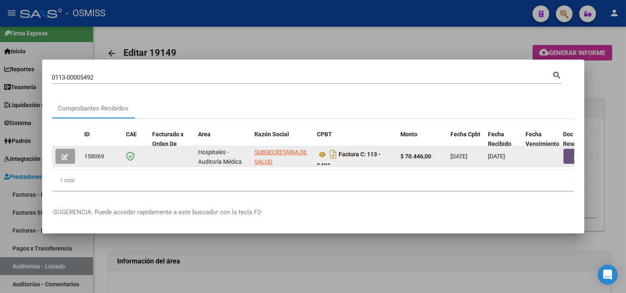
click at [569, 158] on button "button" at bounding box center [576, 156] width 27 height 15
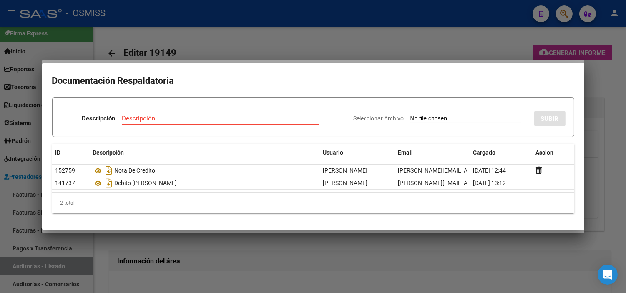
click at [182, 26] on div at bounding box center [313, 146] width 626 height 293
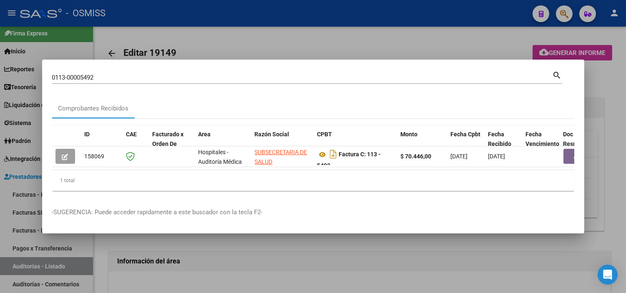
click at [348, 78] on div "0113-00005492 Buscar (apellido, dni, [PERSON_NAME], nro traspaso, cuit, obra so…" at bounding box center [302, 77] width 500 height 13
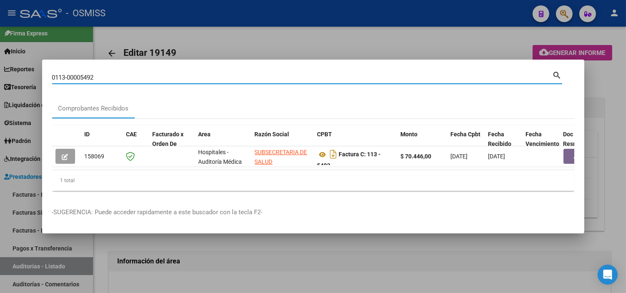
click at [344, 75] on input "0113-00005492" at bounding box center [302, 78] width 500 height 8
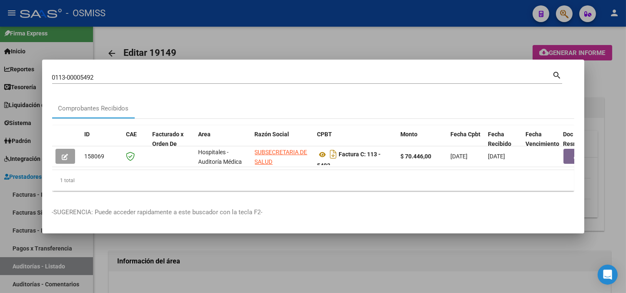
click at [324, 74] on input "0113-00005492" at bounding box center [302, 78] width 500 height 8
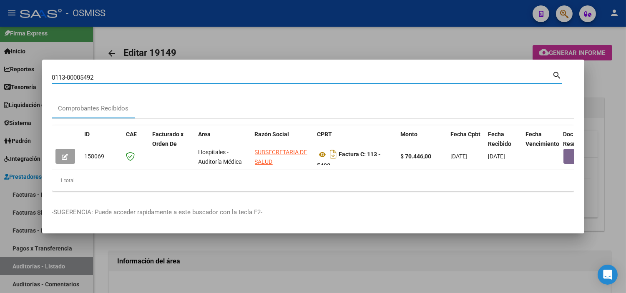
click at [324, 74] on input "0113-00005492" at bounding box center [302, 78] width 500 height 8
paste input "C0131-00015684"
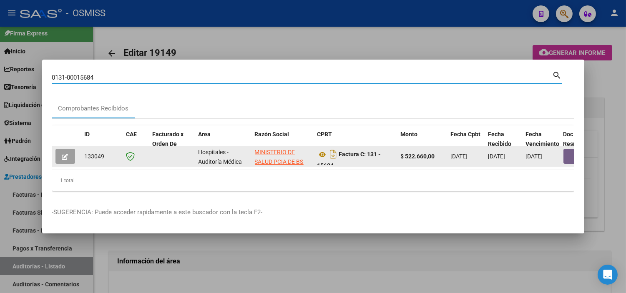
click at [562, 151] on datatable-body-cell at bounding box center [585, 156] width 50 height 20
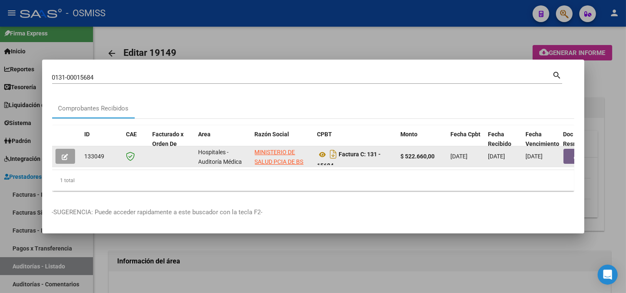
click at [566, 155] on button "button" at bounding box center [576, 156] width 27 height 15
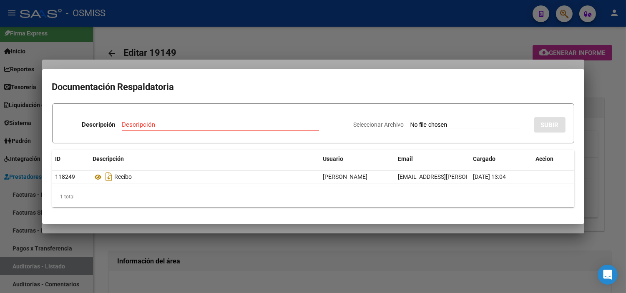
click at [202, 43] on div at bounding box center [313, 146] width 626 height 293
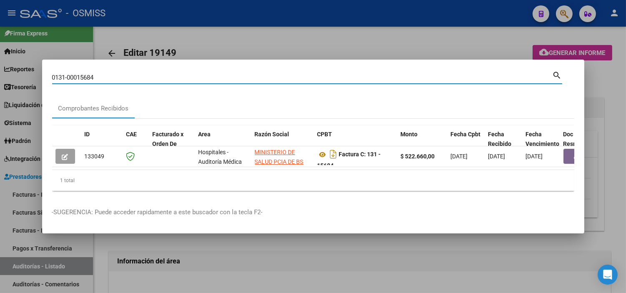
click at [192, 74] on input "0131-00015684" at bounding box center [302, 78] width 500 height 8
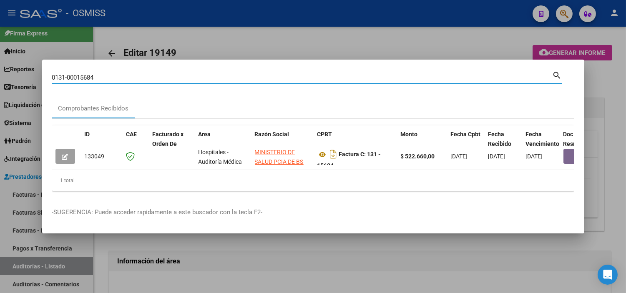
paste input "C0131-00014381"
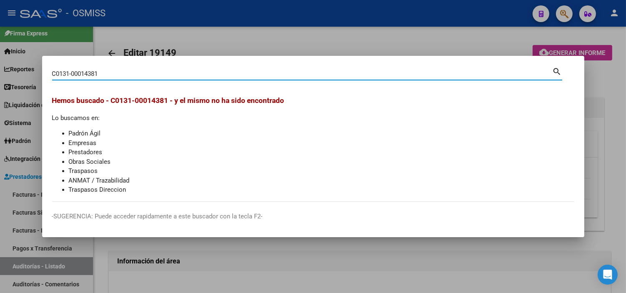
click at [58, 73] on input "C0131-00014381" at bounding box center [302, 74] width 500 height 8
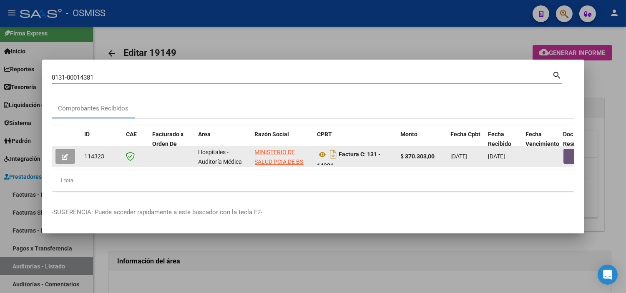
click at [566, 156] on button "button" at bounding box center [576, 156] width 27 height 15
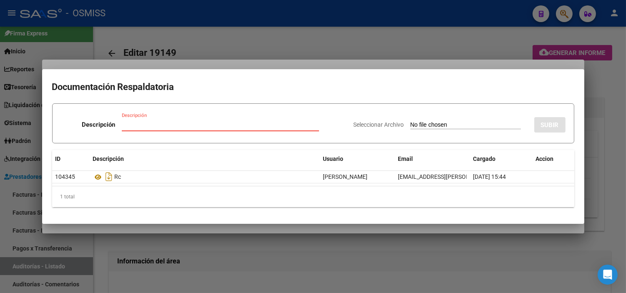
click at [160, 25] on div at bounding box center [313, 146] width 626 height 293
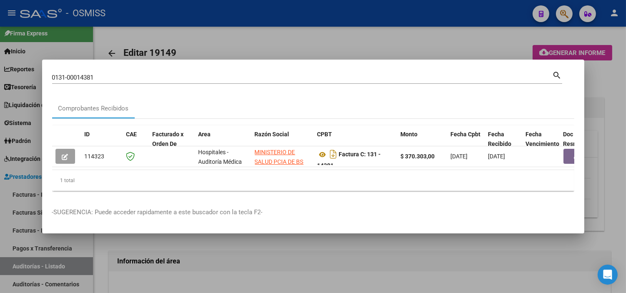
click at [153, 77] on input "0131-00014381" at bounding box center [302, 78] width 500 height 8
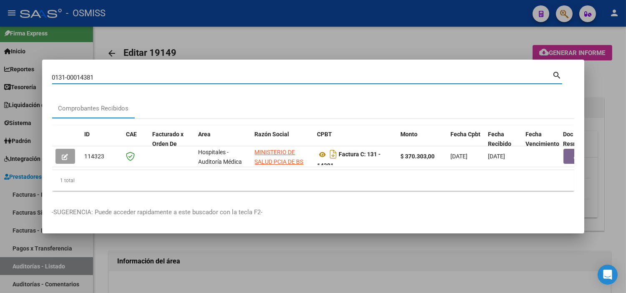
click at [153, 77] on input "0131-00014381" at bounding box center [302, 78] width 500 height 8
paste input "C0131-00014150"
click at [53, 74] on input "C0131-00014150" at bounding box center [302, 78] width 500 height 8
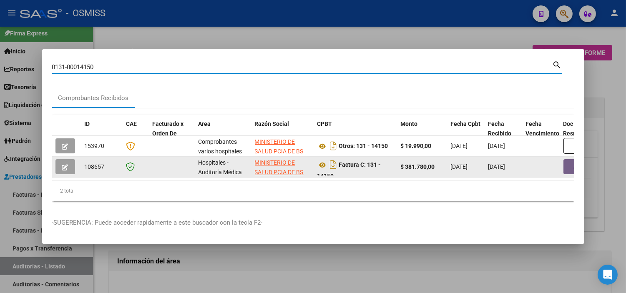
click at [567, 168] on button "button" at bounding box center [576, 166] width 27 height 15
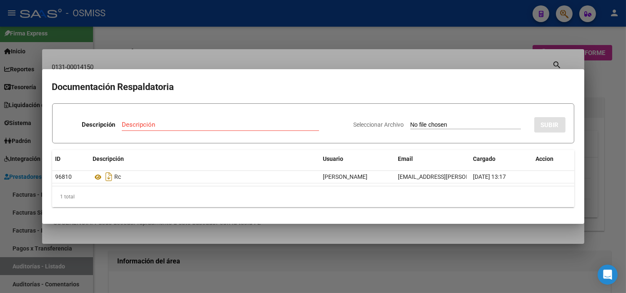
click at [184, 48] on div at bounding box center [313, 146] width 626 height 293
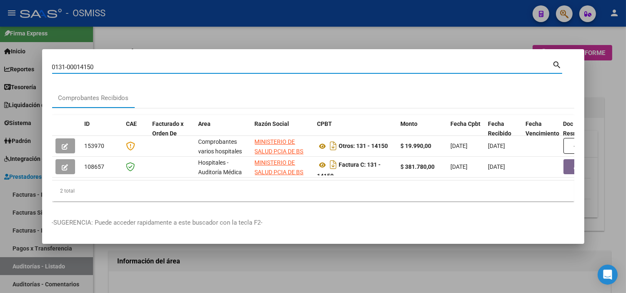
click at [165, 67] on input "0131-00014150" at bounding box center [302, 67] width 500 height 8
paste input "0000294"
click at [52, 65] on input "00000294" at bounding box center [302, 67] width 500 height 8
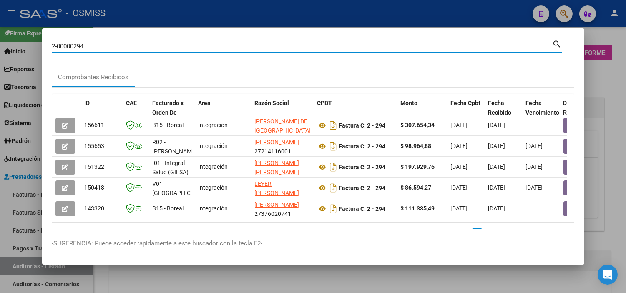
drag, startPoint x: 73, startPoint y: 47, endPoint x: 57, endPoint y: 44, distance: 16.4
click at [57, 44] on input "2-00000294" at bounding box center [302, 47] width 500 height 8
type input "2-294"
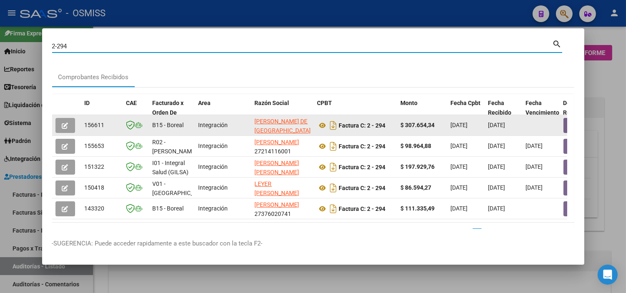
scroll to position [27, 0]
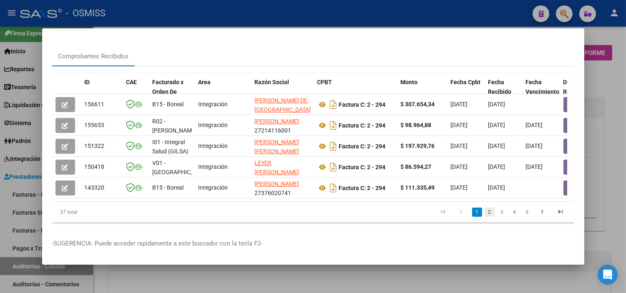
click at [484, 213] on link "2" at bounding box center [489, 212] width 10 height 9
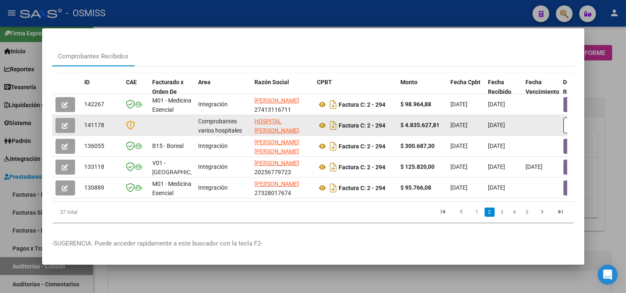
click at [64, 123] on icon "button" at bounding box center [65, 126] width 6 height 6
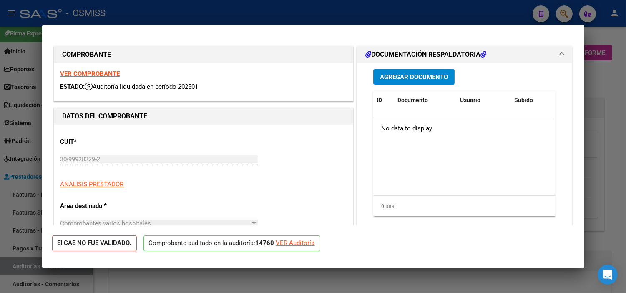
type input "[DATE]"
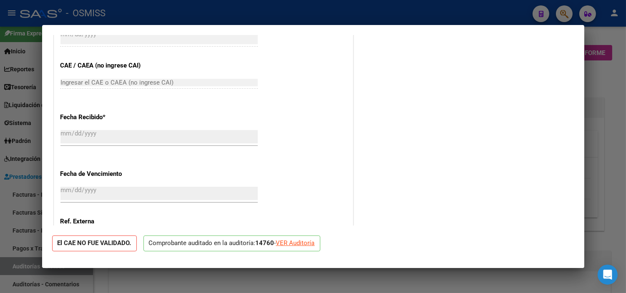
scroll to position [463, 0]
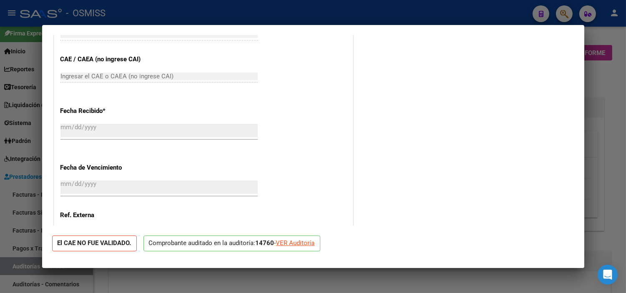
click at [306, 245] on div "VER Auditoría" at bounding box center [295, 243] width 39 height 10
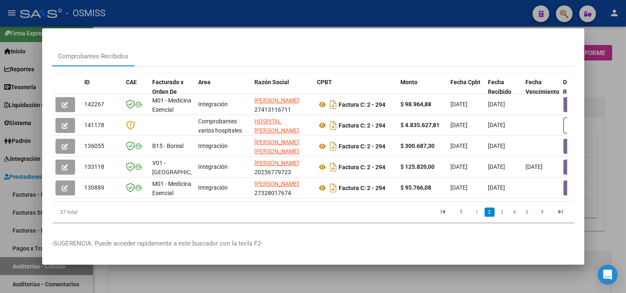
click at [313, 274] on div at bounding box center [313, 146] width 626 height 293
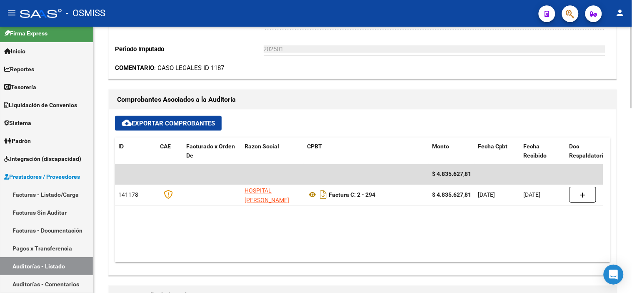
scroll to position [278, 0]
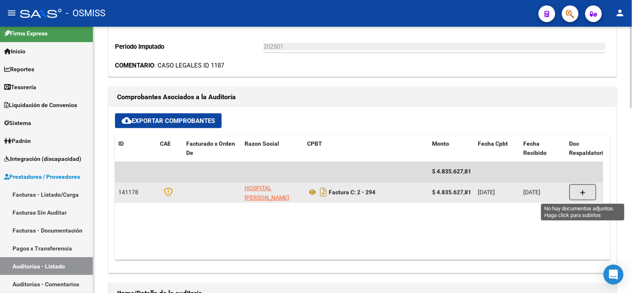
click at [575, 196] on button "button" at bounding box center [583, 193] width 27 height 16
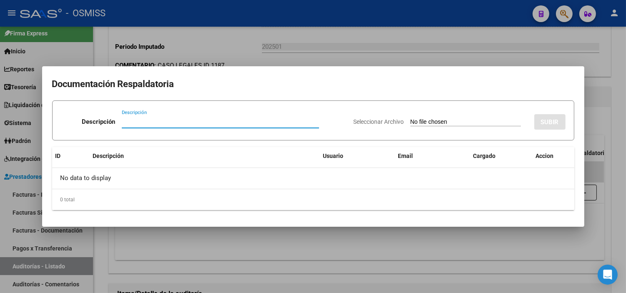
click at [451, 125] on input "Seleccionar Archivo" at bounding box center [465, 122] width 110 height 8
click at [428, 124] on input "Seleccionar Archivo" at bounding box center [465, 122] width 110 height 8
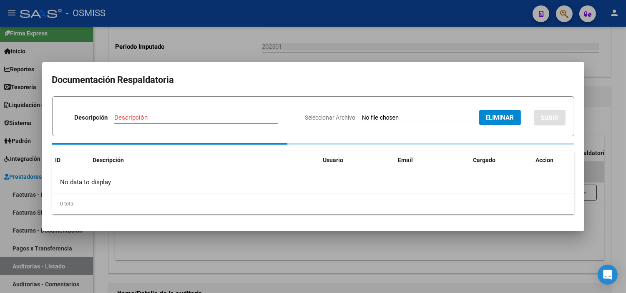
click at [129, 120] on input "Descripción" at bounding box center [196, 118] width 164 height 8
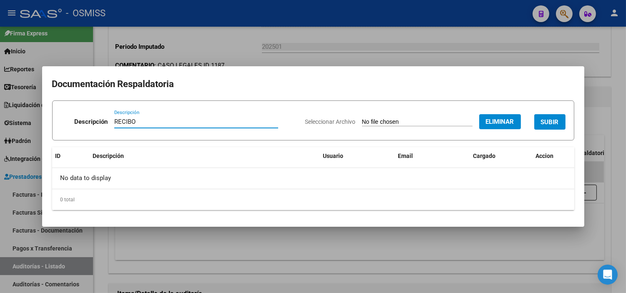
click at [553, 121] on span "SUBIR" at bounding box center [550, 122] width 18 height 8
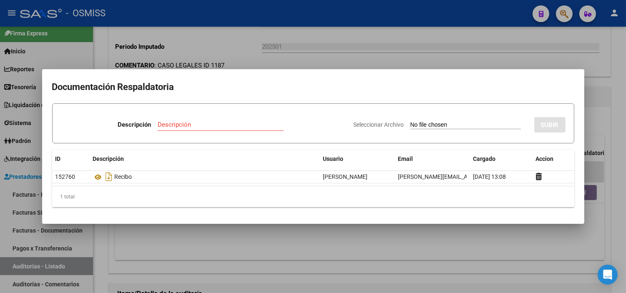
click at [168, 30] on div at bounding box center [313, 146] width 626 height 293
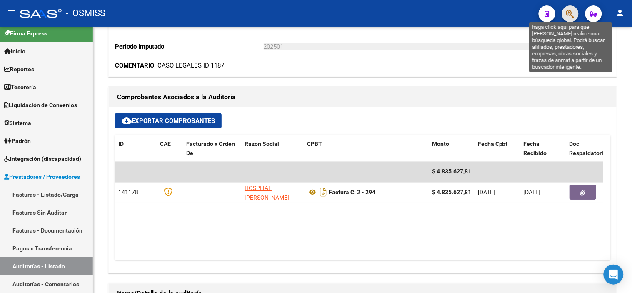
click at [568, 10] on icon "button" at bounding box center [570, 14] width 8 height 10
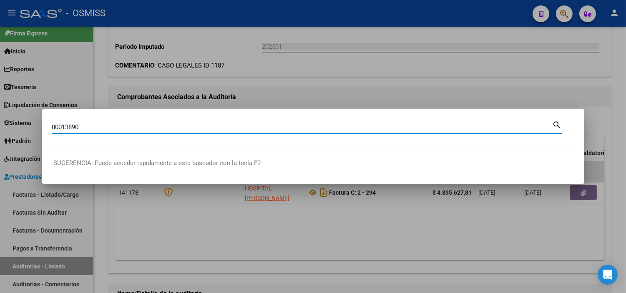
click at [50, 126] on mat-dialog-content "00013890 Buscar (apellido, dni, [PERSON_NAME], [PERSON_NAME], cuit, obra social…" at bounding box center [313, 133] width 542 height 29
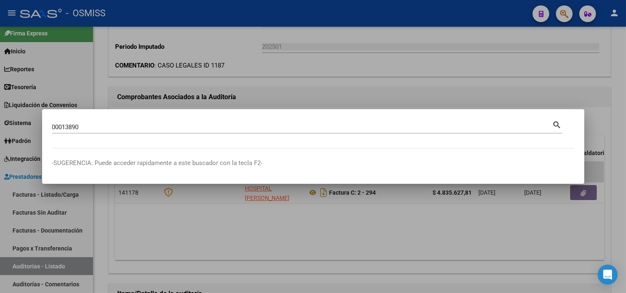
click at [53, 127] on input "00013890" at bounding box center [302, 127] width 500 height 8
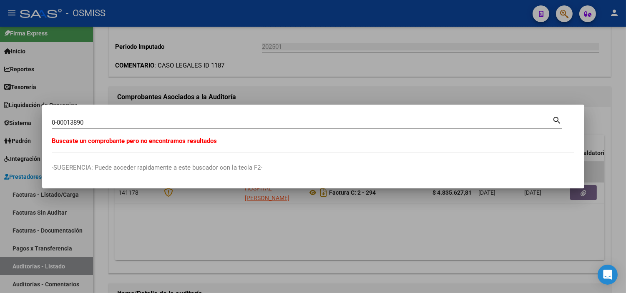
click at [171, 58] on div at bounding box center [313, 146] width 626 height 293
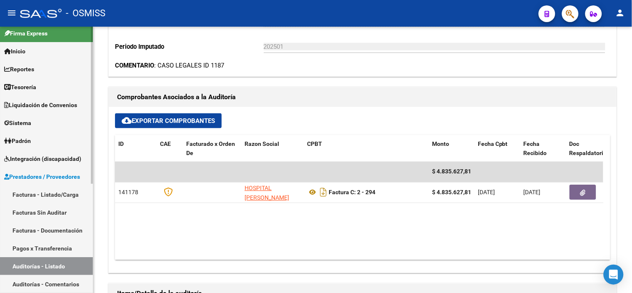
click at [2, 94] on link "Tesorería" at bounding box center [46, 87] width 93 height 18
click at [35, 92] on link "Tesorería" at bounding box center [46, 87] width 93 height 18
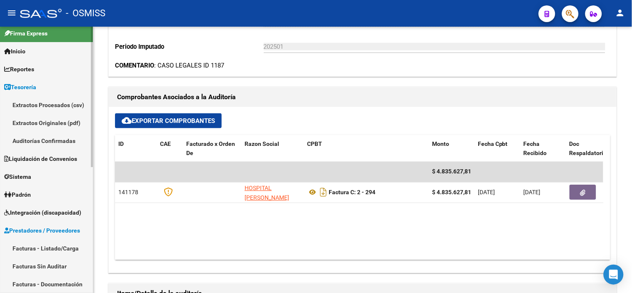
click at [63, 138] on link "Auditorías Confirmadas" at bounding box center [46, 141] width 93 height 18
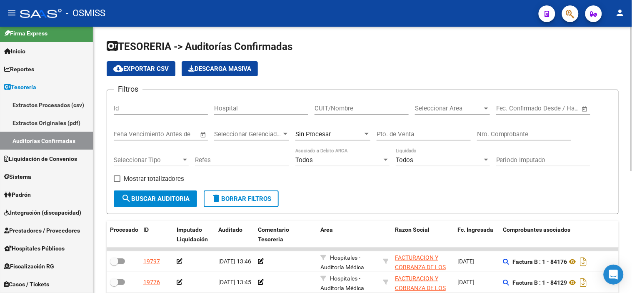
click at [519, 136] on input "Nro. Comprobante" at bounding box center [524, 134] width 94 height 8
paste input "00013890"
click at [152, 202] on span "search Buscar Auditoria" at bounding box center [155, 199] width 68 height 8
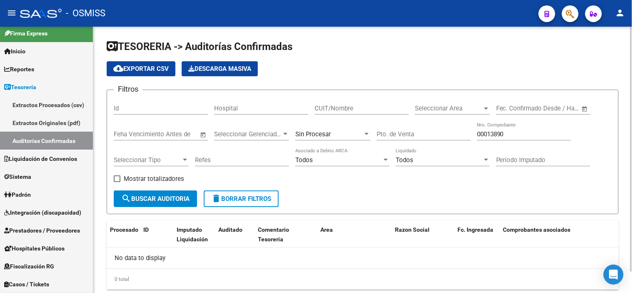
click at [306, 139] on div "Sin Procesar" at bounding box center [333, 132] width 75 height 18
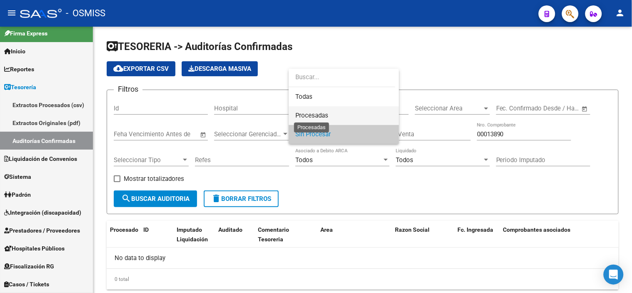
click at [321, 117] on span "Procesadas" at bounding box center [312, 116] width 33 height 8
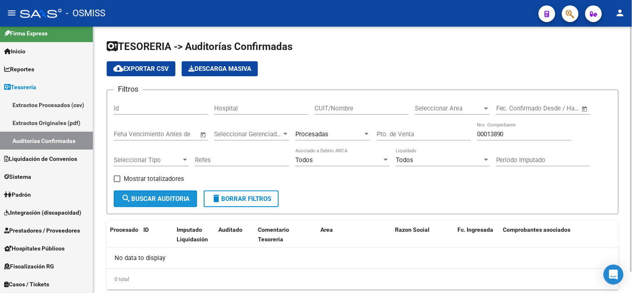
click at [165, 199] on span "search Buscar Auditoria" at bounding box center [155, 199] width 68 height 8
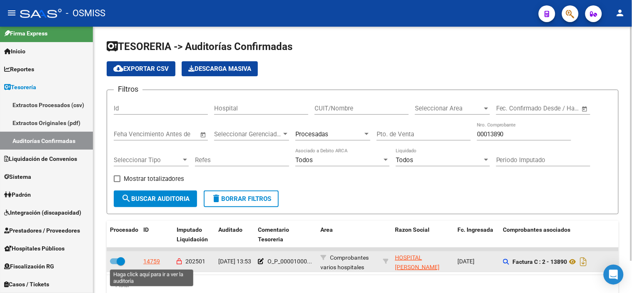
click at [147, 261] on div "14759" at bounding box center [151, 262] width 17 height 10
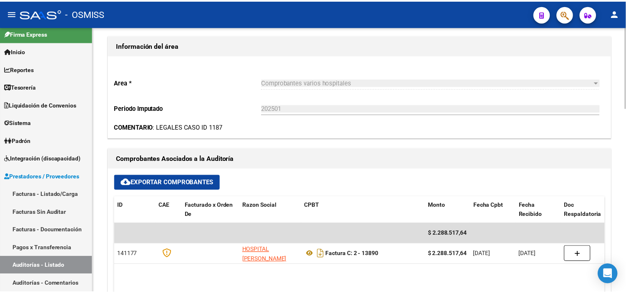
scroll to position [231, 0]
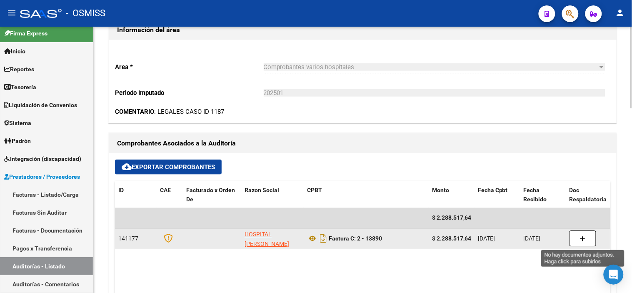
click at [586, 243] on button "button" at bounding box center [583, 239] width 27 height 16
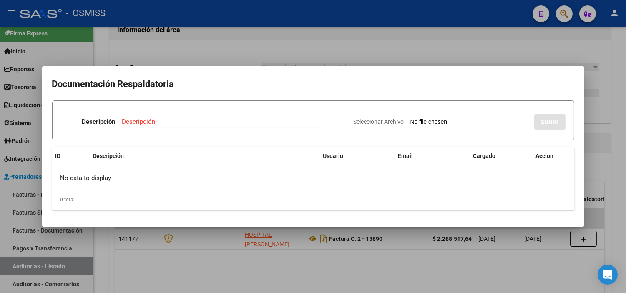
click at [415, 121] on input "Seleccionar Archivo" at bounding box center [465, 122] width 110 height 8
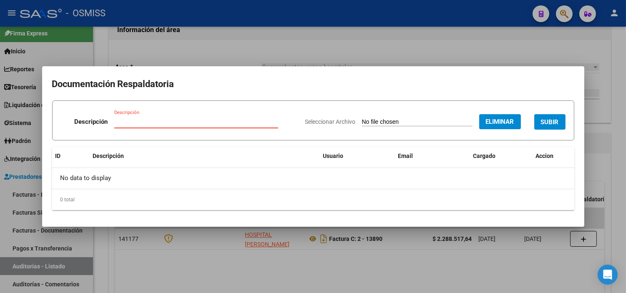
click at [190, 121] on input "Descripción" at bounding box center [196, 122] width 164 height 8
click at [544, 123] on span "SUBIR" at bounding box center [550, 122] width 18 height 8
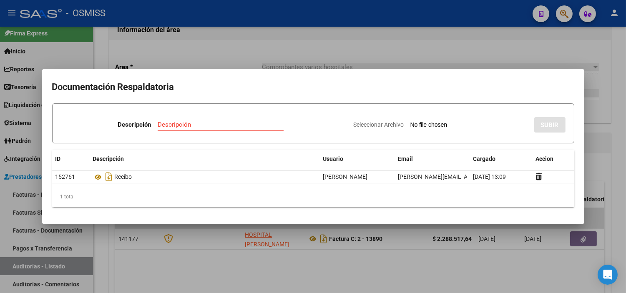
click at [184, 40] on div at bounding box center [313, 146] width 626 height 293
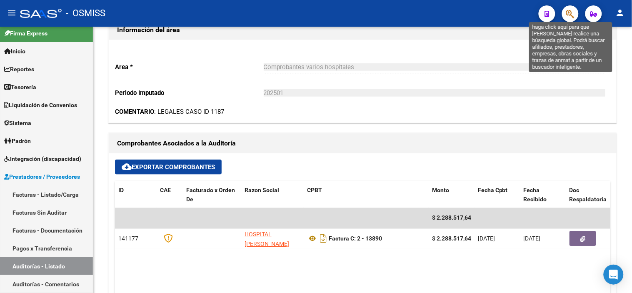
click at [568, 17] on icon "button" at bounding box center [570, 14] width 8 height 10
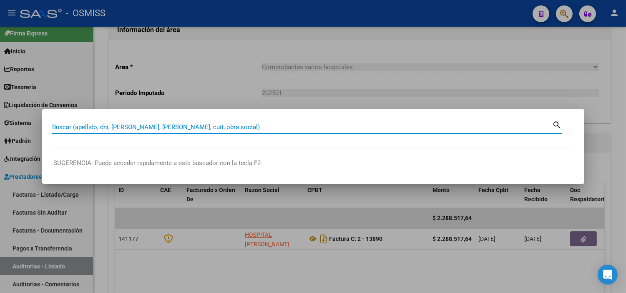
paste input "C0131-00018870"
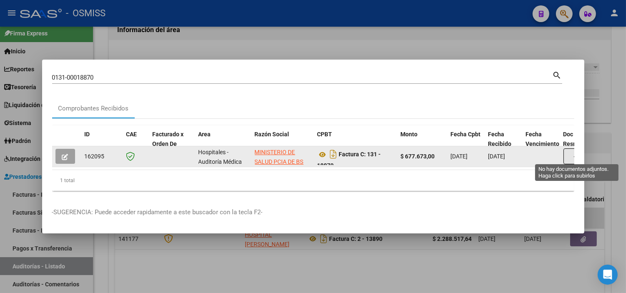
click at [568, 155] on button "button" at bounding box center [576, 156] width 27 height 16
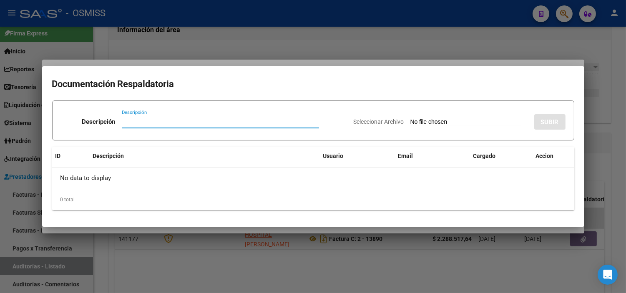
click at [442, 123] on input "Seleccionar Archivo" at bounding box center [465, 122] width 110 height 8
click at [0, 181] on div at bounding box center [313, 146] width 626 height 293
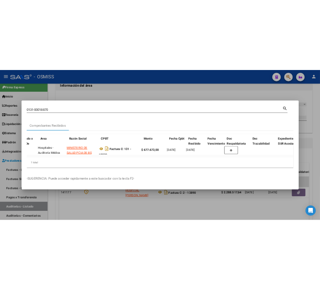
scroll to position [0, 126]
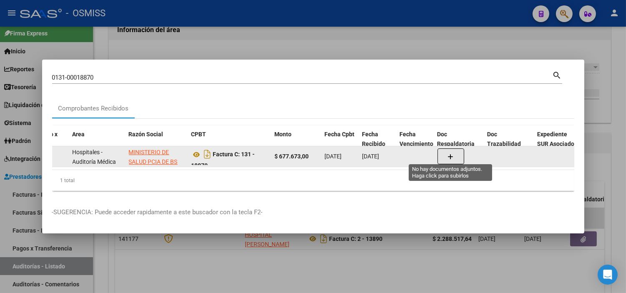
click at [449, 148] on button "button" at bounding box center [450, 156] width 27 height 16
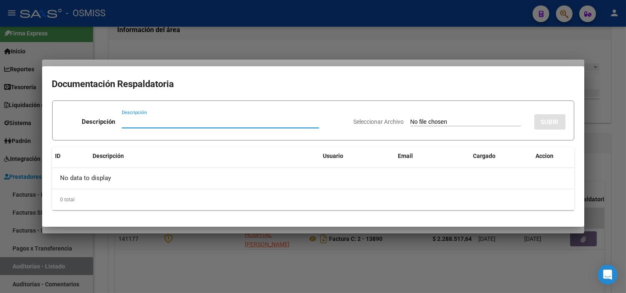
click at [415, 123] on input "Seleccionar Archivo" at bounding box center [465, 122] width 110 height 8
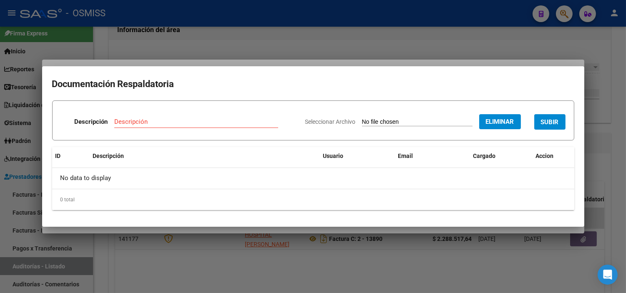
click at [177, 119] on input "Descripción" at bounding box center [196, 122] width 164 height 8
click at [547, 115] on button "SUBIR" at bounding box center [549, 121] width 31 height 15
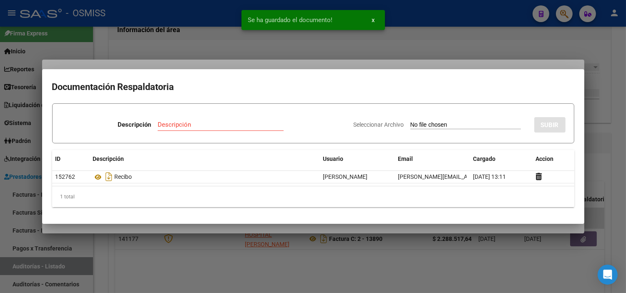
click at [142, 37] on div at bounding box center [313, 146] width 626 height 293
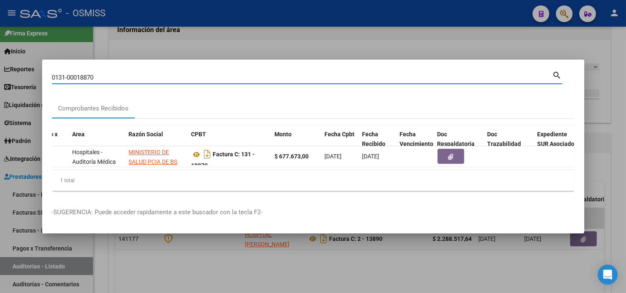
click at [159, 74] on input "0131-00018870" at bounding box center [302, 78] width 500 height 8
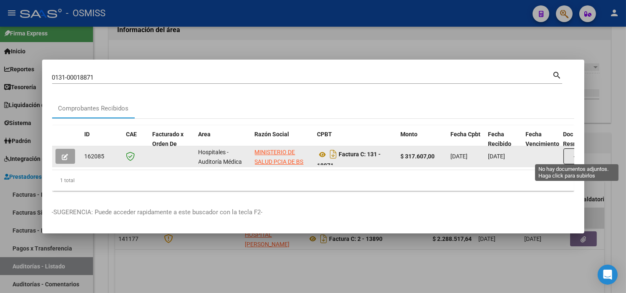
click at [568, 156] on button "button" at bounding box center [576, 156] width 27 height 16
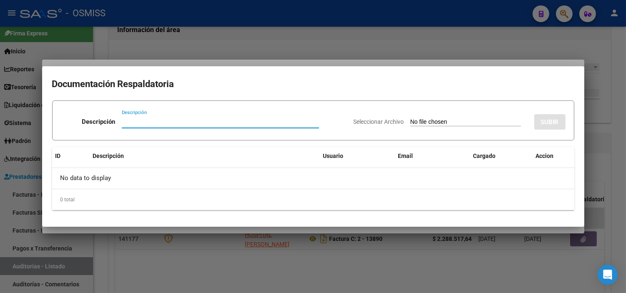
click at [445, 123] on input "Seleccionar Archivo" at bounding box center [465, 122] width 110 height 8
click at [272, 155] on div "Descripción" at bounding box center [204, 156] width 223 height 10
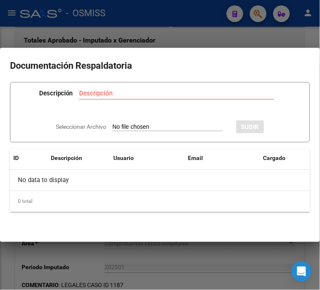
scroll to position [381, 0]
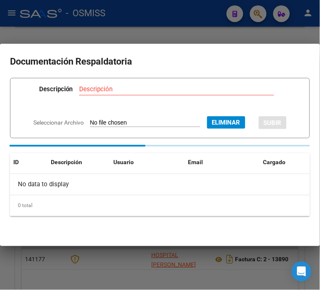
click at [121, 89] on input "Descripción" at bounding box center [176, 89] width 195 height 8
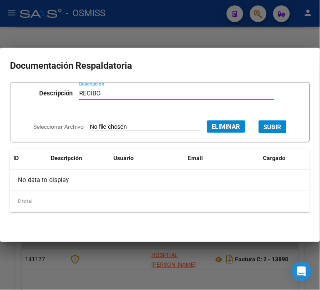
click at [282, 127] on span "SUBIR" at bounding box center [273, 127] width 18 height 8
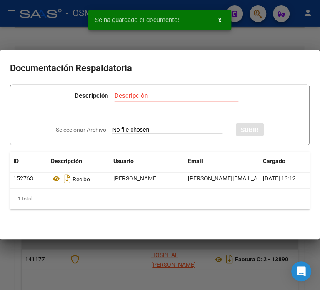
click at [255, 37] on div at bounding box center [160, 145] width 320 height 290
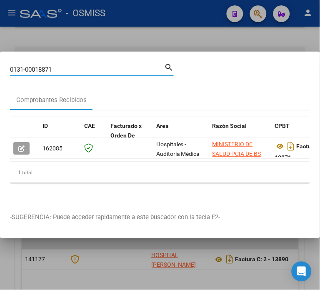
click at [77, 66] on input "0131-00018871" at bounding box center [87, 70] width 154 height 8
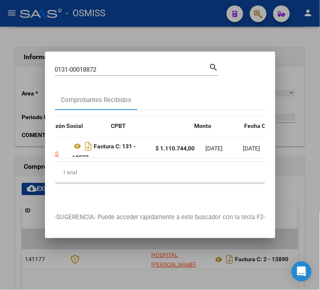
scroll to position [0, 318]
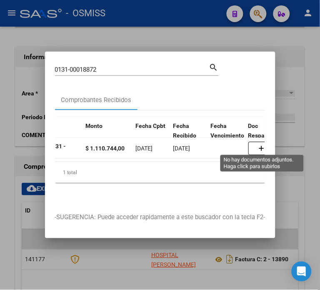
click at [257, 145] on button "button" at bounding box center [261, 148] width 27 height 13
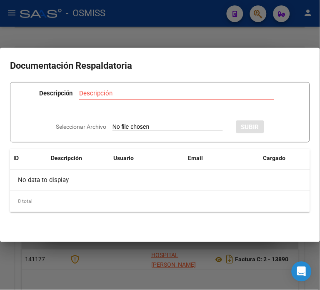
click at [169, 127] on input "Seleccionar Archivo" at bounding box center [168, 127] width 110 height 8
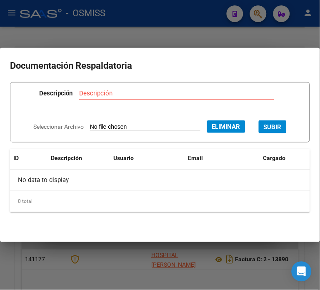
click at [102, 91] on input "Descripción" at bounding box center [176, 94] width 195 height 8
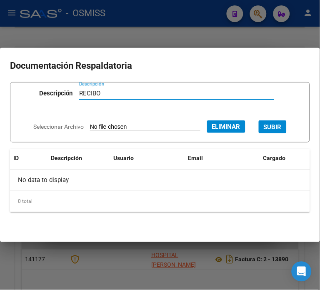
click at [280, 126] on span "SUBIR" at bounding box center [273, 127] width 18 height 8
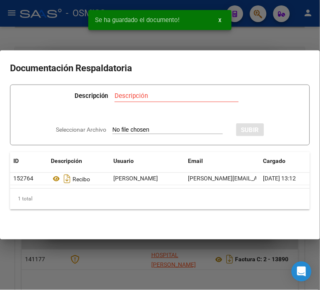
click at [124, 37] on div "Se ha guardado el documento! x" at bounding box center [159, 20] width 163 height 40
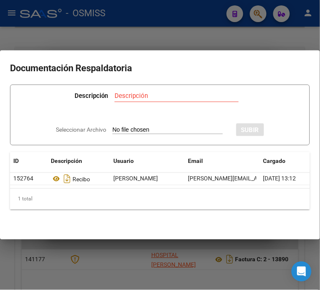
click at [124, 21] on div at bounding box center [160, 145] width 320 height 290
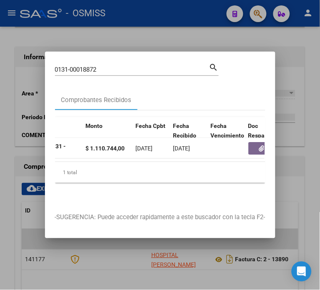
click at [117, 66] on input "0131-00018872" at bounding box center [132, 70] width 154 height 8
paste input "006-00032368"
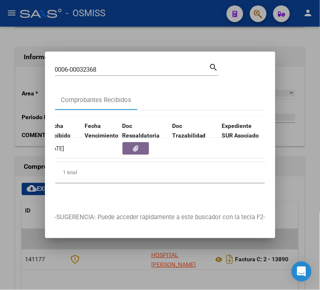
scroll to position [0, 448]
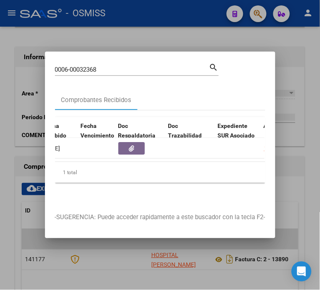
click at [124, 147] on button "button" at bounding box center [131, 148] width 27 height 13
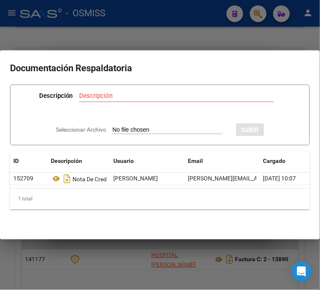
click at [178, 36] on div at bounding box center [160, 145] width 320 height 290
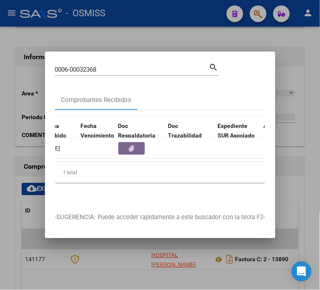
click at [129, 67] on input "0006-00032368" at bounding box center [132, 70] width 154 height 8
click at [128, 67] on input "0006-00032368" at bounding box center [132, 70] width 154 height 8
click at [133, 145] on span "button" at bounding box center [131, 149] width 5 height 8
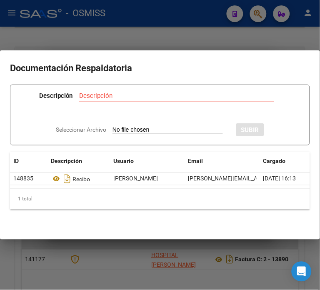
click at [85, 26] on div at bounding box center [160, 145] width 320 height 290
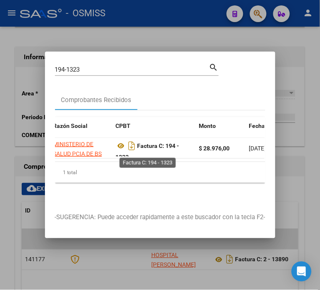
scroll to position [0, 0]
drag, startPoint x: 133, startPoint y: 152, endPoint x: 168, endPoint y: 142, distance: 36.0
click at [168, 142] on div "Factura C: 194 - 1323" at bounding box center [154, 149] width 77 height 18
copy strong "194 - 1323"
